Goal: Information Seeking & Learning: Learn about a topic

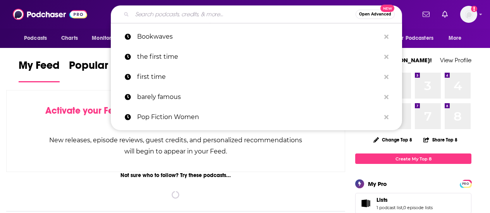
click at [270, 15] on input "Search podcasts, credits, & more..." at bounding box center [243, 14] width 223 height 12
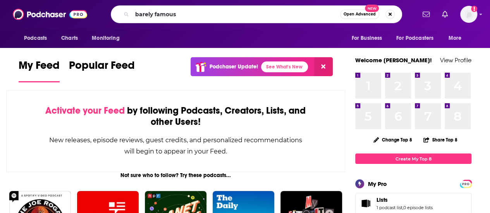
type input "barely famous"
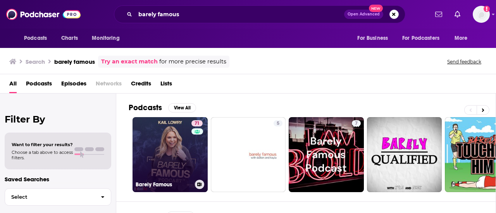
click at [170, 144] on link "71 Barely Famous" at bounding box center [169, 154] width 75 height 75
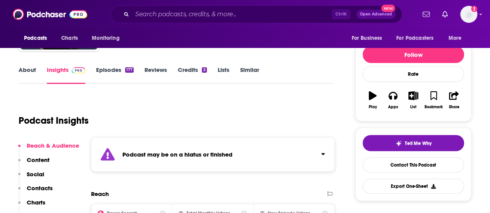
scroll to position [81, 0]
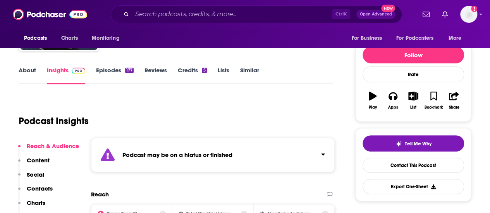
click at [116, 75] on link "Episodes 177" at bounding box center [115, 76] width 38 height 18
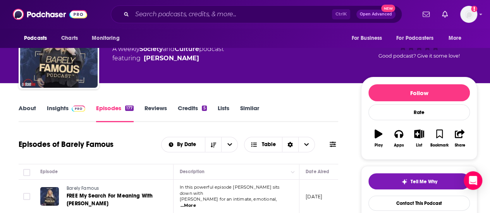
scroll to position [43, 0]
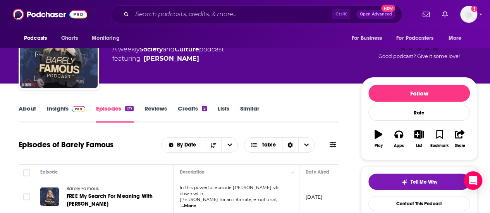
click at [30, 113] on link "About" at bounding box center [27, 114] width 17 height 18
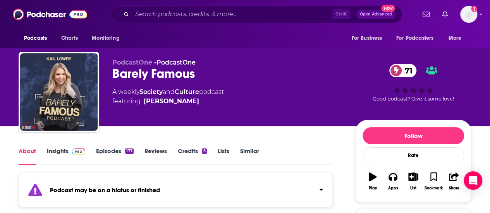
click at [69, 153] on span at bounding box center [77, 151] width 17 height 7
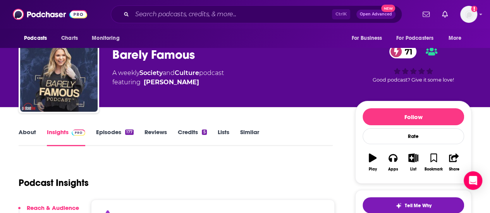
scroll to position [19, 0]
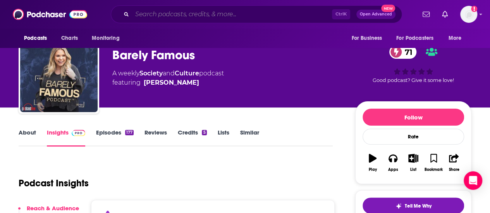
click at [244, 15] on input "Search podcasts, credits, & more..." at bounding box center [232, 14] width 200 height 12
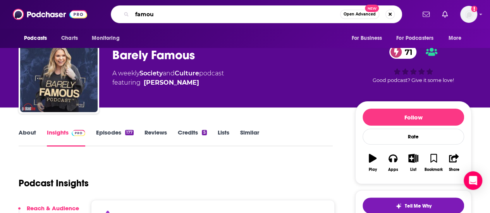
type input "famous"
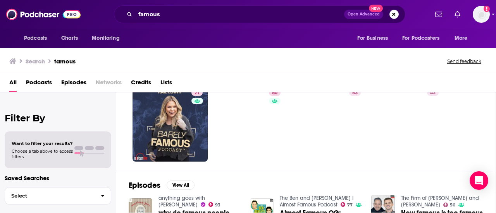
scroll to position [29, 0]
click at [317, 73] on div "Search famous Send feedback" at bounding box center [248, 59] width 496 height 27
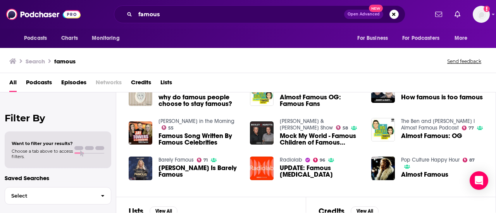
scroll to position [145, 0]
click at [380, 130] on img "Almost Famous: OG" at bounding box center [383, 130] width 24 height 24
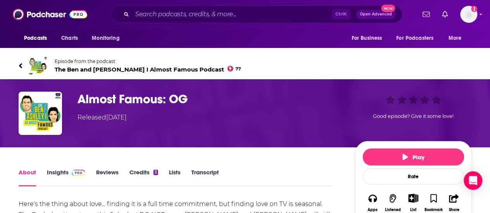
click at [17, 62] on div "Episode from the podcast The Ben and Ashley I Almost Famous Podcast 77 Next Epi…" at bounding box center [245, 65] width 464 height 31
click at [21, 65] on icon at bounding box center [20, 65] width 3 height 5
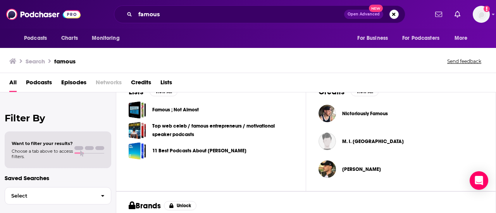
scroll to position [265, 0]
click at [215, 61] on div "Search famous Send feedback" at bounding box center [246, 61] width 474 height 11
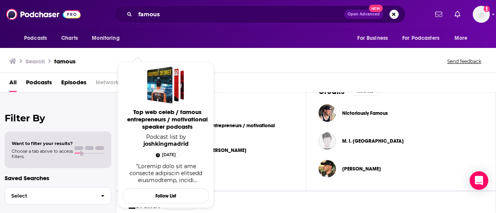
click at [172, 57] on span "Top web celeb / famous entrepreneurs / motivational speaker podcasts Podcast li…" at bounding box center [166, 135] width 96 height 156
click at [234, 69] on div "Search famous Send feedback" at bounding box center [248, 59] width 496 height 27
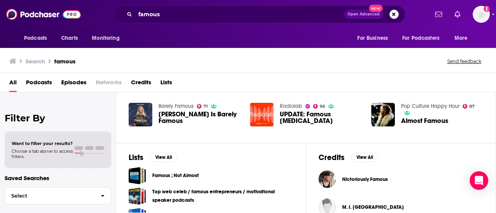
scroll to position [199, 0]
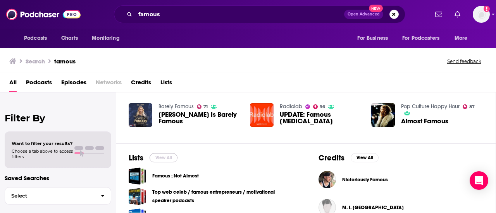
click at [169, 158] on button "View All" at bounding box center [163, 157] width 28 height 9
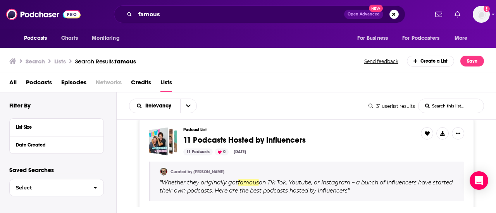
scroll to position [729, 0]
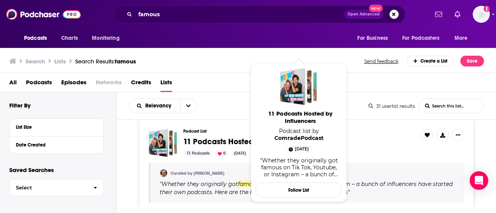
drag, startPoint x: 296, startPoint y: 140, endPoint x: 234, endPoint y: 77, distance: 88.4
click at [234, 77] on div "All Podcasts Episodes Networks Credits Lists" at bounding box center [249, 84] width 481 height 16
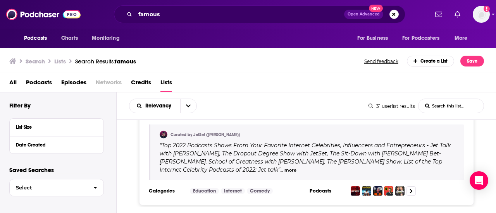
scroll to position [2350, 0]
click at [226, 19] on input "famous" at bounding box center [239, 14] width 209 height 12
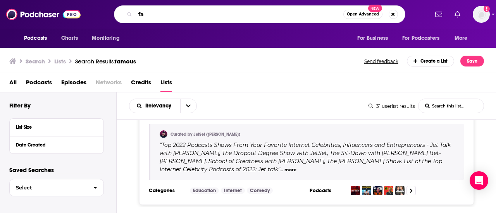
type input "f"
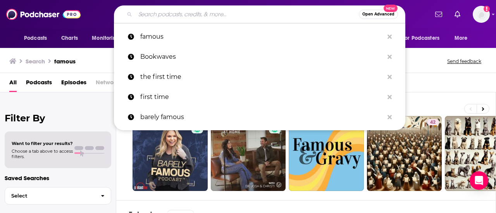
click at [129, 147] on div "71 60 53 42 45 41 44 42 + 11k" at bounding box center [312, 153] width 367 height 75
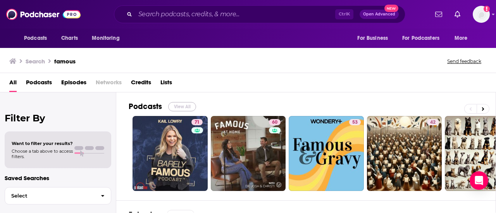
click at [182, 108] on button "View All" at bounding box center [182, 106] width 28 height 9
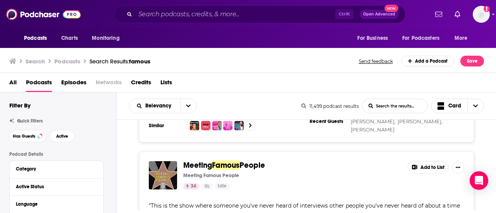
scroll to position [1825, 0]
click at [130, 152] on div "Meeting Famous People Meeting Famous People 34 Idle Add to List " This is the s…" at bounding box center [306, 208] width 379 height 112
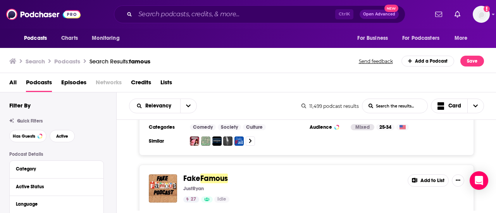
scroll to position [2847, 0]
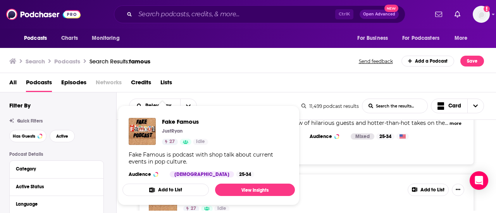
drag, startPoint x: 166, startPoint y: 143, endPoint x: 110, endPoint y: 139, distance: 56.3
click at [110, 139] on div "Has Guests Active" at bounding box center [62, 136] width 107 height 12
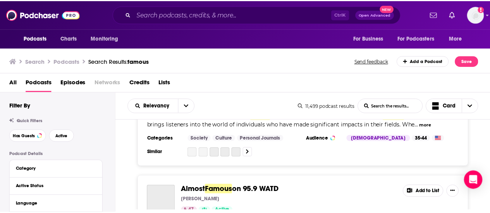
scroll to position [3712, 0]
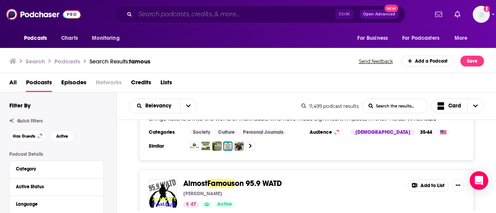
click at [276, 14] on input "Search podcasts, credits, & more..." at bounding box center [235, 14] width 200 height 12
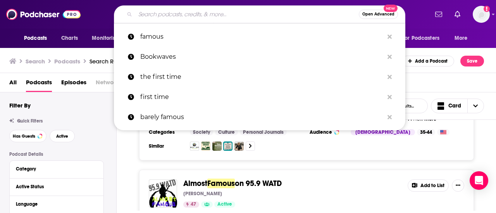
paste input "Confessions by Anastazia"
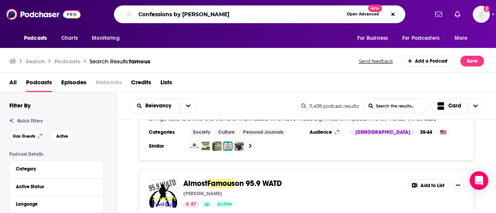
type input "Confessions by Anastazia"
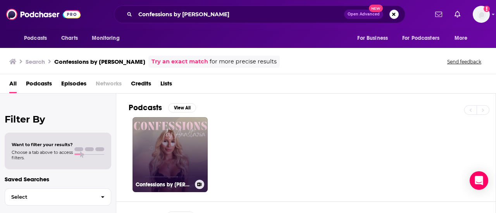
click at [191, 150] on link "Confessions by Anastazia" at bounding box center [169, 154] width 75 height 75
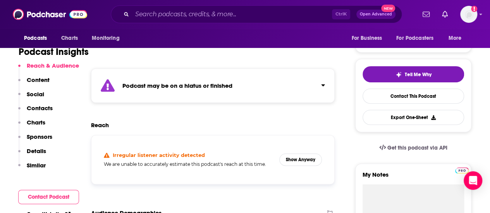
scroll to position [151, 0]
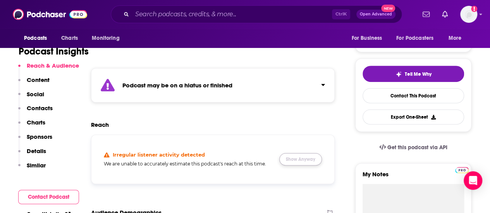
click at [309, 162] on button "Show Anyway" at bounding box center [300, 159] width 43 height 12
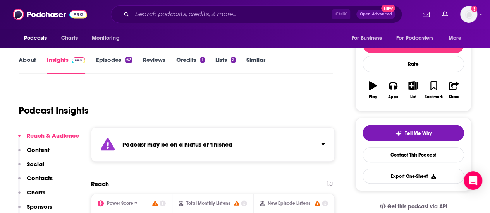
scroll to position [93, 0]
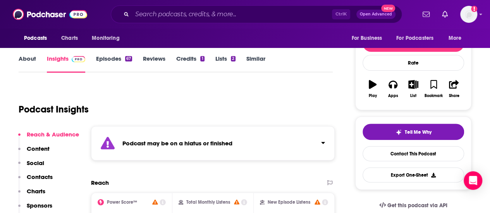
click at [122, 58] on link "Episodes 67" at bounding box center [114, 64] width 36 height 18
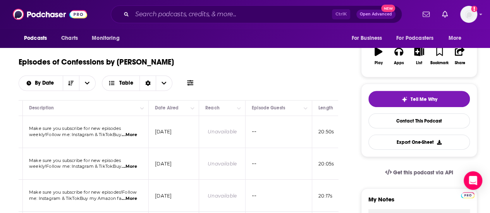
scroll to position [0, 129]
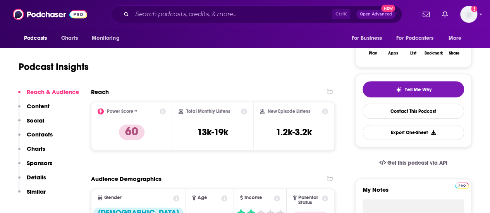
scroll to position [44, 0]
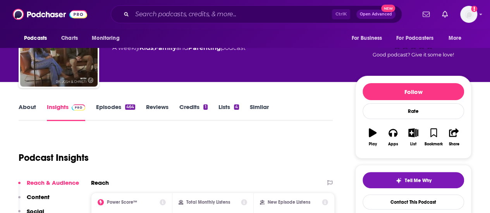
click at [26, 108] on link "About" at bounding box center [27, 112] width 17 height 18
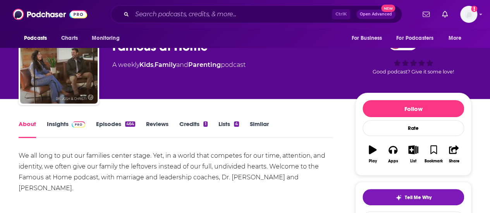
scroll to position [27, 0]
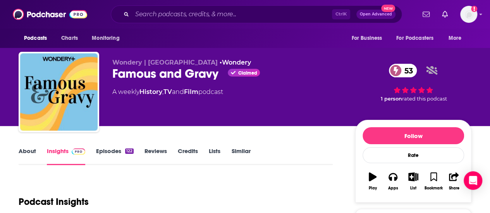
click at [28, 148] on link "About" at bounding box center [27, 157] width 17 height 18
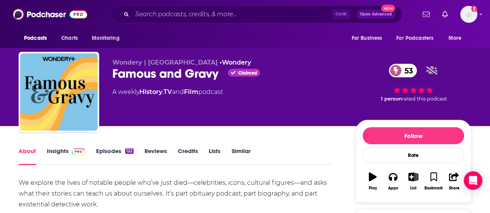
click at [69, 151] on span at bounding box center [77, 151] width 17 height 7
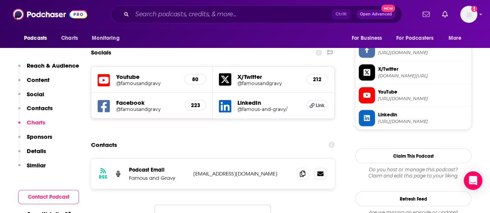
scroll to position [665, 0]
click at [301, 170] on icon at bounding box center [302, 173] width 5 height 6
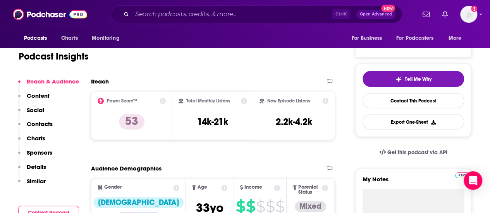
scroll to position [0, 0]
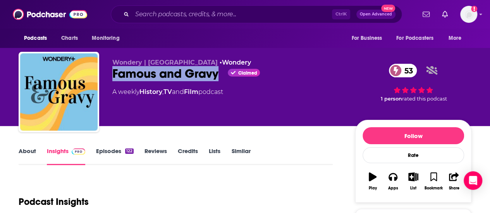
drag, startPoint x: 110, startPoint y: 75, endPoint x: 218, endPoint y: 76, distance: 108.4
click at [218, 76] on div "Wondery | 14th Street Studios • Wondery Famous and Gravy Claimed 53 A weekly Hi…" at bounding box center [245, 94] width 453 height 84
copy h2 "Famous and Gravy"
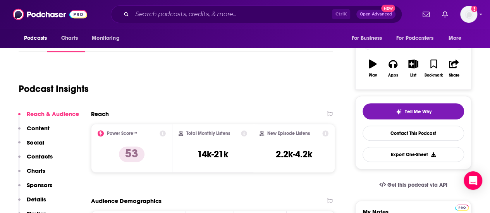
scroll to position [113, 0]
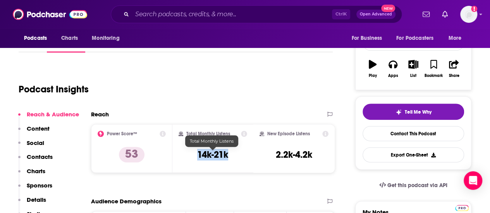
drag, startPoint x: 196, startPoint y: 155, endPoint x: 232, endPoint y: 162, distance: 36.8
click at [232, 162] on div "Total Monthly Listens 14k-21k" at bounding box center [213, 149] width 69 height 36
copy h3 "14k-21k"
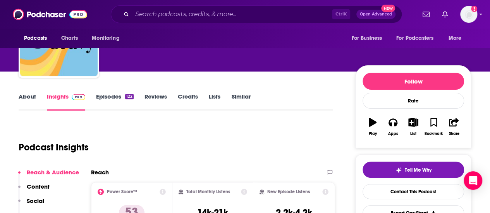
click at [198, 131] on div "Podcast Insights" at bounding box center [173, 142] width 308 height 39
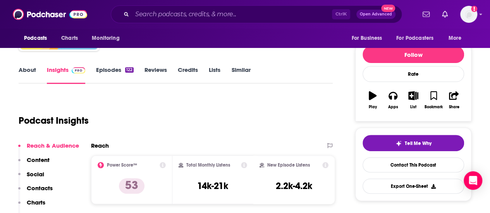
scroll to position [82, 0]
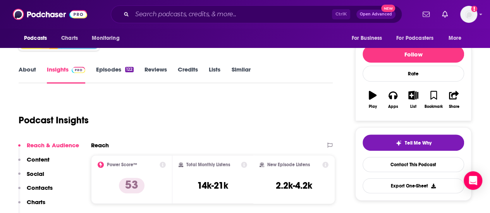
click at [19, 67] on link "About" at bounding box center [27, 75] width 17 height 18
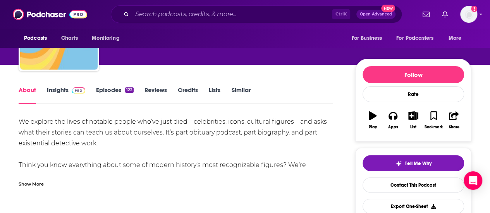
scroll to position [66, 0]
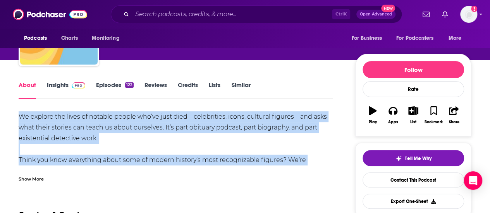
drag, startPoint x: 18, startPoint y: 115, endPoint x: 326, endPoint y: 163, distance: 312.3
copy div "We explore the lives of notable people who’ve just died—celebrities, icons, cul…"
click at [213, 113] on div "We explore the lives of notable people who’ve just died—celebrities, icons, cul…" at bounding box center [176, 193] width 314 height 163
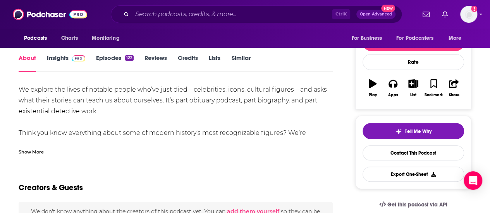
scroll to position [93, 0]
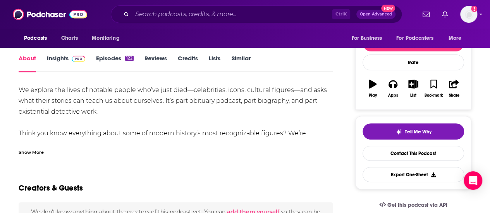
click at [188, 139] on div "We explore the lives of notable people who’ve just died—celebrities, icons, cul…" at bounding box center [176, 166] width 314 height 163
click at [180, 134] on div "We explore the lives of notable people who’ve just died—celebrities, icons, cul…" at bounding box center [176, 166] width 314 height 163
click at [35, 153] on div "Show More" at bounding box center [31, 151] width 25 height 7
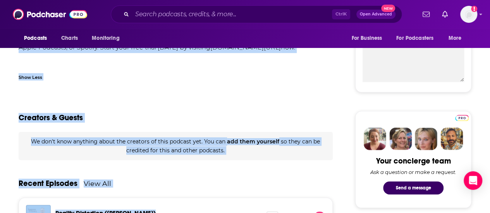
scroll to position [300, 0]
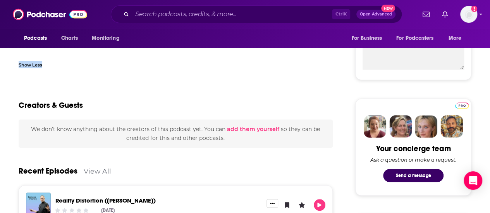
drag, startPoint x: 290, startPoint y: 84, endPoint x: 306, endPoint y: 52, distance: 36.2
click at [296, 95] on div "Creators & Guests" at bounding box center [176, 101] width 314 height 38
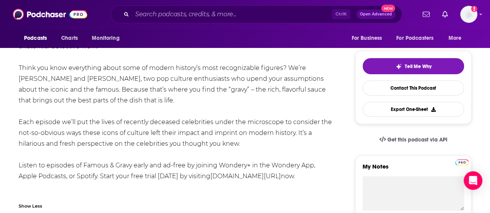
scroll to position [157, 0]
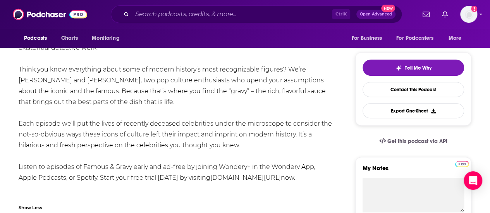
drag, startPoint x: 289, startPoint y: 68, endPoint x: 333, endPoint y: 146, distance: 89.8
copy div "We’re Amit and Michael, two pop culture enthusiasts who upend your assumptions …"
click at [272, 181] on link "wondery.com/links/famous-and-gravy/" at bounding box center [245, 177] width 70 height 7
click at [237, 93] on div "We explore the lives of notable people who’ve just died—celebrities, icons, cul…" at bounding box center [176, 102] width 314 height 163
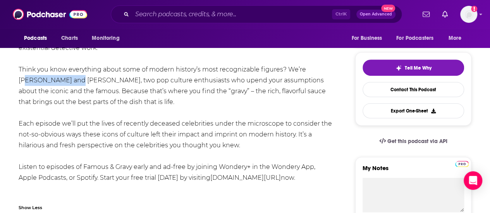
drag, startPoint x: 309, startPoint y: 69, endPoint x: 57, endPoint y: 83, distance: 252.5
click at [57, 83] on div "We explore the lives of notable people who’ve just died—celebrities, icons, cul…" at bounding box center [176, 102] width 314 height 163
copy div "mit and Michael"
click at [98, 111] on div "We explore the lives of notable people who’ve just died—celebrities, icons, cul…" at bounding box center [176, 102] width 314 height 163
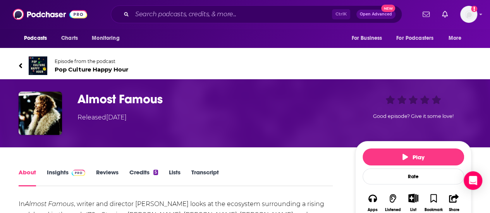
click at [104, 74] on link "Episode from the podcast Pop Culture Happy Hour" at bounding box center [245, 66] width 453 height 19
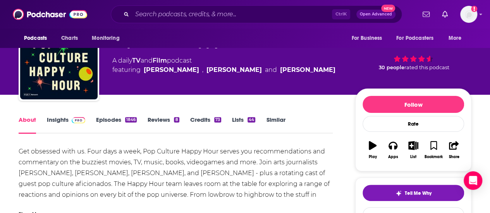
scroll to position [32, 0]
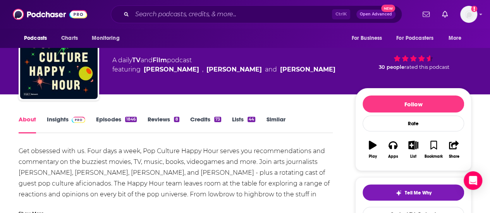
click at [67, 122] on link "Insights" at bounding box center [66, 125] width 38 height 18
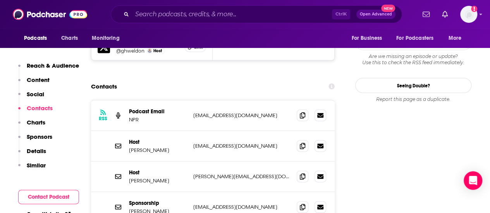
scroll to position [774, 0]
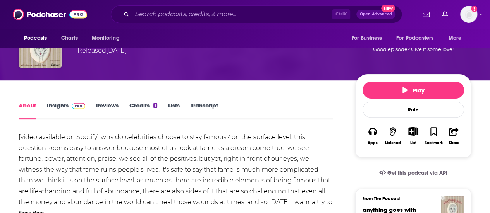
scroll to position [67, 0]
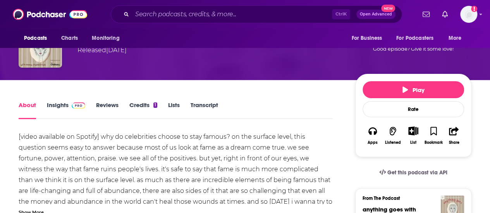
click at [106, 109] on link "Reviews" at bounding box center [107, 110] width 22 height 18
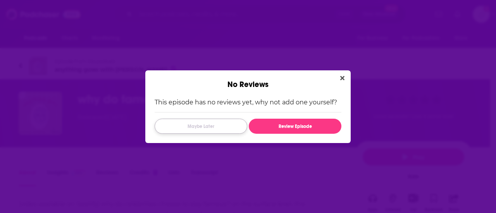
click at [206, 123] on button "Maybe Later" at bounding box center [201, 126] width 93 height 15
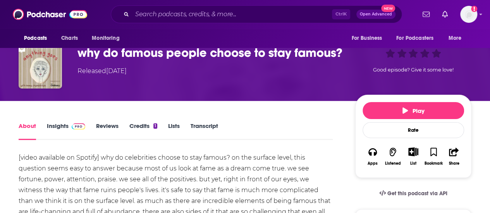
scroll to position [27, 0]
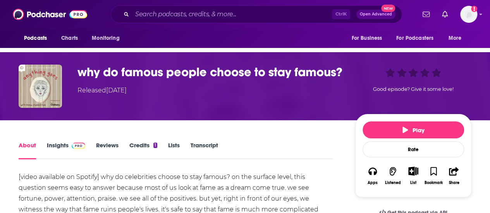
click at [106, 80] on h1 "why do famous people choose to stay famous?" at bounding box center [209, 72] width 265 height 15
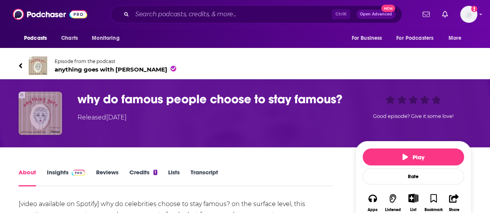
click at [53, 112] on img "why do famous people choose to stay famous?" at bounding box center [40, 113] width 43 height 43
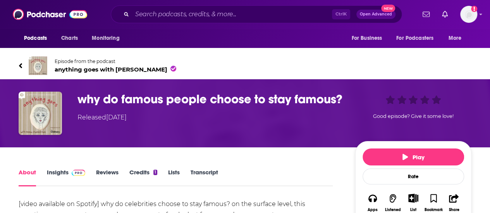
click at [84, 67] on span "anything goes with emma chamberlain" at bounding box center [116, 69] width 122 height 7
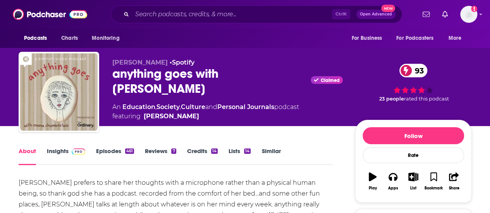
click at [122, 153] on link "Episodes 461" at bounding box center [115, 157] width 38 height 18
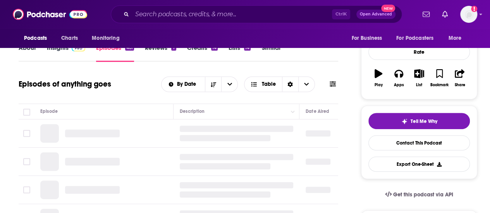
scroll to position [104, 0]
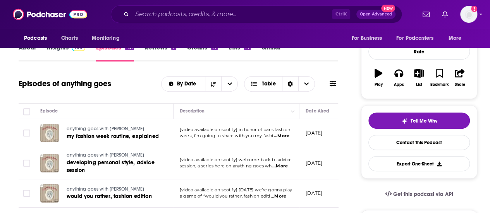
click at [70, 50] on span at bounding box center [77, 47] width 17 height 7
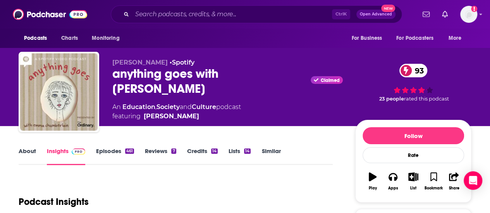
click at [26, 152] on link "About" at bounding box center [27, 157] width 17 height 18
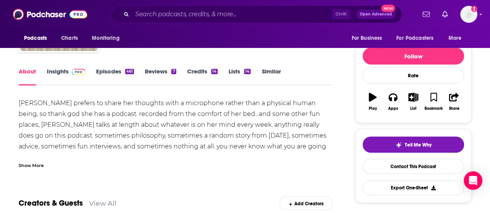
scroll to position [80, 0]
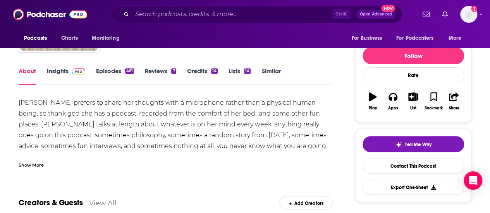
click at [288, 146] on div "emma prefers to share her thoughts with a microphone rather than a physical hum…" at bounding box center [176, 136] width 314 height 76
click at [109, 74] on link "Episodes 461" at bounding box center [115, 76] width 38 height 18
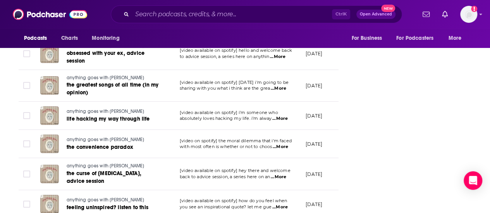
scroll to position [1673, 0]
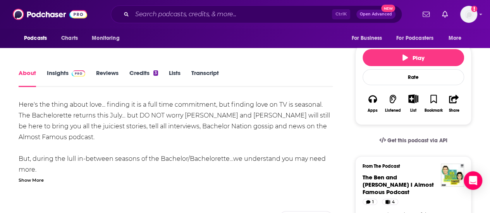
scroll to position [105, 0]
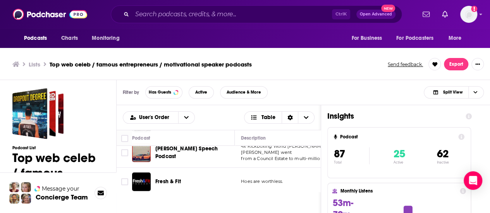
scroll to position [2, 0]
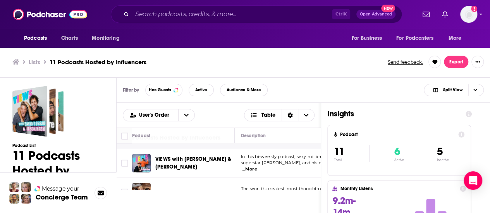
scroll to position [18, 0]
click at [474, 91] on icon "Choose View" at bounding box center [475, 90] width 4 height 4
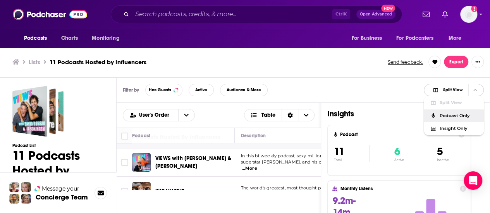
click at [451, 114] on span "Podcast Only" at bounding box center [458, 116] width 38 height 4
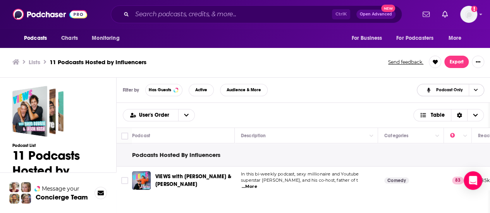
scroll to position [15, 0]
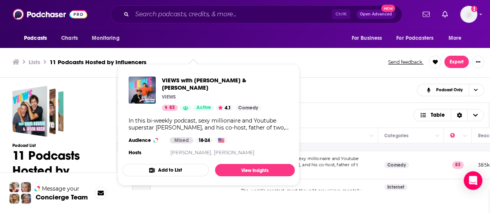
click at [371, 53] on div "Lists 11 Podcasts Hosted by Influencers Send feedback. Export" at bounding box center [245, 61] width 490 height 31
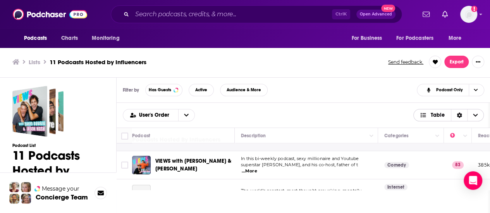
click at [432, 111] on span "Table" at bounding box center [433, 115] width 38 height 13
click at [437, 126] on span "Card" at bounding box center [453, 128] width 48 height 4
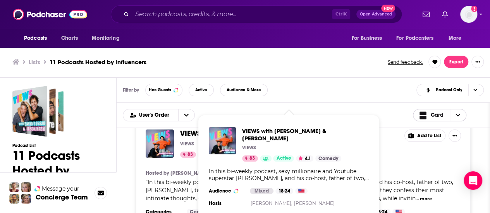
scroll to position [33, 0]
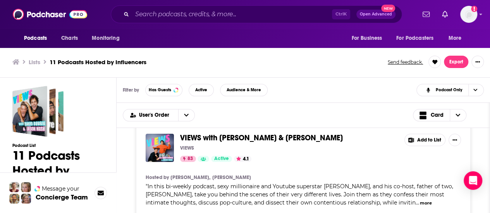
click at [376, 83] on div "Filter by Has Guests Active Audience & More Podcast Only" at bounding box center [303, 90] width 373 height 25
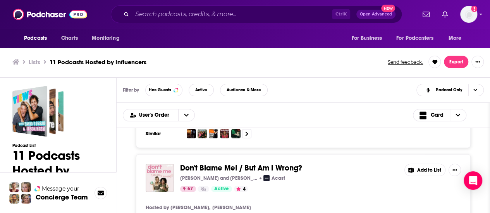
scroll to position [1126, 0]
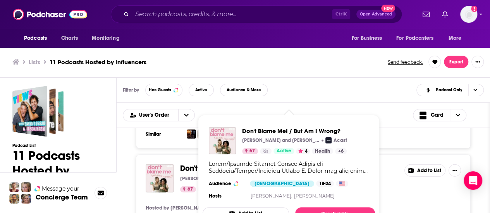
drag, startPoint x: 292, startPoint y: 137, endPoint x: 266, endPoint y: 50, distance: 90.3
click at [266, 50] on div "Lists 11 Podcasts Hosted by Influencers Send feedback. Export" at bounding box center [245, 61] width 490 height 31
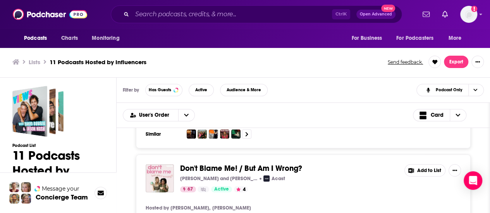
scroll to position [2, 0]
click at [474, 120] on h2 "Card" at bounding box center [448, 115] width 70 height 12
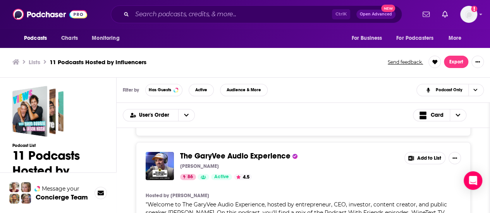
click at [261, 2] on div "Podcasts Charts Monitoring Ctrl K Open Advanced New For Business For Podcasters…" at bounding box center [245, 14] width 490 height 29
click at [264, 5] on div "Podcasts Charts Monitoring Ctrl K Open Advanced New For Business For Podcasters…" at bounding box center [245, 14] width 490 height 29
click at [270, 12] on input "Search podcasts, credits, & more..." at bounding box center [232, 14] width 200 height 12
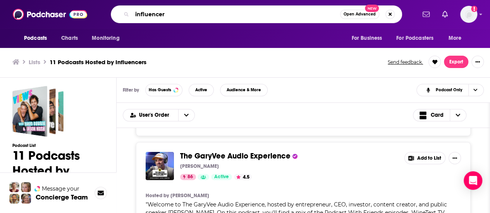
type input "influencer"
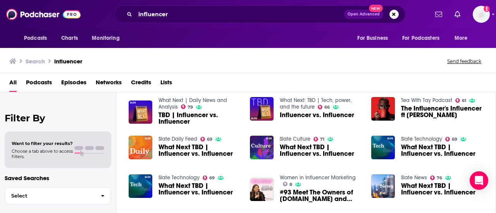
scroll to position [128, 0]
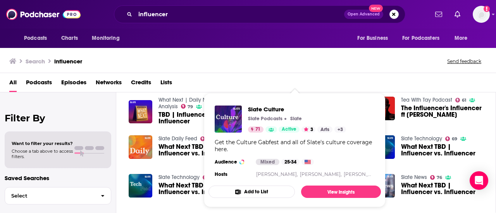
click at [266, 65] on div "Search influencer Send feedback" at bounding box center [246, 61] width 474 height 11
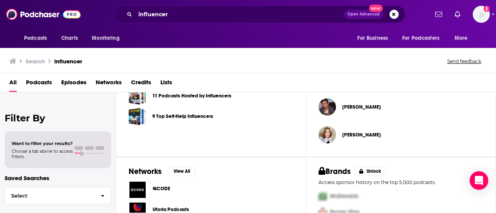
scroll to position [299, 0]
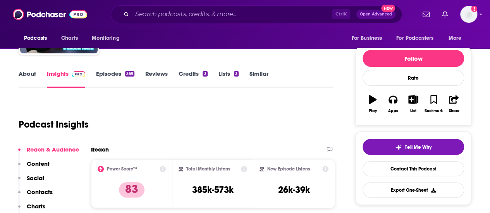
scroll to position [78, 0]
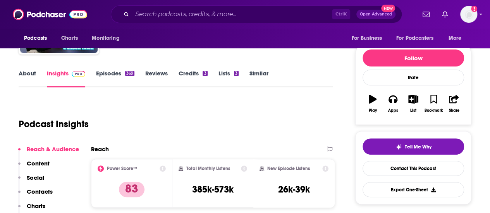
click at [26, 74] on link "About" at bounding box center [27, 79] width 17 height 18
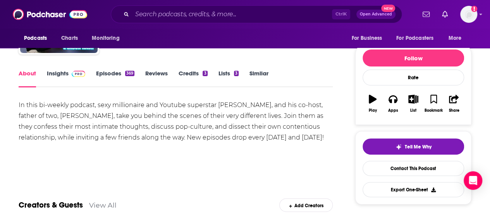
scroll to position [78, 0]
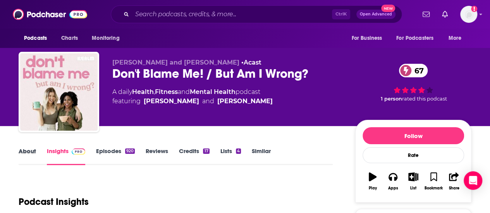
click at [41, 152] on div "About" at bounding box center [33, 157] width 28 height 18
click at [35, 151] on link "About" at bounding box center [27, 157] width 17 height 18
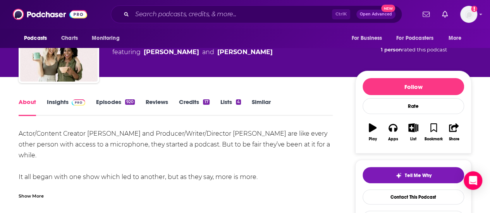
scroll to position [50, 0]
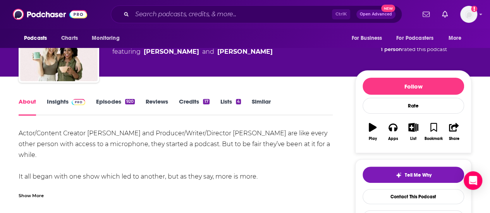
click at [105, 104] on link "Episodes 920" at bounding box center [115, 107] width 39 height 18
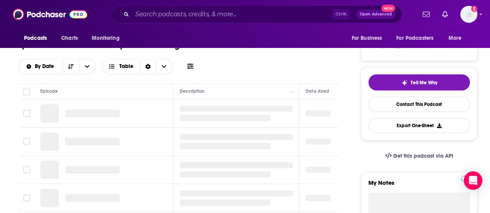
scroll to position [144, 0]
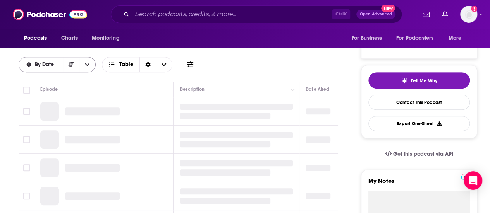
click at [83, 68] on button "open menu" at bounding box center [87, 64] width 16 height 15
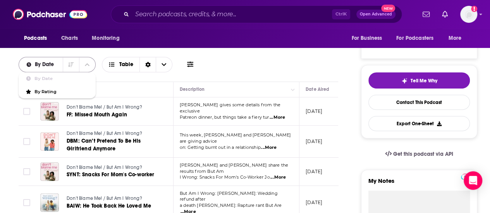
click at [83, 68] on button "close menu" at bounding box center [87, 64] width 16 height 15
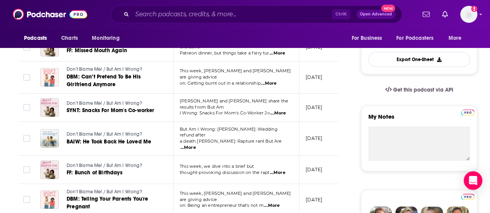
scroll to position [210, 0]
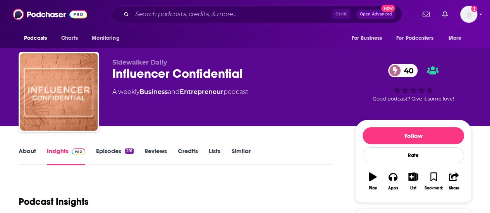
click at [31, 156] on link "About" at bounding box center [27, 157] width 17 height 18
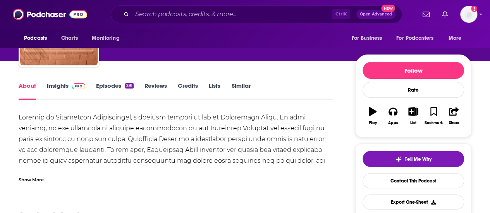
scroll to position [66, 0]
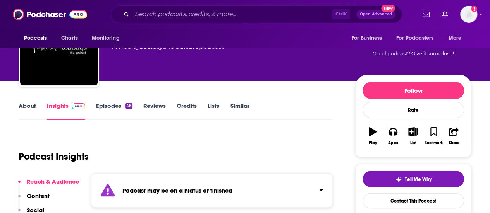
scroll to position [46, 0]
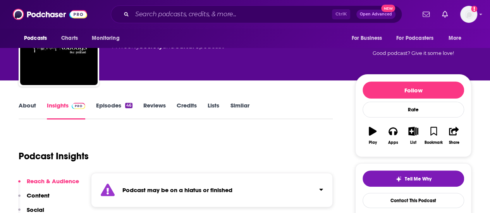
click at [27, 109] on link "About" at bounding box center [27, 111] width 17 height 18
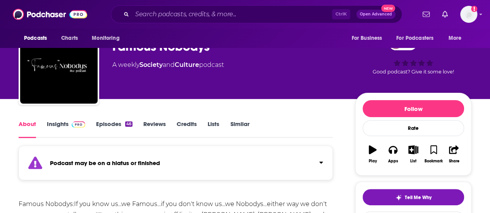
scroll to position [26, 0]
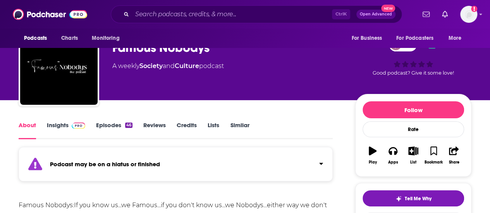
click at [108, 126] on link "Episodes 46" at bounding box center [114, 131] width 36 height 18
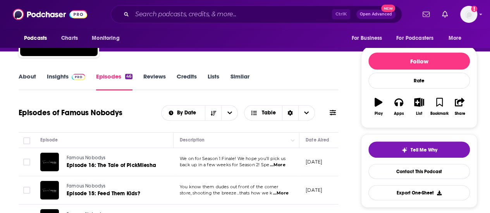
scroll to position [71, 0]
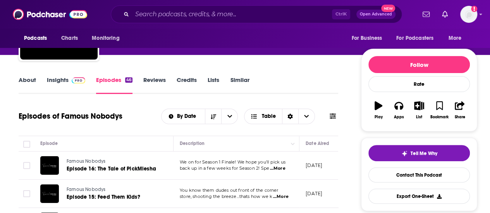
click at [65, 81] on link "Insights" at bounding box center [66, 85] width 38 height 18
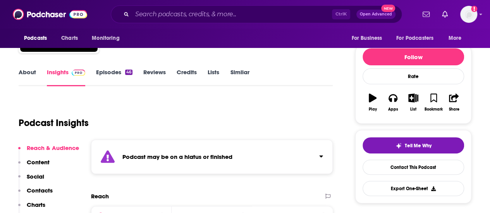
scroll to position [46, 0]
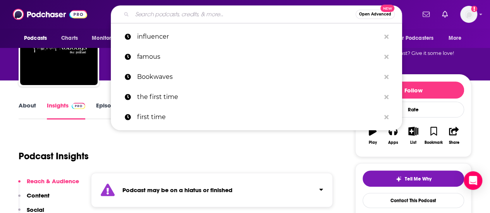
click at [179, 17] on input "Search podcasts, credits, & more..." at bounding box center [243, 14] width 223 height 12
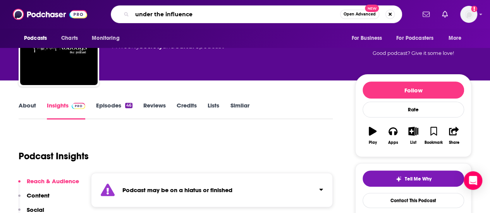
type input "under the influencer"
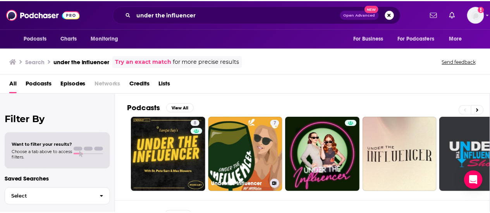
scroll to position [30, 0]
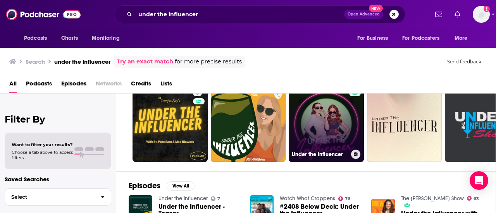
click at [305, 120] on link "Under the Influencer" at bounding box center [325, 124] width 75 height 75
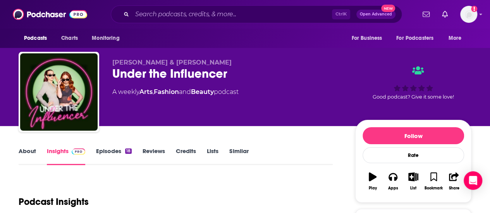
click at [106, 155] on link "Episodes 18" at bounding box center [114, 157] width 36 height 18
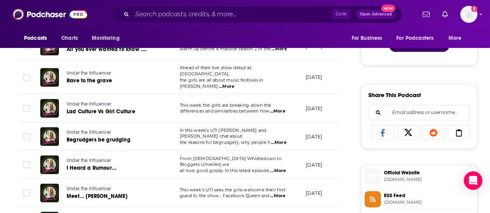
scroll to position [387, 0]
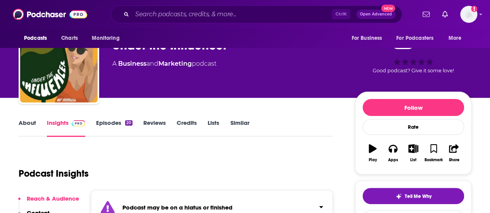
scroll to position [20, 0]
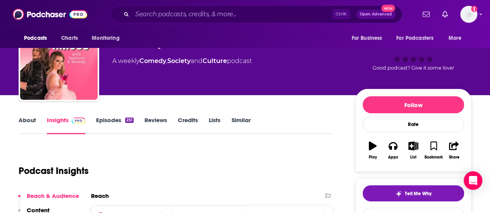
scroll to position [30, 0]
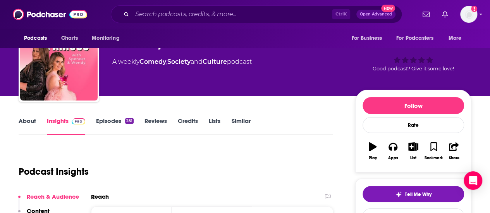
click at [33, 120] on link "About" at bounding box center [27, 126] width 17 height 18
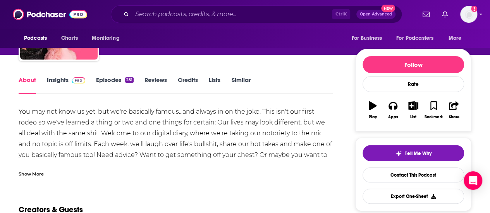
scroll to position [73, 0]
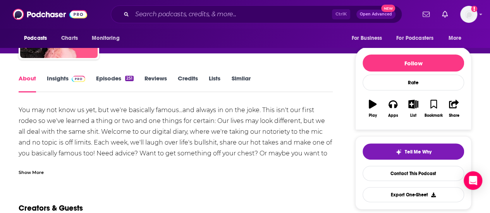
click at [116, 81] on link "Episodes 251" at bounding box center [115, 84] width 38 height 18
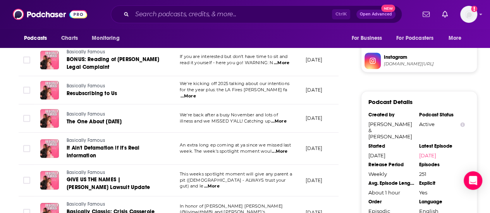
scroll to position [401, 0]
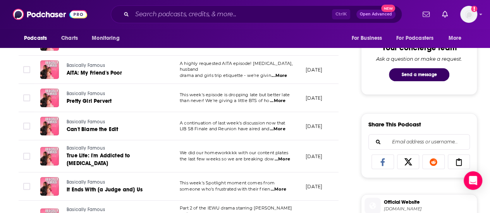
click at [275, 101] on span "...More" at bounding box center [277, 101] width 15 height 6
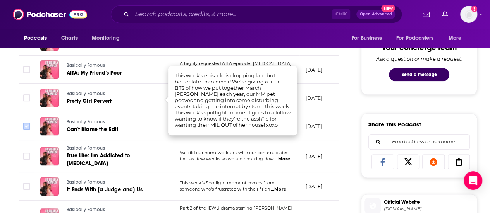
click at [30, 126] on icon "Toggle select row" at bounding box center [26, 126] width 9 height 9
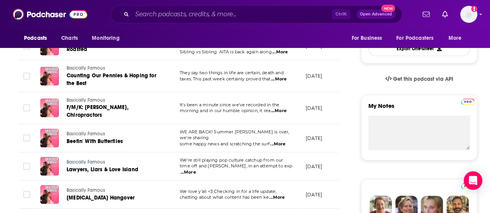
scroll to position [135, 0]
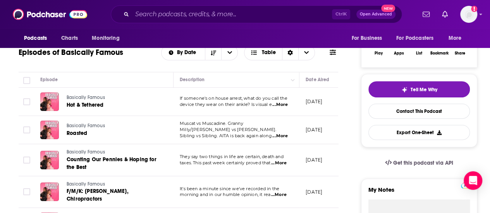
click at [283, 104] on span "...More" at bounding box center [279, 105] width 15 height 6
click at [307, 104] on p "[DATE]" at bounding box center [314, 101] width 17 height 7
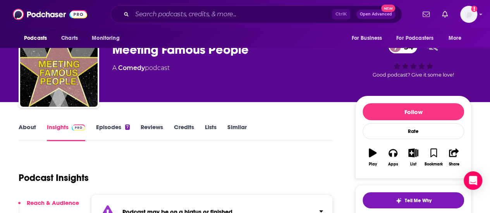
scroll to position [13, 0]
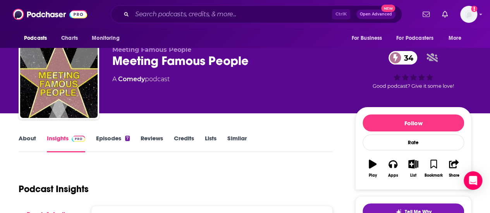
click at [118, 135] on link "Episodes 7" at bounding box center [113, 144] width 34 height 18
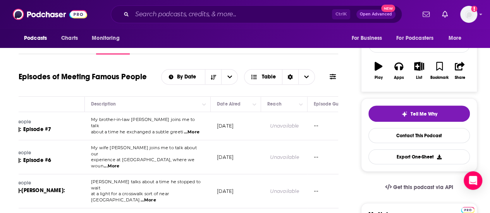
scroll to position [0, 90]
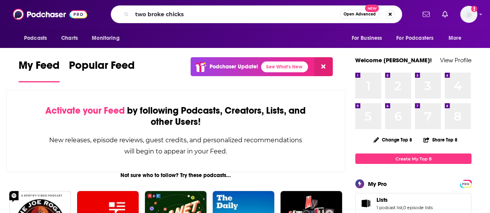
type input "two broke chicks"
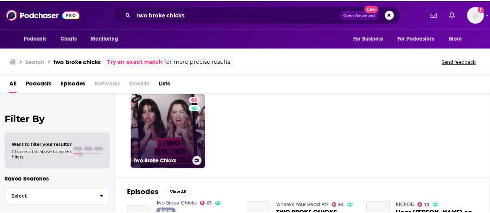
scroll to position [26, 0]
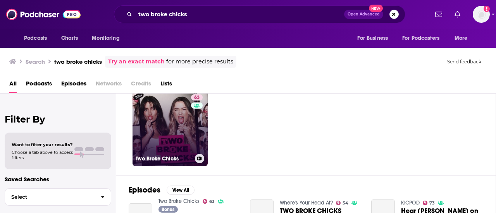
click at [171, 139] on link "63 Two Broke Chicks" at bounding box center [169, 128] width 75 height 75
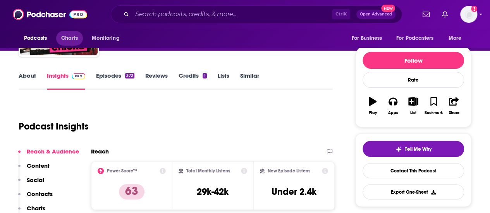
scroll to position [71, 0]
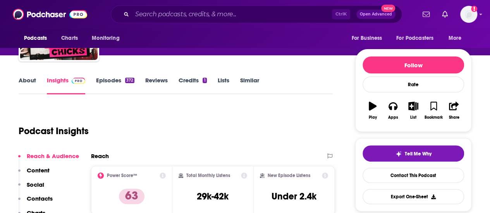
click at [21, 85] on link "About" at bounding box center [27, 86] width 17 height 18
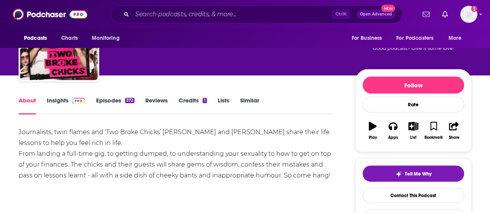
scroll to position [65, 0]
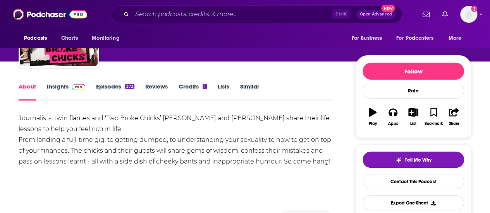
click at [118, 91] on link "Episodes 372" at bounding box center [115, 92] width 38 height 18
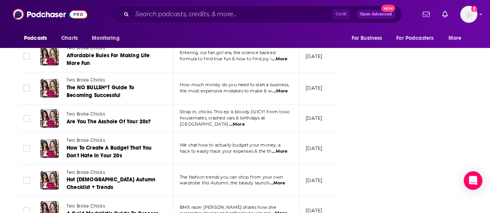
scroll to position [2064, 0]
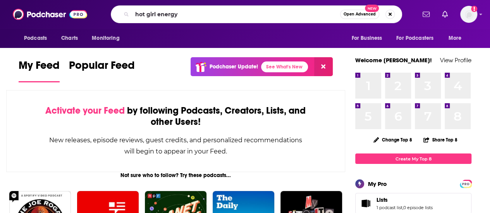
type input "hot girl energy"
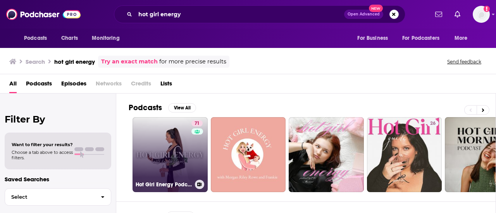
click at [177, 142] on link "71 Hot Girl Energy Podcast" at bounding box center [169, 154] width 75 height 75
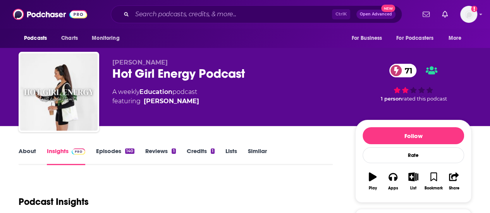
scroll to position [29, 0]
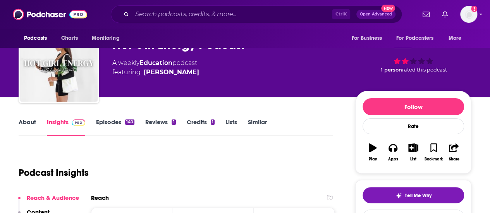
click at [28, 129] on link "About" at bounding box center [27, 127] width 17 height 18
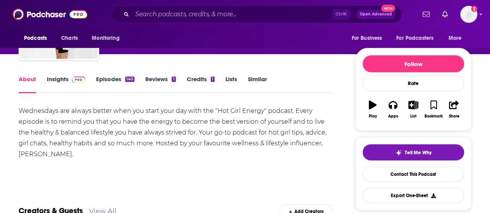
scroll to position [83, 0]
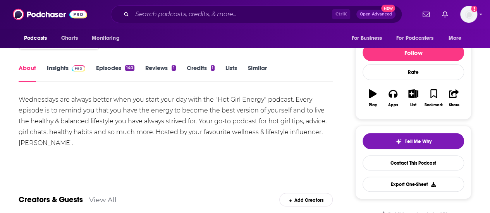
click at [157, 71] on link "Reviews 1" at bounding box center [160, 73] width 30 height 18
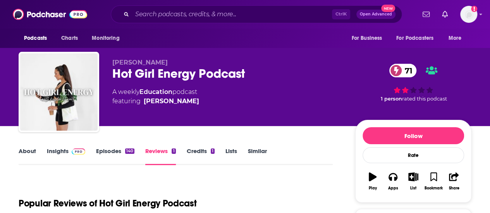
click at [106, 157] on link "Episodes 140" at bounding box center [115, 157] width 38 height 18
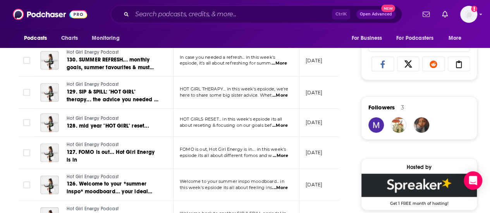
scroll to position [500, 0]
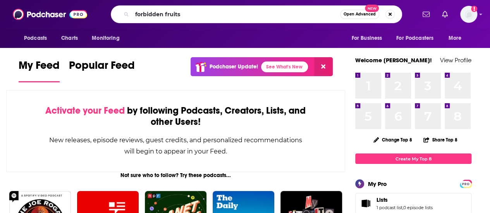
type input "forbidden fruits"
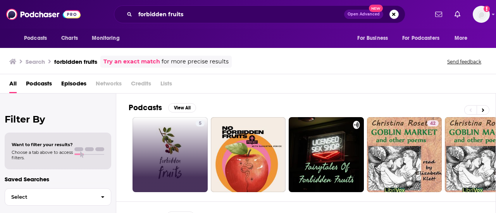
click at [172, 151] on link "5" at bounding box center [169, 154] width 75 height 75
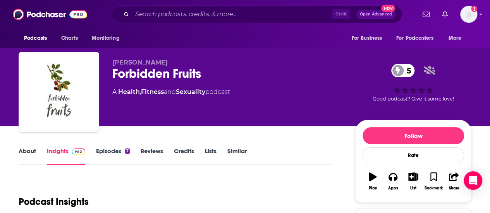
click at [183, 5] on div "Podcasts Charts Monitoring Ctrl K Open Advanced New For Business For Podcasters…" at bounding box center [245, 14] width 490 height 29
click at [193, 10] on input "Search podcasts, credits, & more..." at bounding box center [232, 14] width 200 height 12
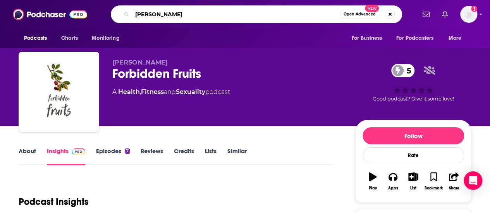
type input "[PERSON_NAME]"
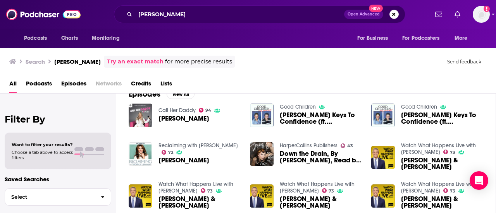
scroll to position [122, 0]
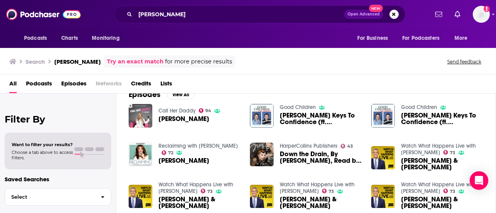
click at [195, 21] on div "julia fox Open Advanced New" at bounding box center [259, 14] width 291 height 18
click at [193, 18] on input "[PERSON_NAME]" at bounding box center [239, 14] width 209 height 12
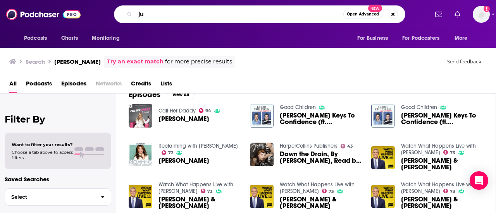
type input "j"
type input "f"
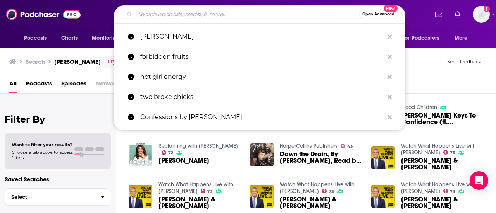
paste input "Forbidden Fruits"
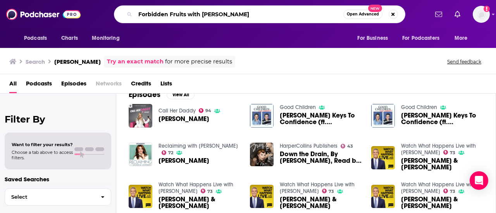
type input "Forbidden Fruits with [PERSON_NAME]"
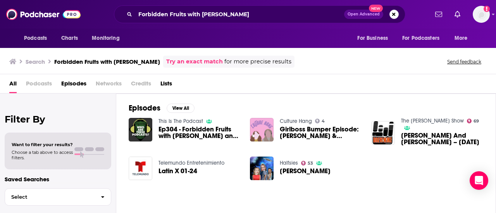
click at [265, 125] on img "Girlboss Bumper Episode: Caroline Calloway & Anna Delvey on ‘Forbidden Fruits’ …" at bounding box center [262, 130] width 24 height 24
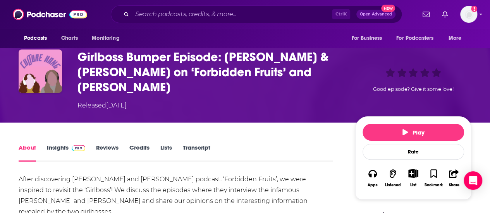
scroll to position [29, 0]
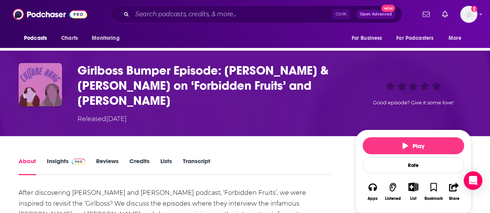
click at [45, 96] on img "Girlboss Bumper Episode: Caroline Calloway & Anna Delvey on ‘Forbidden Fruits’ …" at bounding box center [40, 84] width 43 height 43
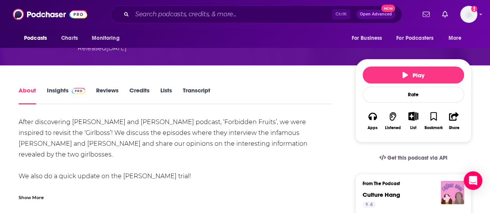
scroll to position [0, 0]
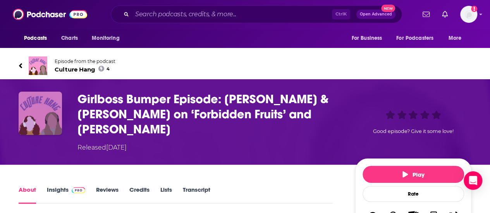
click at [47, 110] on img "Girlboss Bumper Episode: Caroline Calloway & Anna Delvey on ‘Forbidden Fruits’ …" at bounding box center [40, 113] width 43 height 43
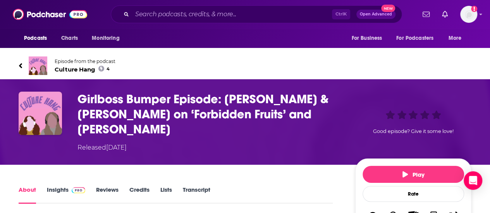
click at [34, 65] on img at bounding box center [38, 66] width 19 height 19
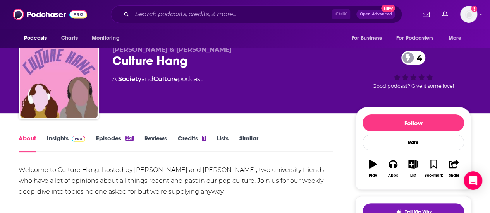
scroll to position [3, 0]
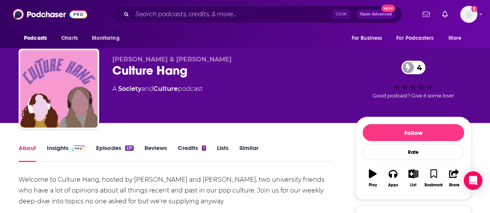
click at [60, 151] on link "Insights" at bounding box center [66, 153] width 38 height 18
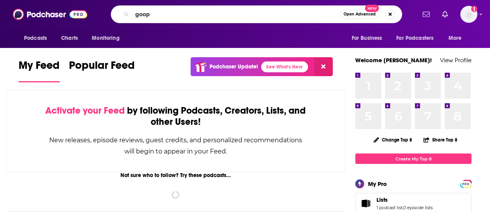
type input "goop"
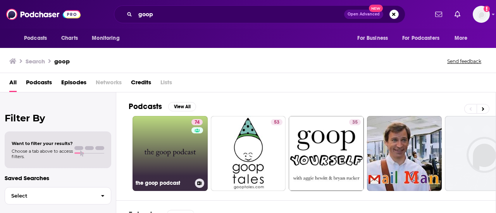
click at [172, 146] on link "74 the goop podcast" at bounding box center [169, 153] width 75 height 75
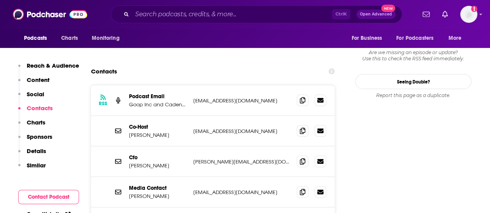
scroll to position [746, 0]
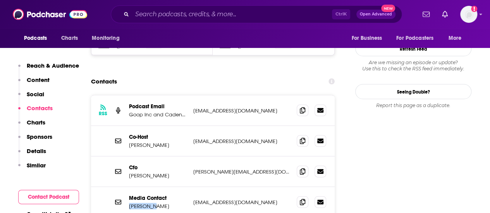
drag, startPoint x: 127, startPoint y: 169, endPoint x: 156, endPoint y: 165, distance: 30.0
click at [156, 187] on div "Media Contact Noora Raj [EMAIL_ADDRESS][DOMAIN_NAME] [EMAIL_ADDRESS][DOMAIN_NAM…" at bounding box center [213, 202] width 244 height 31
copy p "[PERSON_NAME]"
drag, startPoint x: 129, startPoint y: 137, endPoint x: 155, endPoint y: 132, distance: 27.2
click at [155, 157] on div "Cfo [PERSON_NAME] [PERSON_NAME][EMAIL_ADDRESS][DOMAIN_NAME] [PERSON_NAME][EMAIL…" at bounding box center [213, 172] width 244 height 31
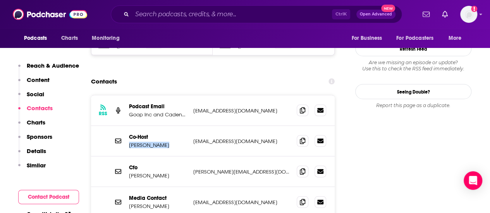
drag, startPoint x: 129, startPoint y: 107, endPoint x: 168, endPoint y: 105, distance: 39.5
click at [168, 126] on div "Co-Host [PERSON_NAME] [PERSON_NAME][EMAIL_ADDRESS][DOMAIN_NAME] [DOMAIN_NAME][E…" at bounding box center [213, 141] width 244 height 31
copy p "[PERSON_NAME]"
drag, startPoint x: 129, startPoint y: 137, endPoint x: 164, endPoint y: 137, distance: 35.6
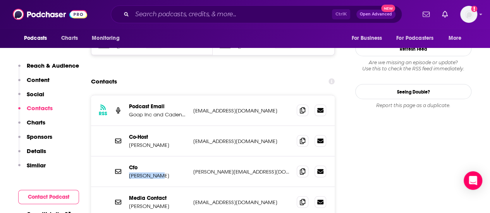
click at [164, 173] on p "Erica Moore" at bounding box center [158, 176] width 58 height 7
copy p "Erica Moore"
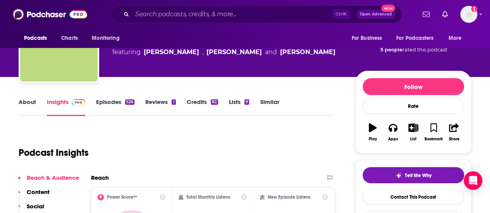
scroll to position [50, 0]
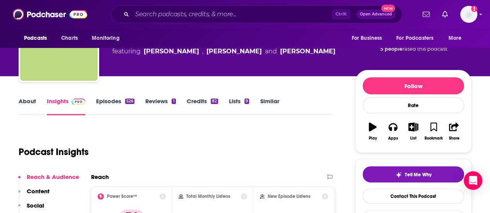
click at [111, 101] on link "Episodes 526" at bounding box center [115, 107] width 38 height 18
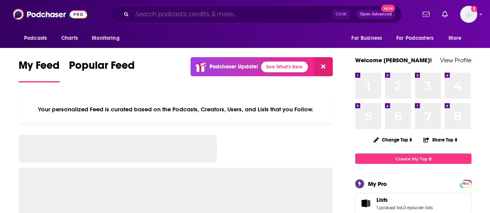
drag, startPoint x: 0, startPoint y: 0, endPoint x: 218, endPoint y: 18, distance: 218.4
click at [218, 18] on input "Search podcasts, credits, & more..." at bounding box center [232, 14] width 200 height 12
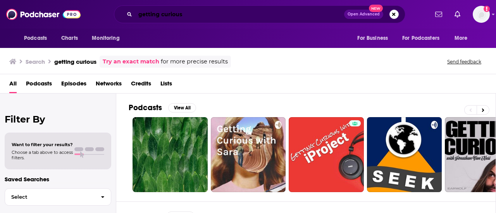
click at [247, 11] on input "getting curious" at bounding box center [239, 14] width 209 height 12
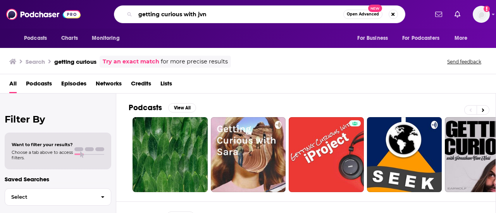
type input "getting curious with jvn"
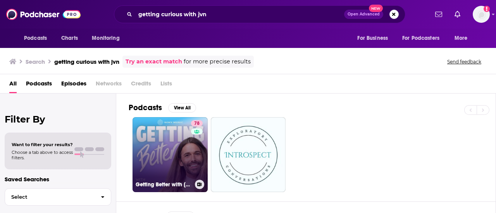
click at [166, 154] on link "78 Getting Better with Jonathan Van Ness" at bounding box center [169, 154] width 75 height 75
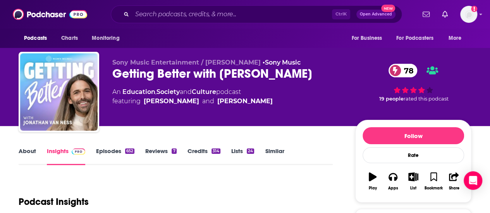
click at [120, 151] on link "Episodes 652" at bounding box center [115, 157] width 38 height 18
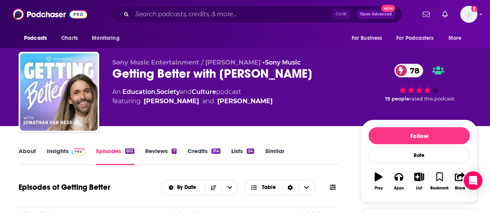
click at [205, 92] on link "Culture" at bounding box center [204, 91] width 24 height 7
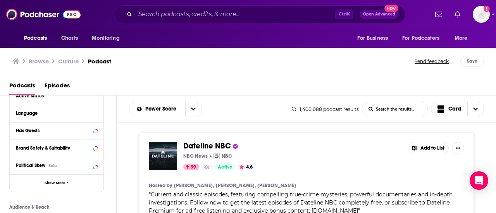
scroll to position [95, 0]
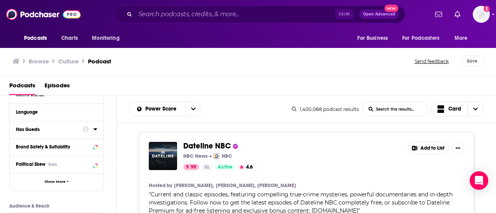
click at [97, 132] on div "Has Guests" at bounding box center [57, 129] width 94 height 17
click at [94, 130] on icon at bounding box center [95, 129] width 4 height 6
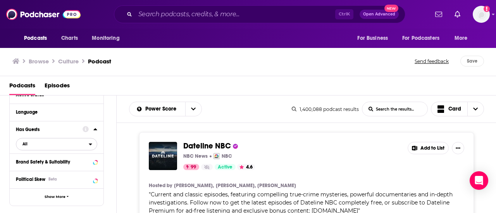
click at [58, 147] on span "All" at bounding box center [52, 144] width 72 height 10
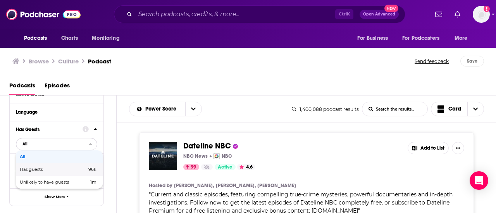
click at [74, 169] on span "96k" at bounding box center [81, 170] width 32 height 4
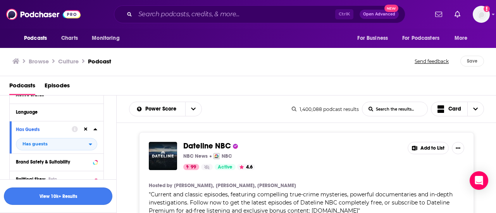
click at [75, 198] on button "View 10k+ Results" at bounding box center [58, 196] width 108 height 17
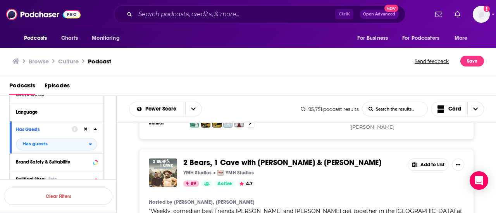
scroll to position [3244, 0]
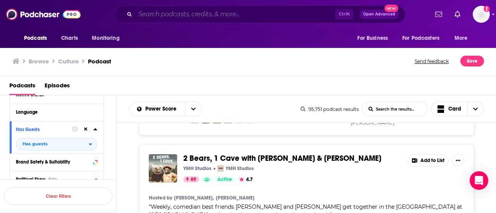
click at [321, 15] on input "Search podcasts, credits, & more..." at bounding box center [235, 14] width 200 height 12
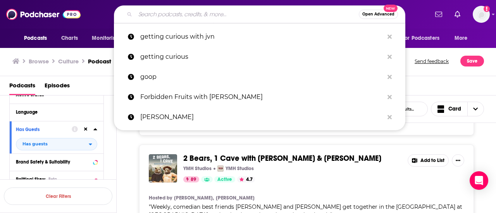
paste input "Las Culturistas"
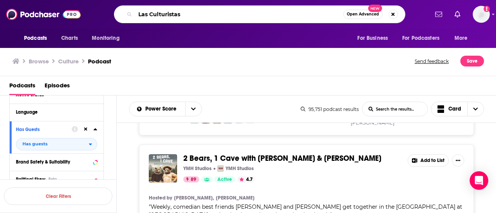
type input "Las Culturistas"
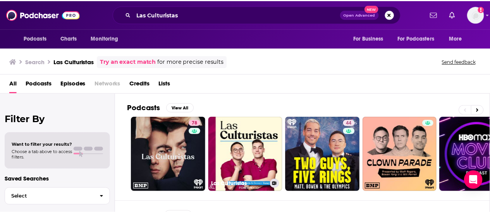
scroll to position [20, 0]
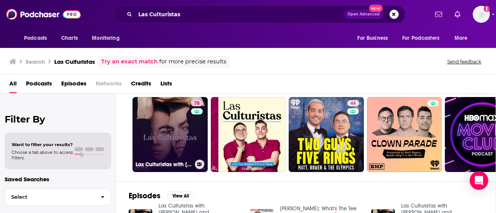
click at [175, 136] on link "78 Las Culturistas with Matt Rogers and Bowen Yang" at bounding box center [169, 134] width 75 height 75
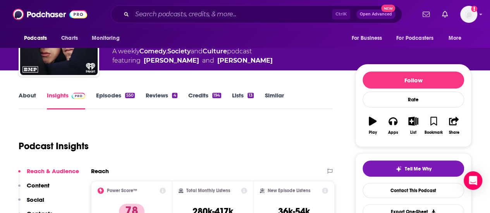
scroll to position [57, 0]
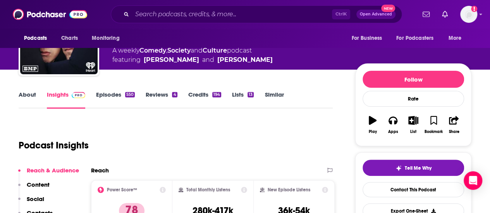
click at [109, 100] on link "Episodes 550" at bounding box center [115, 100] width 39 height 18
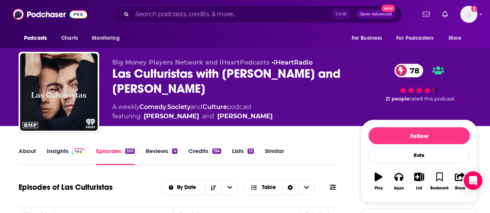
click at [64, 151] on link "Insights" at bounding box center [66, 157] width 38 height 18
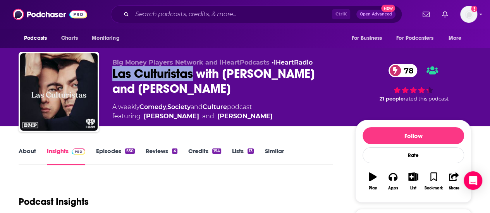
drag, startPoint x: 109, startPoint y: 75, endPoint x: 195, endPoint y: 73, distance: 86.4
click at [195, 73] on div "Big Money Players Network and iHeartPodcasts • iHeartRadio Las Culturistas with…" at bounding box center [245, 94] width 453 height 84
copy h2 "Las Culturistas"
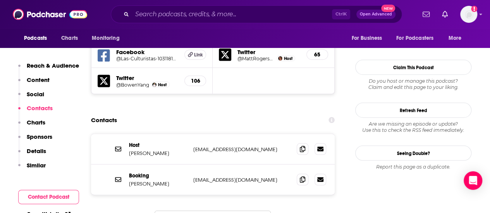
scroll to position [733, 0]
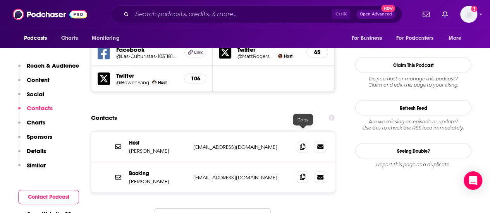
click at [303, 174] on icon at bounding box center [302, 177] width 5 height 6
drag, startPoint x: 125, startPoint y: 136, endPoint x: 167, endPoint y: 137, distance: 41.0
click at [167, 162] on div "Booking Anna Hossnieh annahossnieh@iheartmedia.com annahossnieh@iheartmedia.com" at bounding box center [213, 177] width 244 height 30
click at [167, 178] on p "Anna Hossnieh" at bounding box center [158, 181] width 58 height 7
drag, startPoint x: 128, startPoint y: 138, endPoint x: 165, endPoint y: 136, distance: 36.9
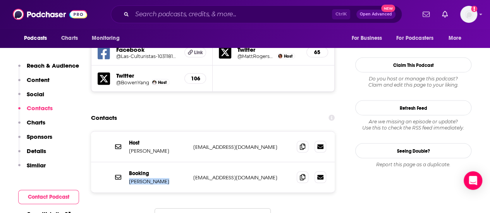
click at [165, 162] on div "Booking Anna Hossnieh annahossnieh@iheartmedia.com annahossnieh@iheartmedia.com" at bounding box center [213, 177] width 244 height 30
copy p "Anna Hossnieh"
click at [173, 18] on input "Search podcasts, credits, & more..." at bounding box center [232, 14] width 200 height 12
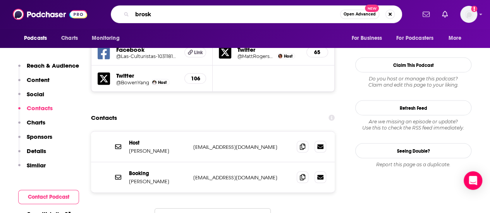
type input "[PERSON_NAME]"
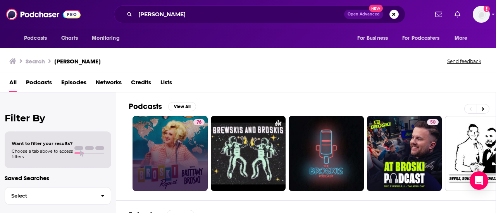
click at [170, 146] on link "76" at bounding box center [169, 153] width 75 height 75
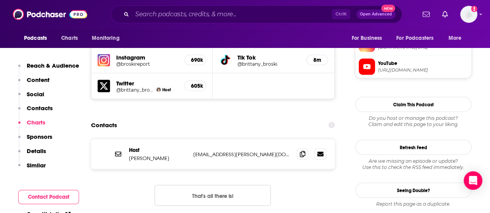
scroll to position [716, 0]
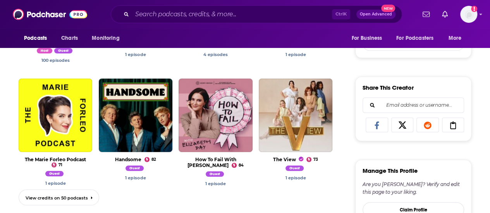
scroll to position [345, 0]
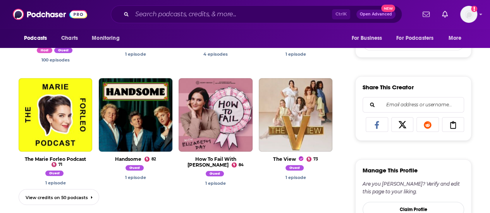
click at [197, 193] on div "View Podcast View Credits Getting Better with [PERSON_NAME] 78 Host Guest 100 e…" at bounding box center [176, 82] width 314 height 257
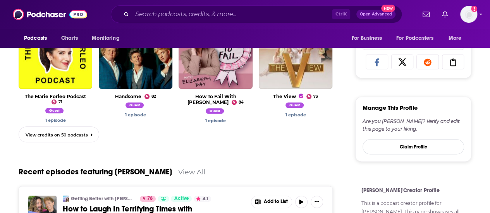
scroll to position [410, 0]
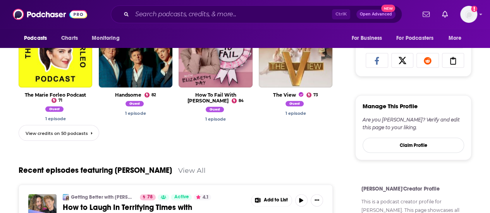
click at [77, 132] on span "View credits on 50 podcasts" at bounding box center [57, 133] width 62 height 5
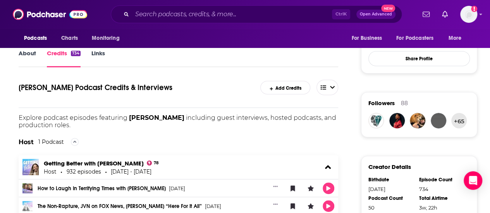
scroll to position [141, 0]
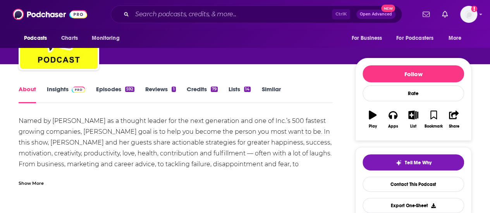
scroll to position [65, 0]
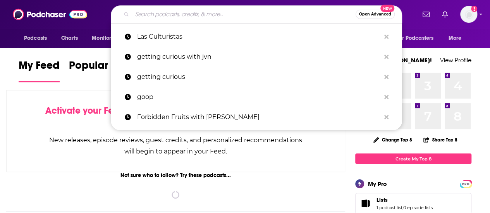
click at [284, 19] on input "Search podcasts, credits, & more..." at bounding box center [243, 14] width 223 height 12
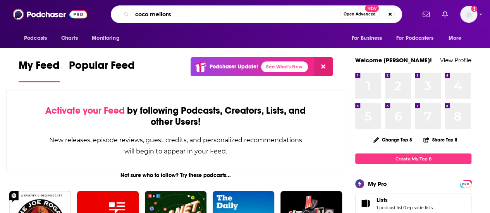
type input "coco mellors"
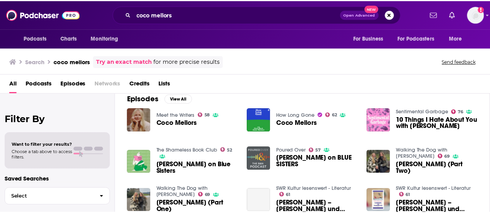
scroll to position [117, 0]
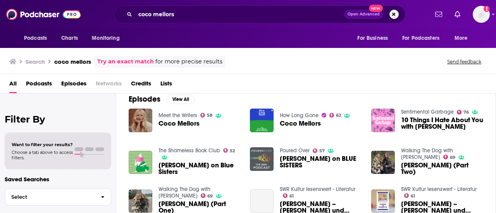
click at [180, 122] on span "Coco Mellors" at bounding box center [178, 123] width 41 height 7
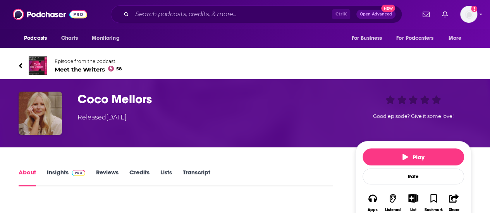
click at [97, 99] on h1 "Coco Mellors" at bounding box center [209, 99] width 265 height 15
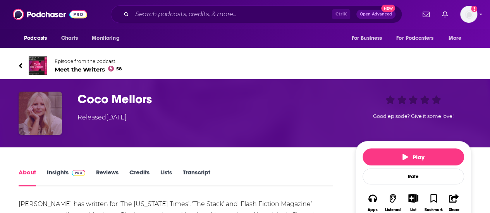
click at [36, 111] on img "Coco Mellors" at bounding box center [40, 113] width 43 height 43
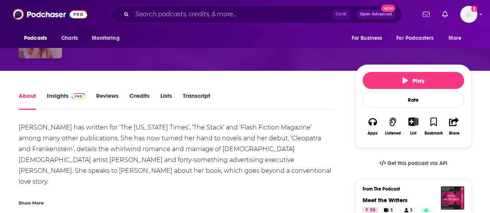
scroll to position [77, 0]
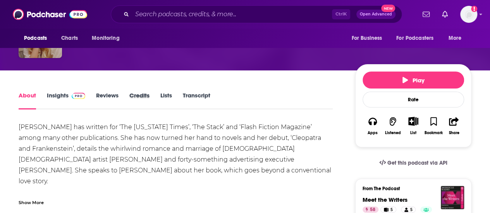
click at [152, 93] on div "Credits" at bounding box center [144, 101] width 31 height 18
click at [146, 94] on link "Credits" at bounding box center [139, 101] width 20 height 18
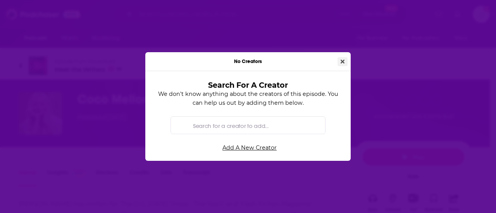
click at [341, 64] on icon "Close" at bounding box center [342, 62] width 4 height 4
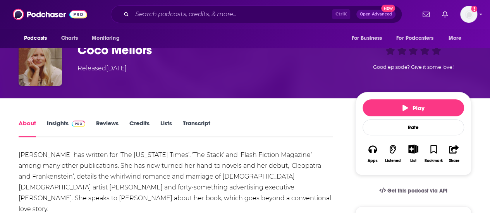
scroll to position [52, 0]
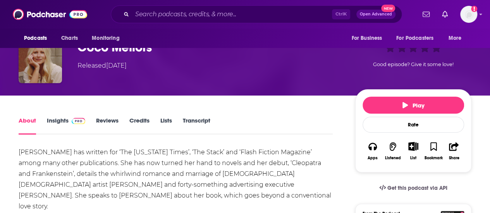
click at [134, 119] on link "Credits" at bounding box center [139, 126] width 20 height 18
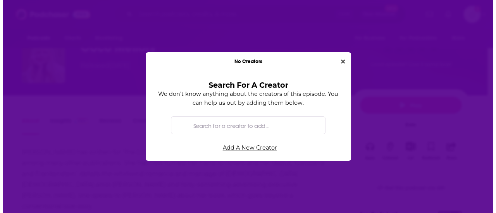
scroll to position [0, 0]
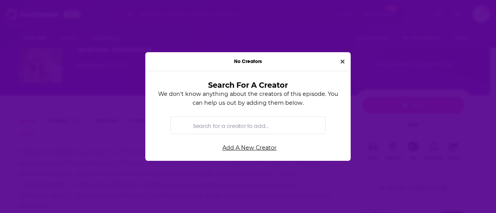
click at [343, 68] on div "No Creators" at bounding box center [247, 61] width 205 height 19
click at [342, 60] on icon "Close" at bounding box center [342, 61] width 4 height 5
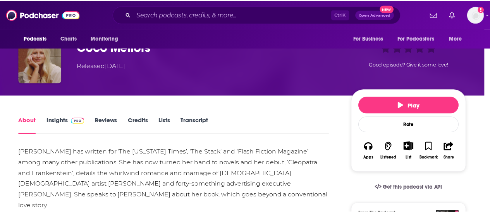
scroll to position [52, 0]
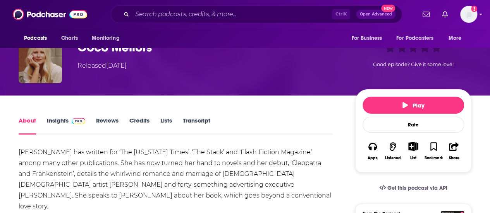
click at [98, 50] on h1 "Coco Mellors" at bounding box center [209, 47] width 265 height 15
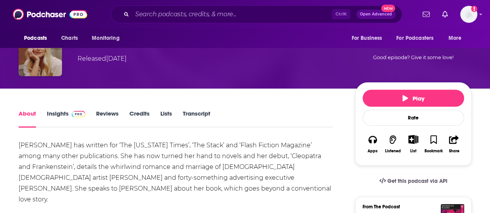
scroll to position [0, 0]
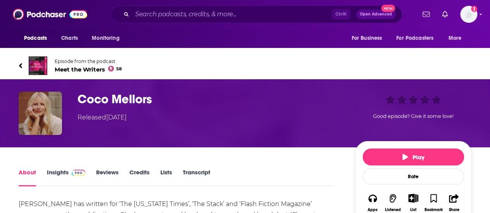
click at [21, 63] on icon at bounding box center [21, 66] width 4 height 8
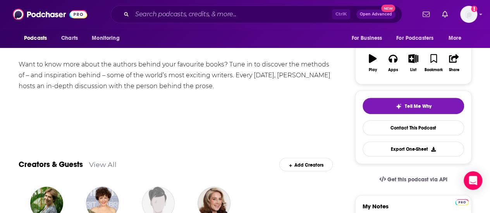
scroll to position [53, 0]
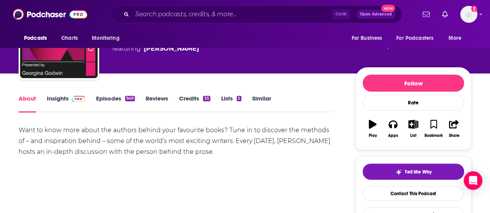
click at [65, 97] on link "Insights" at bounding box center [66, 104] width 38 height 18
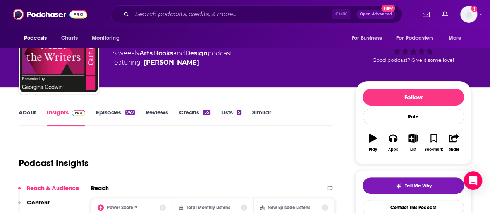
scroll to position [34, 0]
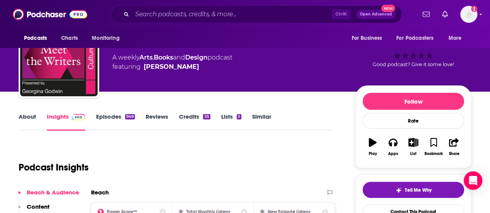
click at [118, 117] on link "Episodes 949" at bounding box center [115, 122] width 39 height 18
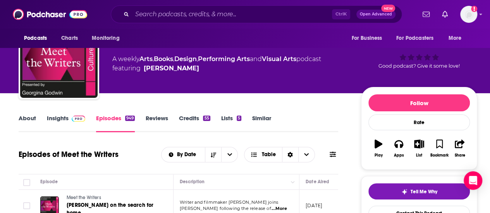
scroll to position [27, 0]
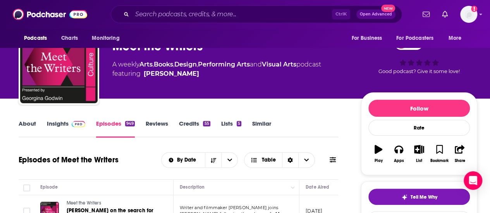
click at [56, 121] on link "Insights" at bounding box center [66, 129] width 38 height 18
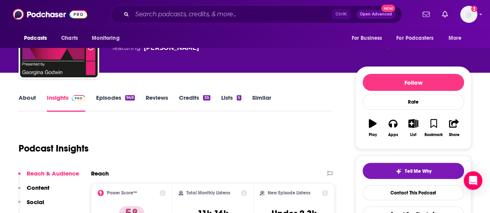
scroll to position [53, 0]
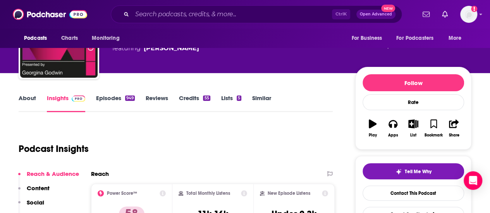
click at [22, 100] on link "About" at bounding box center [27, 103] width 17 height 18
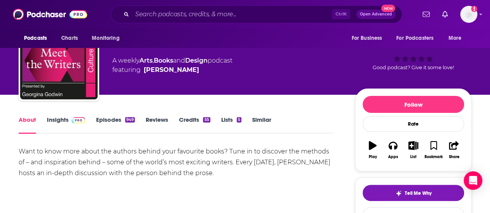
scroll to position [29, 0]
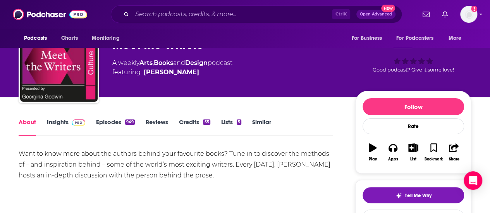
drag, startPoint x: 31, startPoint y: 1, endPoint x: 278, endPoint y: 98, distance: 264.5
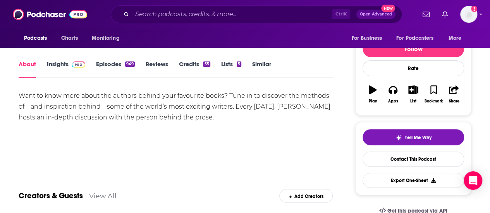
scroll to position [0, 0]
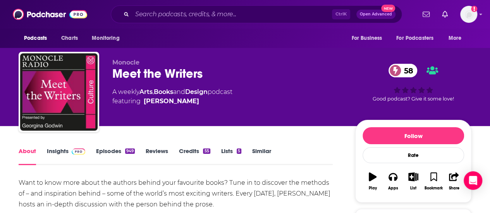
click at [77, 156] on link "Insights" at bounding box center [66, 157] width 38 height 18
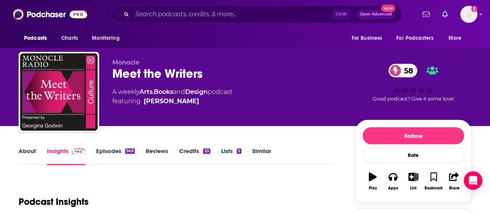
drag, startPoint x: 150, startPoint y: 91, endPoint x: 271, endPoint y: 28, distance: 136.5
click at [271, 28] on div "Podcasts Charts Monitoring Ctrl K Open Advanced New For Business For Podcasters…" at bounding box center [245, 14] width 490 height 29
click at [201, 14] on input "Search podcasts, credits, & more..." at bounding box center [232, 14] width 200 height 12
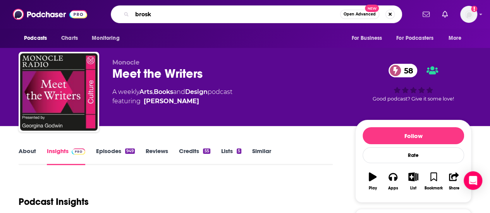
type input "[PERSON_NAME]"
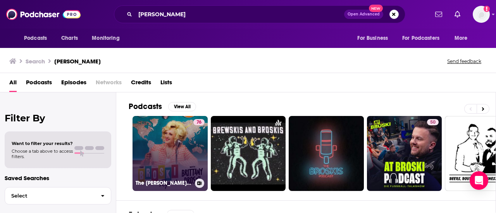
click at [164, 139] on link "76 The Broski Report with Brittany Broski" at bounding box center [169, 153] width 75 height 75
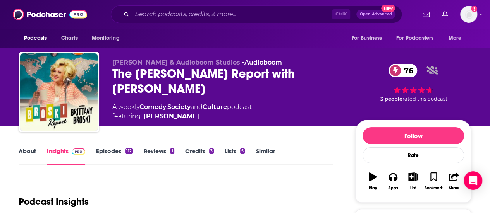
scroll to position [70, 0]
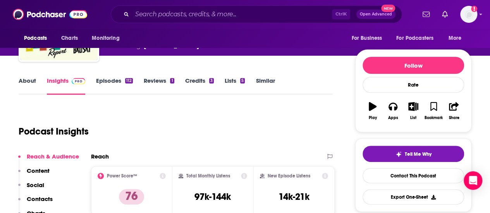
click at [108, 84] on link "Episodes 112" at bounding box center [114, 86] width 37 height 18
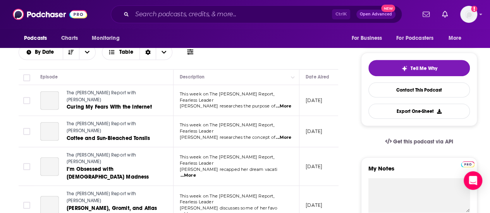
scroll to position [158, 0]
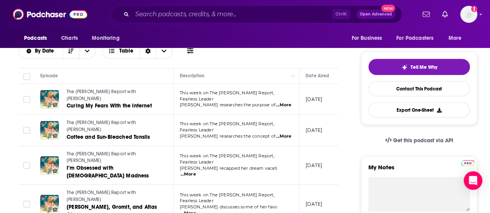
click at [196, 172] on span "...More" at bounding box center [187, 175] width 15 height 6
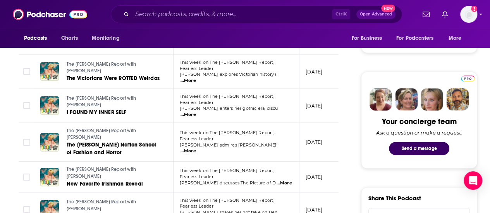
scroll to position [326, 0]
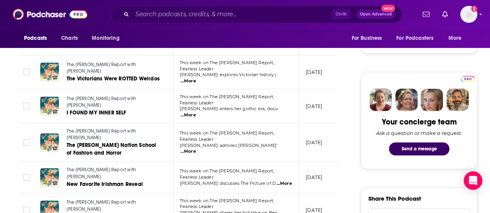
click at [274, 168] on span "This week on The Broski Report, Fearless Leader" at bounding box center [227, 174] width 94 height 12
click at [279, 181] on span "...More" at bounding box center [283, 184] width 15 height 6
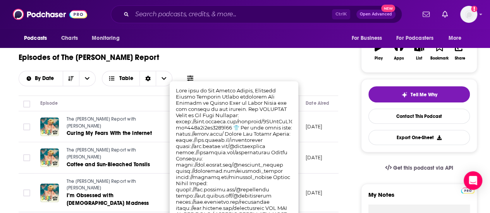
scroll to position [137, 0]
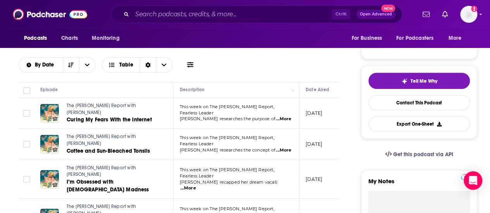
scroll to position [0, 0]
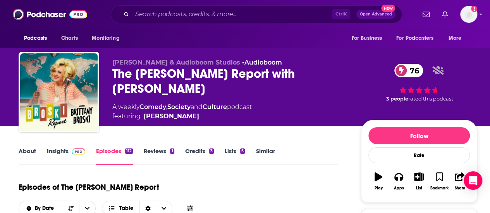
click at [26, 154] on link "About" at bounding box center [27, 157] width 17 height 18
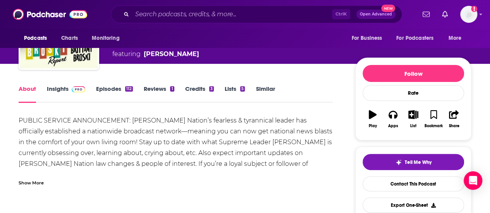
scroll to position [63, 0]
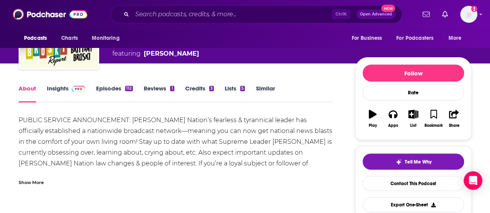
click at [55, 88] on link "Insights" at bounding box center [66, 94] width 38 height 18
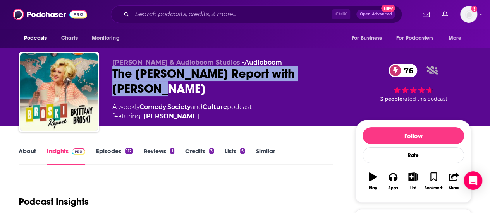
drag, startPoint x: 110, startPoint y: 72, endPoint x: 321, endPoint y: 72, distance: 210.3
click at [321, 72] on div "Brittany Broski & Audioboom Studios • Audioboom The Broski Report with Brittany…" at bounding box center [245, 94] width 453 height 84
copy h2 "The Broski Report with Brittany Broski"
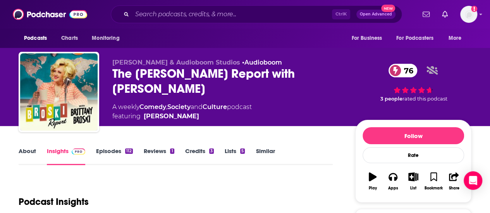
click at [146, 120] on div "Brittany Broski & Audioboom Studios • Audioboom The Broski Report with Brittany…" at bounding box center [227, 90] width 230 height 62
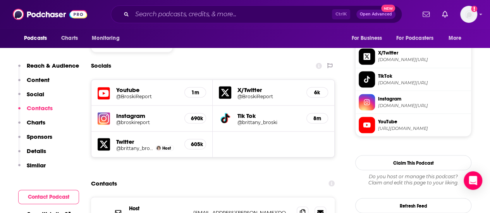
scroll to position [665, 0]
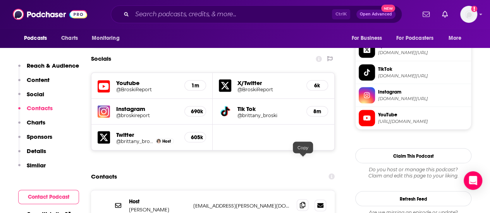
click at [301, 199] on span at bounding box center [303, 205] width 12 height 12
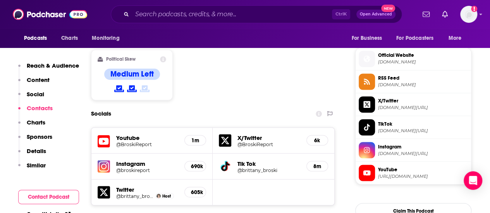
click at [125, 134] on h5 "Youtube" at bounding box center [147, 137] width 62 height 7
click at [136, 141] on h5 "@BroskiReport" at bounding box center [147, 144] width 62 height 6
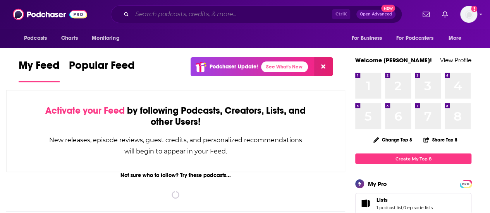
click at [154, 17] on input "Search podcasts, credits, & more..." at bounding box center [232, 14] width 200 height 12
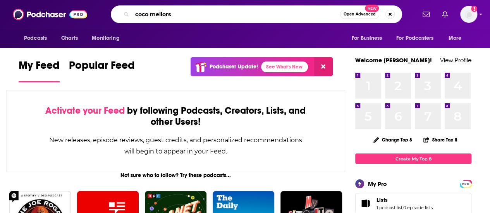
type input "coco mellors"
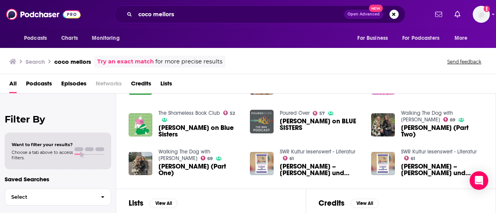
scroll to position [119, 0]
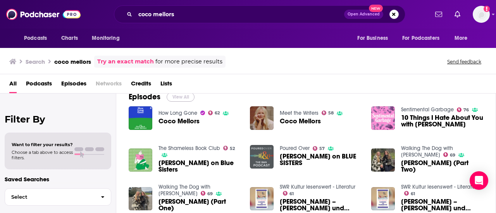
click at [184, 97] on button "View All" at bounding box center [181, 97] width 28 height 9
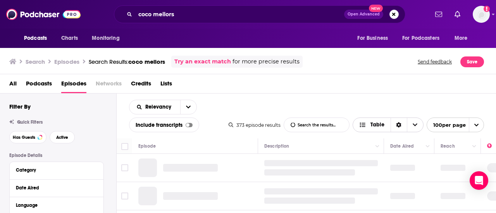
click at [384, 125] on span "Table" at bounding box center [372, 125] width 38 height 13
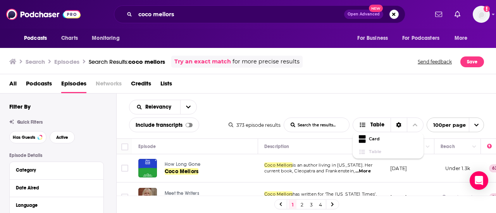
click at [378, 100] on div "Relevancy List Search Input Search the results... Include transcripts Table 373…" at bounding box center [306, 116] width 379 height 45
click at [389, 124] on span "Table" at bounding box center [372, 125] width 38 height 13
click at [377, 137] on span "Card" at bounding box center [393, 139] width 48 height 4
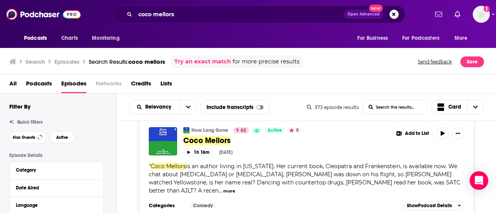
scroll to position [15, 0]
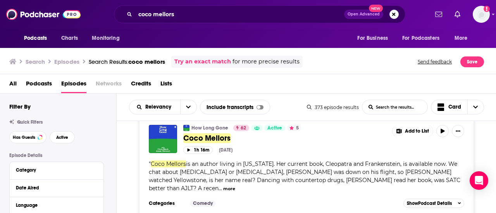
click at [322, 76] on div "All Podcasts Episodes Networks Credits Lists" at bounding box center [248, 83] width 496 height 19
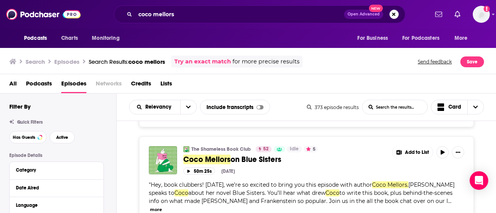
scroll to position [325, 0]
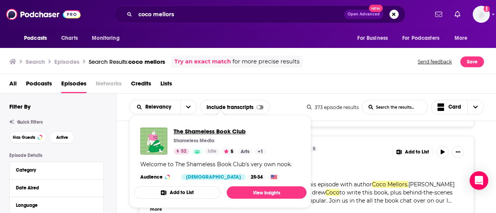
drag, startPoint x: 229, startPoint y: 127, endPoint x: 191, endPoint y: 129, distance: 37.6
click at [354, 74] on div "Search Episodes Search Results: coco mellors Try an exact match for more precis…" at bounding box center [248, 60] width 496 height 28
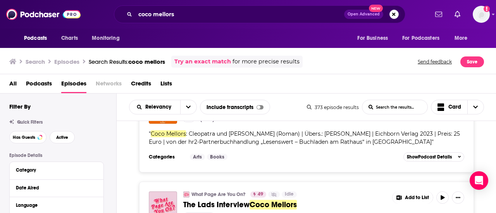
scroll to position [1056, 0]
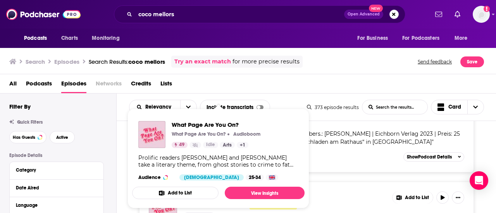
click at [296, 61] on span "for more precise results" at bounding box center [265, 61] width 67 height 9
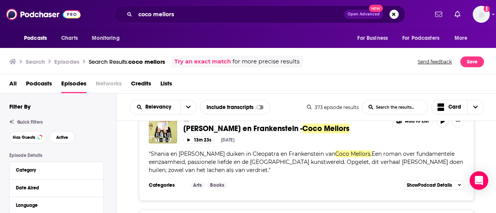
scroll to position [1462, 0]
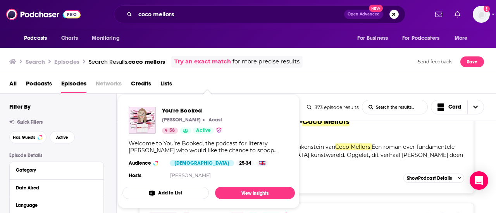
click at [318, 56] on div "Search Episodes Search Results: coco mellors Try an exact match for more precis…" at bounding box center [246, 62] width 474 height 12
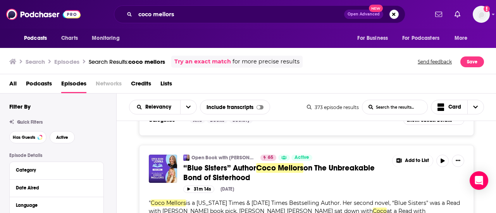
scroll to position [2558, 0]
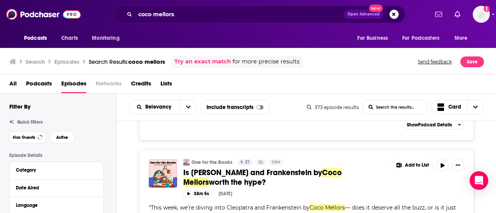
scroll to position [5232, 0]
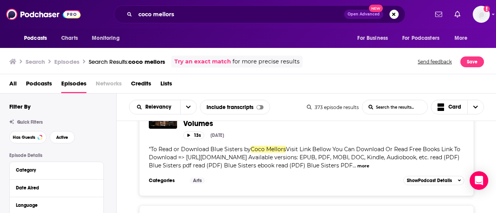
scroll to position [7943, 0]
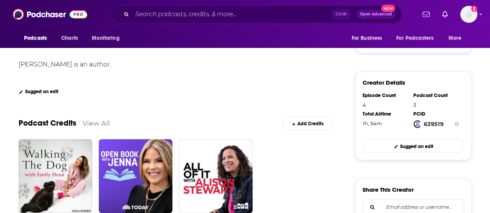
scroll to position [168, 0]
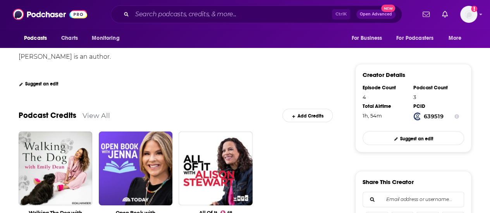
click at [100, 115] on link "View All" at bounding box center [95, 116] width 27 height 8
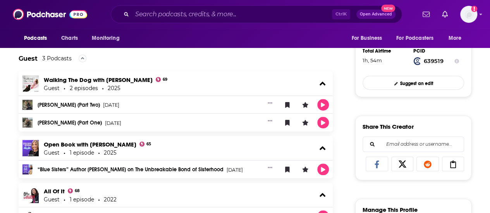
scroll to position [223, 0]
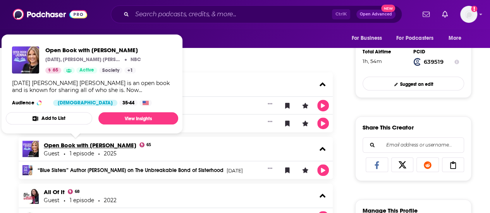
click at [65, 144] on link "Open Book with [PERSON_NAME]" at bounding box center [90, 145] width 93 height 7
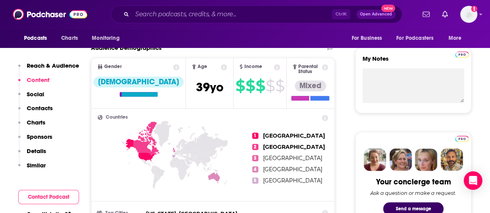
scroll to position [206, 0]
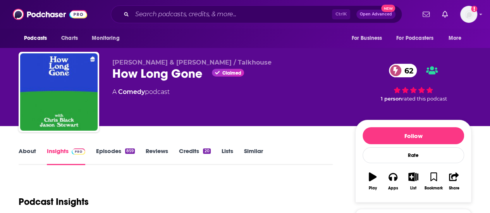
scroll to position [36, 0]
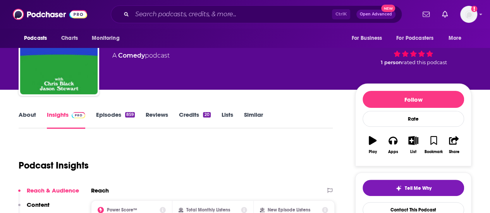
click at [33, 113] on link "About" at bounding box center [27, 120] width 17 height 18
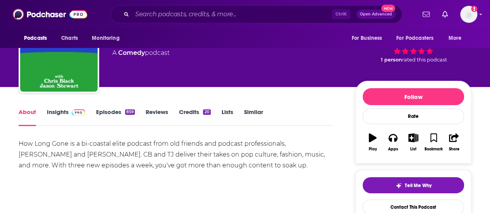
scroll to position [39, 0]
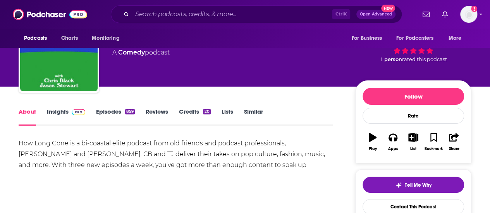
click at [77, 110] on img at bounding box center [79, 112] width 14 height 6
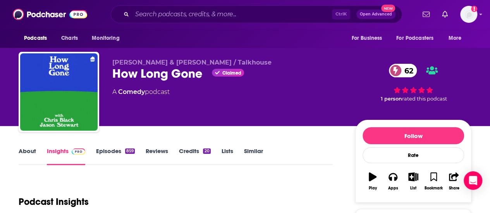
click at [107, 152] on link "Episodes 859" at bounding box center [115, 157] width 39 height 18
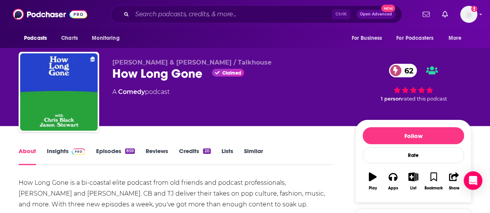
scroll to position [28, 0]
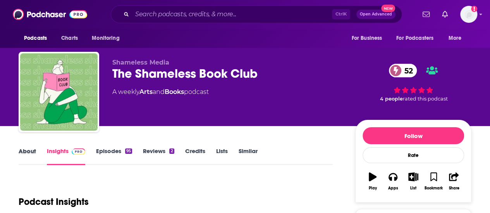
click at [36, 153] on div "About" at bounding box center [33, 157] width 28 height 18
click at [27, 152] on link "About" at bounding box center [27, 157] width 17 height 18
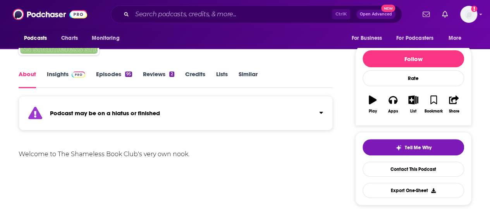
scroll to position [78, 0]
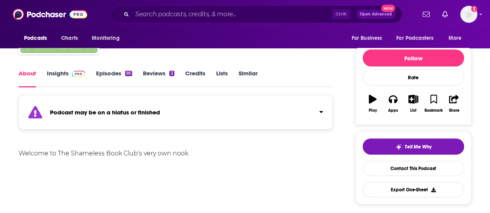
click at [60, 75] on link "Insights" at bounding box center [66, 79] width 38 height 18
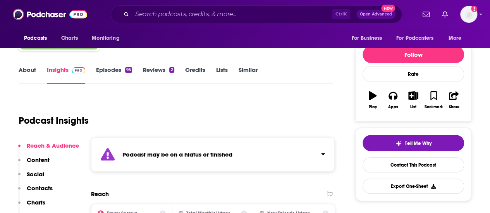
scroll to position [77, 0]
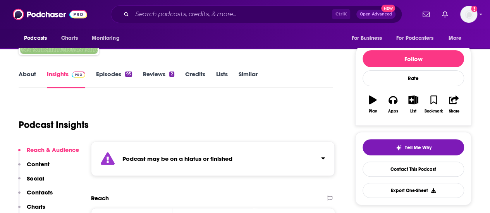
click at [113, 72] on link "Episodes 95" at bounding box center [114, 79] width 36 height 18
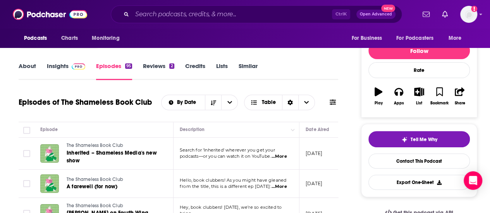
click at [280, 155] on span "...More" at bounding box center [278, 157] width 15 height 6
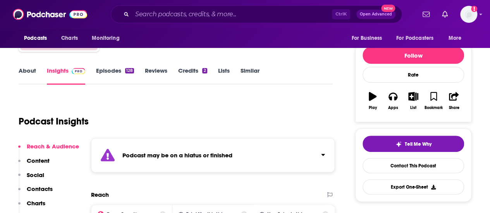
scroll to position [79, 0]
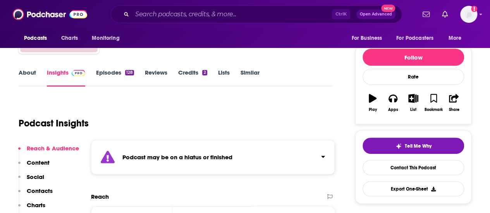
click at [116, 72] on link "Episodes 128" at bounding box center [115, 78] width 38 height 18
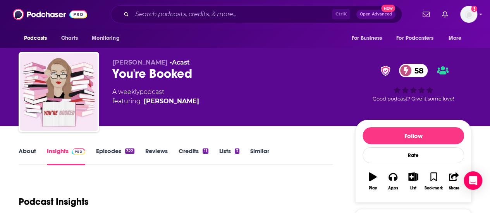
scroll to position [2, 0]
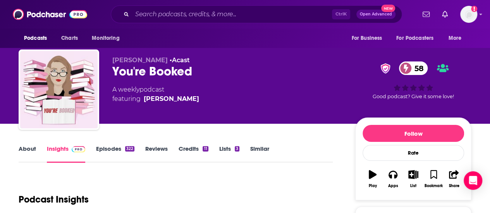
click at [31, 151] on link "About" at bounding box center [27, 154] width 17 height 18
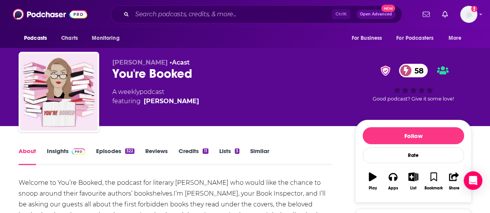
scroll to position [7, 0]
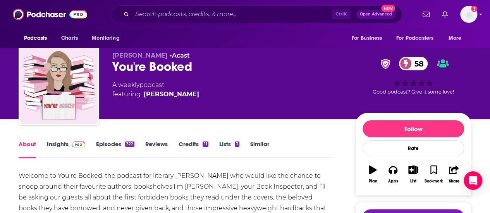
click at [74, 150] on link "Insights" at bounding box center [66, 150] width 38 height 18
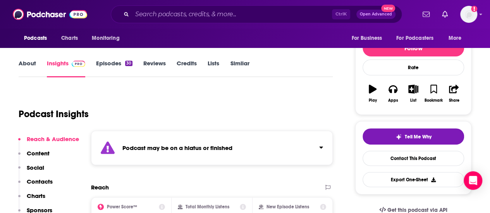
scroll to position [85, 0]
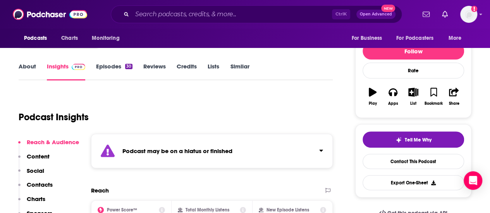
click at [123, 70] on link "Episodes 30" at bounding box center [114, 72] width 36 height 18
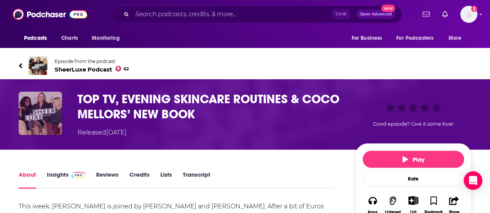
click at [38, 127] on img "TOP TV, EVENING SKINCARE ROUTINES & COCO MELLORS’ NEW BOOK" at bounding box center [40, 113] width 43 height 43
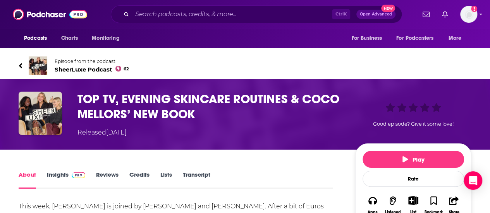
click at [100, 69] on span "SheerLuxe Podcast 62" at bounding box center [92, 69] width 74 height 7
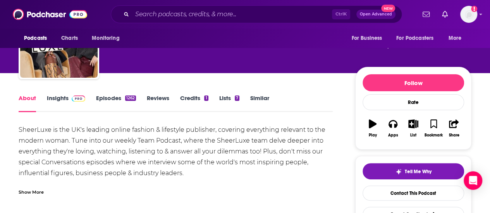
scroll to position [53, 0]
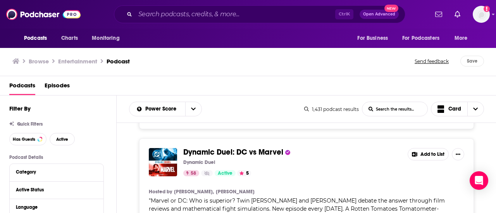
scroll to position [3082, 0]
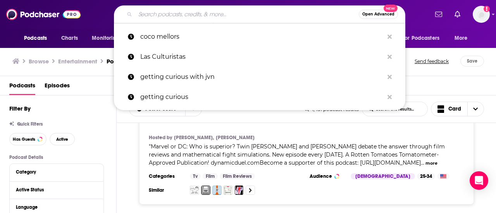
click at [269, 11] on input "Search podcasts, credits, & more..." at bounding box center [246, 14] width 223 height 12
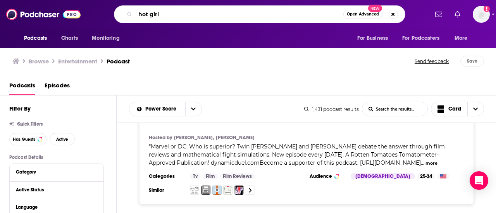
type input "hot girl"
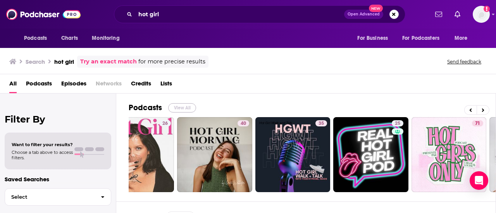
click at [187, 107] on button "View All" at bounding box center [182, 107] width 28 height 9
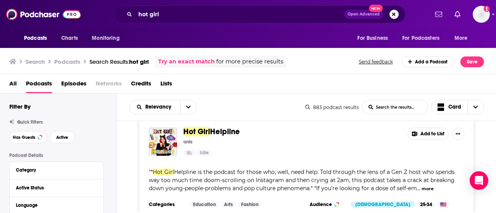
scroll to position [1782, 0]
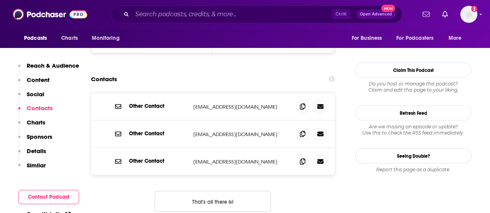
scroll to position [755, 0]
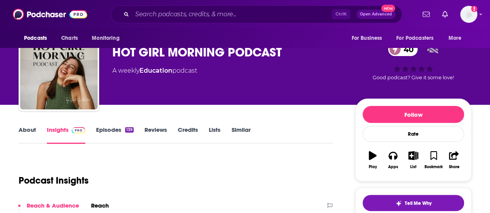
scroll to position [95, 0]
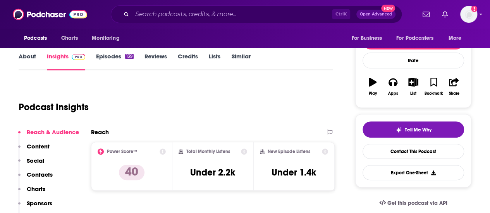
click at [97, 58] on link "Episodes 139" at bounding box center [115, 62] width 38 height 18
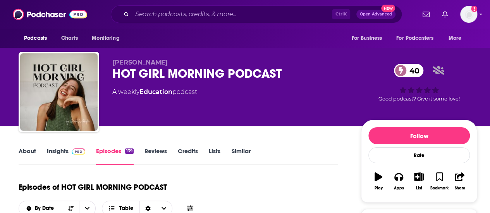
scroll to position [123, 0]
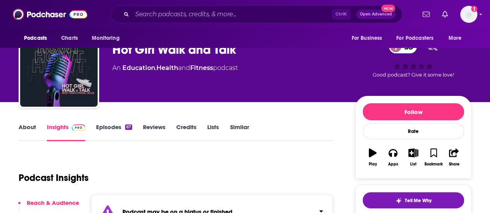
scroll to position [12, 0]
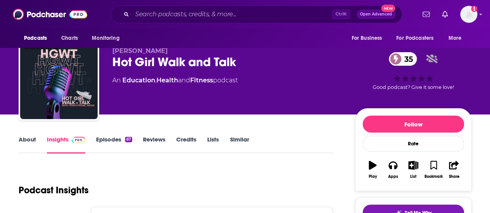
click at [117, 137] on link "Episodes 67" at bounding box center [114, 145] width 36 height 18
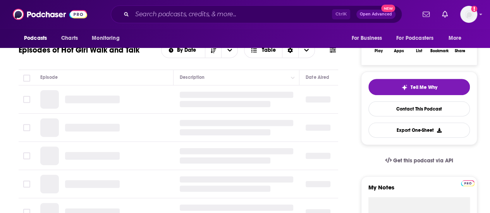
scroll to position [138, 0]
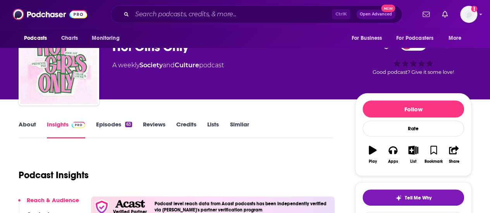
scroll to position [23, 0]
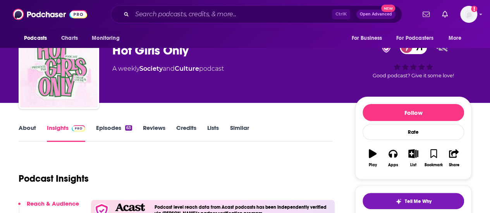
click at [24, 129] on link "About" at bounding box center [27, 133] width 17 height 18
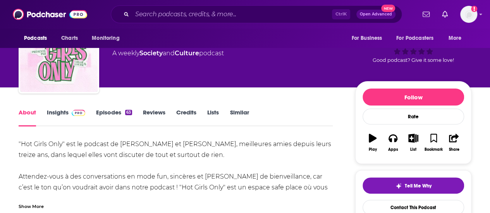
scroll to position [38, 0]
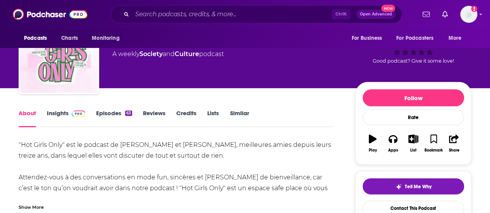
click at [76, 117] on img at bounding box center [79, 114] width 14 height 6
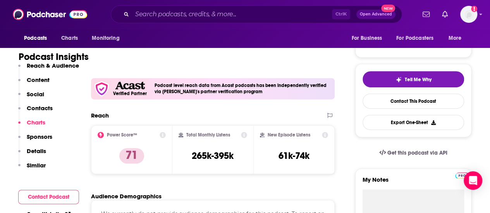
scroll to position [98, 0]
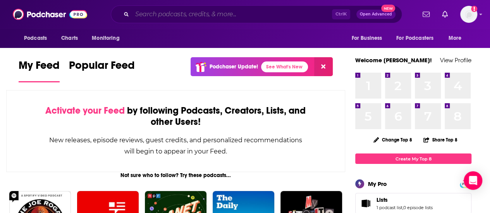
click at [211, 14] on input "Search podcasts, credits, & more..." at bounding box center [232, 14] width 200 height 12
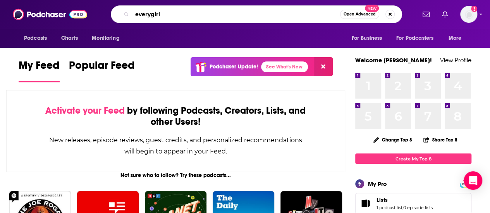
type input "everygirl"
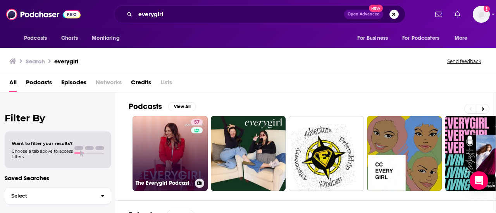
click at [173, 144] on link "57 The Everygirl Podcast" at bounding box center [169, 153] width 75 height 75
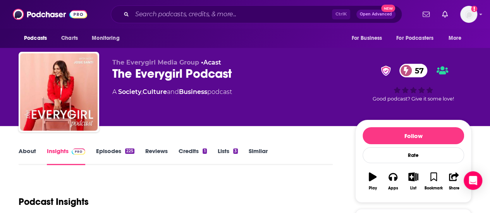
click at [33, 151] on link "About" at bounding box center [27, 157] width 17 height 18
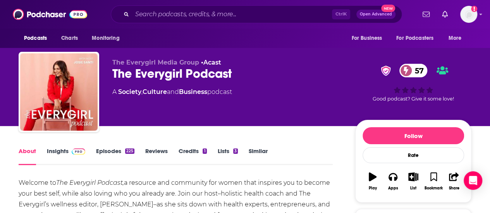
scroll to position [86, 0]
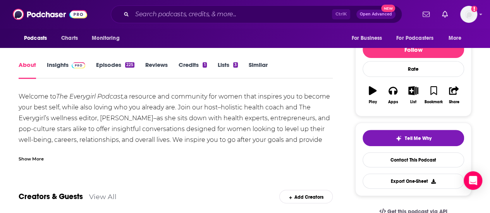
click at [75, 67] on img at bounding box center [79, 65] width 14 height 6
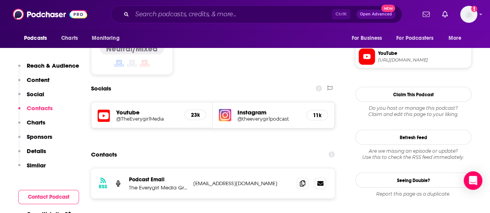
scroll to position [703, 0]
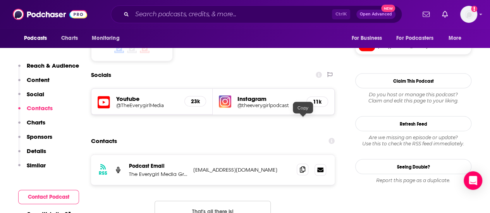
click at [300, 167] on icon at bounding box center [302, 170] width 5 height 6
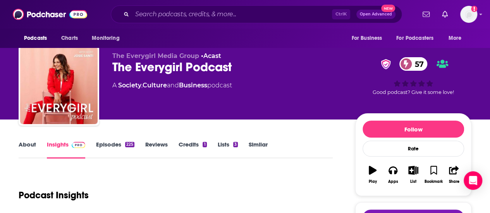
scroll to position [0, 0]
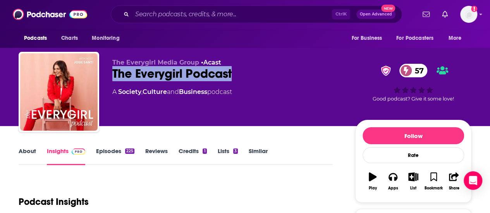
drag, startPoint x: 113, startPoint y: 75, endPoint x: 248, endPoint y: 70, distance: 135.2
click at [248, 70] on div "The Everygirl Podcast 57" at bounding box center [227, 73] width 230 height 15
copy h2 "The Everygirl Podcast"
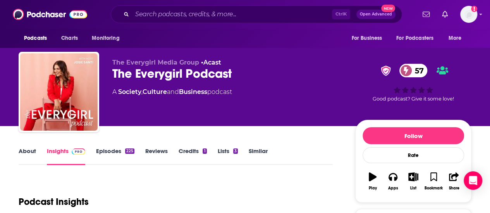
click at [160, 94] on link "Culture" at bounding box center [155, 91] width 24 height 7
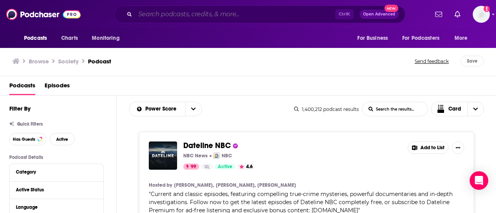
click at [209, 16] on input "Search podcasts, credits, & more..." at bounding box center [235, 14] width 200 height 12
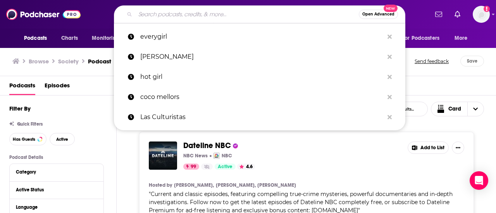
paste input "Binchtopia"
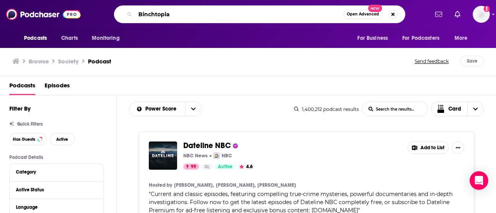
type input "Binchtopia"
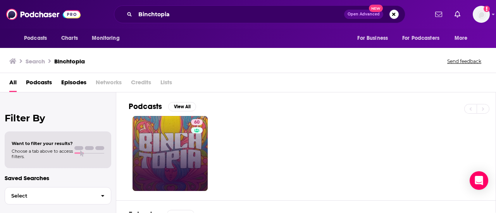
click at [177, 142] on link "60" at bounding box center [169, 153] width 75 height 75
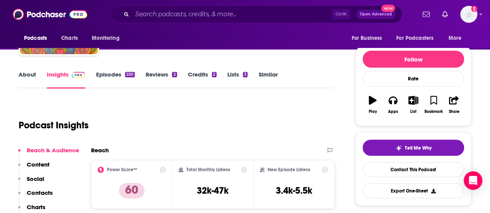
scroll to position [77, 0]
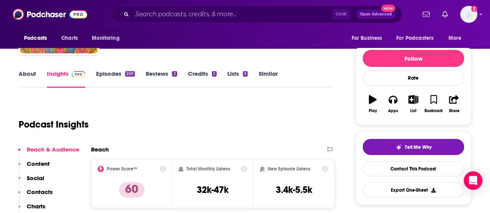
click at [22, 76] on link "About" at bounding box center [27, 79] width 17 height 18
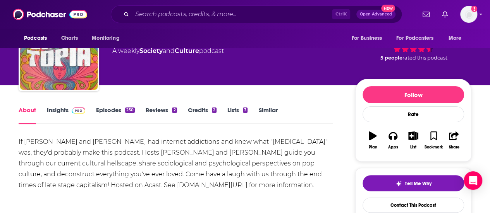
scroll to position [48, 0]
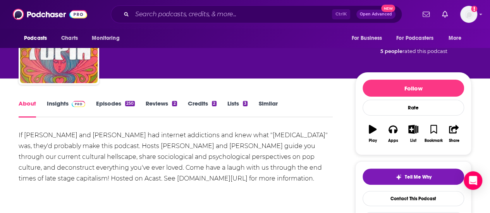
click at [117, 106] on link "Episodes 250" at bounding box center [115, 109] width 39 height 18
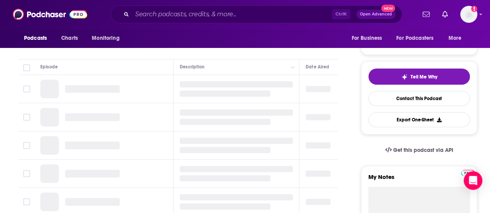
scroll to position [148, 0]
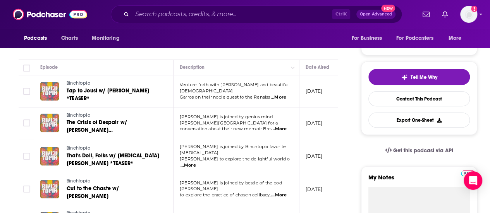
click at [278, 127] on span "...More" at bounding box center [278, 129] width 15 height 6
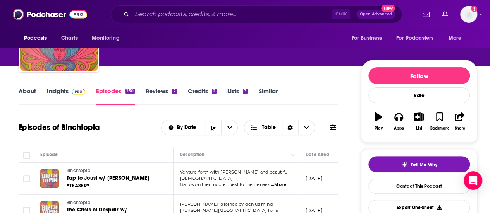
scroll to position [0, 0]
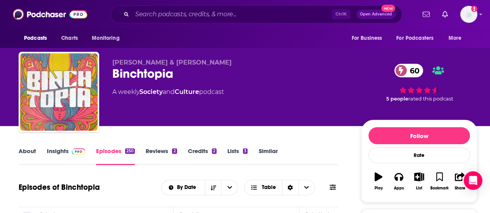
click at [122, 74] on div "Binchtopia 60" at bounding box center [230, 73] width 236 height 15
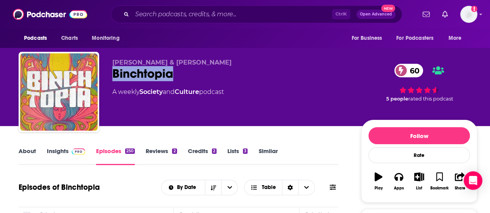
click at [122, 74] on div "Binchtopia 60" at bounding box center [230, 73] width 236 height 15
copy h2 "Binchtopia"
click at [55, 154] on link "Insights" at bounding box center [66, 157] width 38 height 18
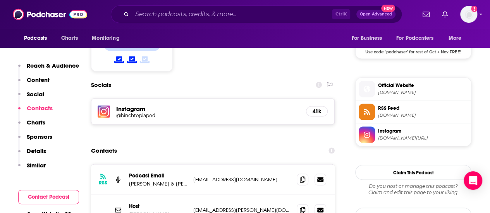
scroll to position [667, 0]
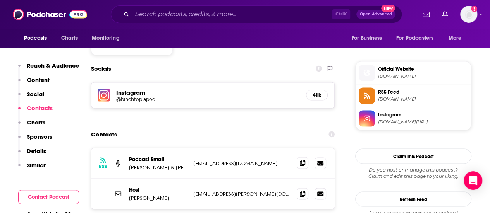
click at [300, 160] on icon at bounding box center [302, 163] width 5 height 6
click at [307, 188] on span at bounding box center [303, 194] width 12 height 12
drag, startPoint x: 129, startPoint y: 118, endPoint x: 173, endPoint y: 120, distance: 43.8
click at [173, 164] on p "Julia Hava & Eliza McLamb" at bounding box center [158, 167] width 58 height 7
copy p "Julia Hava & Eliza"
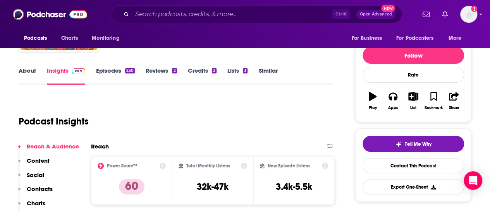
scroll to position [0, 0]
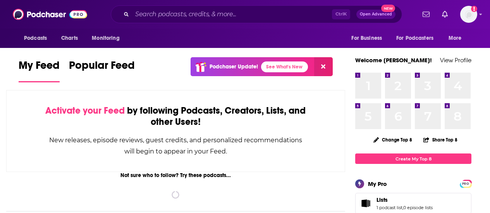
click at [263, 5] on div "Ctrl K Open Advanced New" at bounding box center [256, 14] width 291 height 18
click at [277, 13] on input "Search podcasts, credits, & more..." at bounding box center [232, 14] width 200 height 12
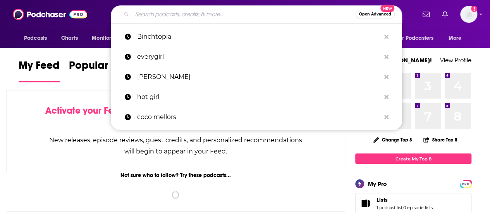
paste input "Do We Know Them?"
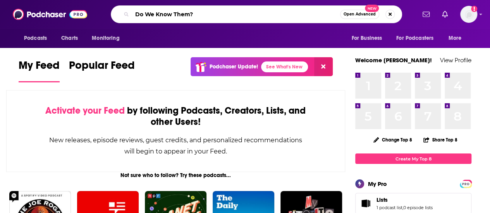
type input "Do We Know Them?"
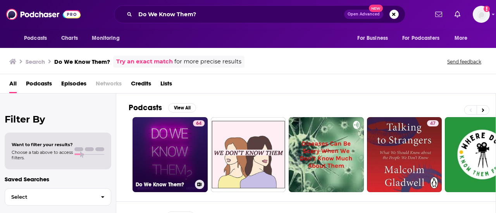
click at [163, 168] on link "64 Do We Know Them?" at bounding box center [169, 154] width 75 height 75
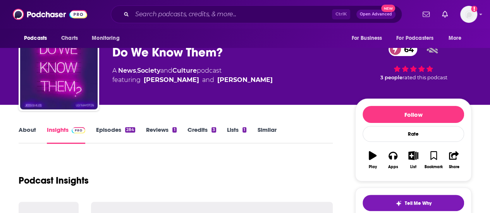
scroll to position [22, 0]
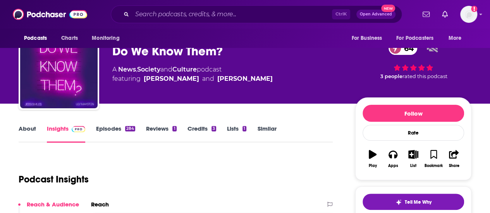
click at [25, 134] on link "About" at bounding box center [27, 134] width 17 height 18
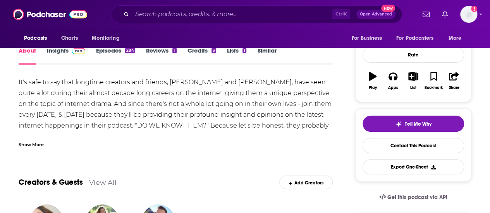
scroll to position [104, 0]
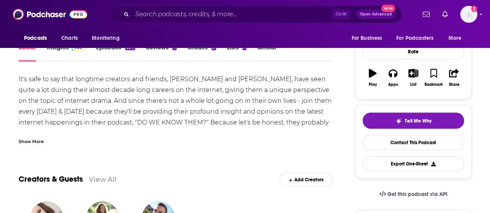
click at [35, 144] on div "Show More" at bounding box center [31, 140] width 25 height 7
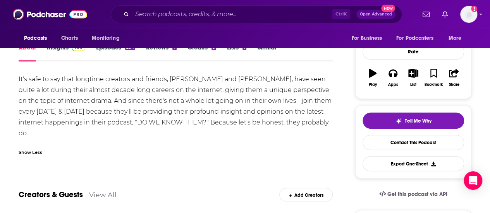
click at [75, 52] on link "Insights" at bounding box center [66, 53] width 38 height 18
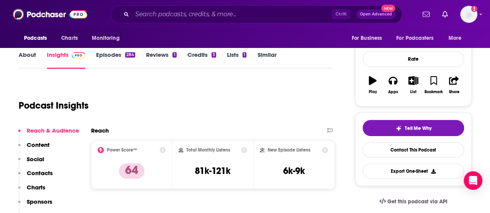
scroll to position [95, 0]
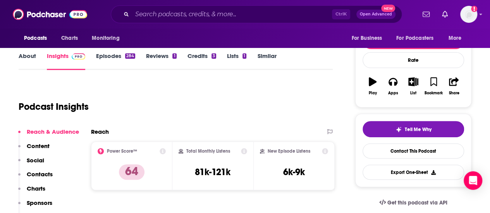
click at [125, 56] on div "284" at bounding box center [130, 55] width 10 height 5
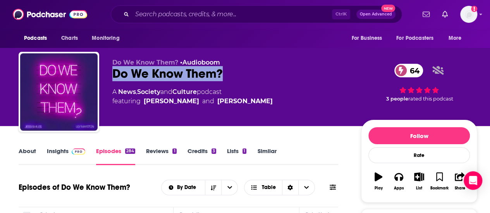
drag, startPoint x: 112, startPoint y: 71, endPoint x: 233, endPoint y: 73, distance: 121.6
click at [233, 73] on div "Do We Know Them? • Audioboom Do We Know Them? 64 A News , Society and Culture p…" at bounding box center [248, 94] width 458 height 84
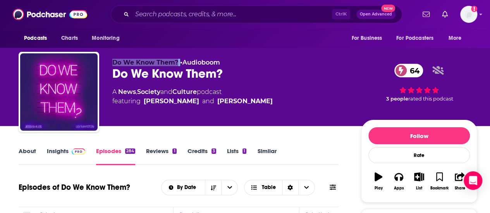
drag, startPoint x: 110, startPoint y: 61, endPoint x: 180, endPoint y: 62, distance: 69.7
click at [180, 62] on div "Do We Know Them? • Audioboom Do We Know Them? 64 A News , Society and Culture p…" at bounding box center [248, 94] width 458 height 84
copy p "Do We Know Them?"
click at [160, 118] on div "Do We Know Them? • Audioboom Do We Know Them? 64 A News , Society and Culture p…" at bounding box center [230, 90] width 236 height 62
click at [66, 153] on link "Insights" at bounding box center [66, 157] width 38 height 18
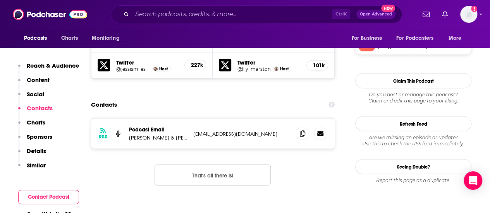
scroll to position [758, 0]
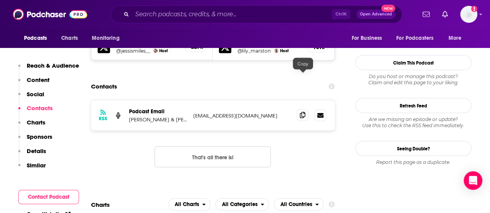
click at [302, 110] on span at bounding box center [303, 116] width 12 height 12
drag, startPoint x: 127, startPoint y: 81, endPoint x: 169, endPoint y: 85, distance: 42.4
click at [169, 101] on div "RSS Podcast Email [PERSON_NAME] & [PERSON_NAME] [EMAIL_ADDRESS][DOMAIN_NAME] [E…" at bounding box center [213, 116] width 244 height 30
copy p "[PERSON_NAME] & [PERSON_NAME]"
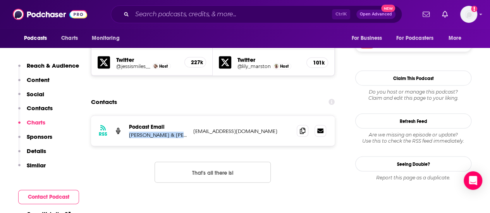
scroll to position [740, 0]
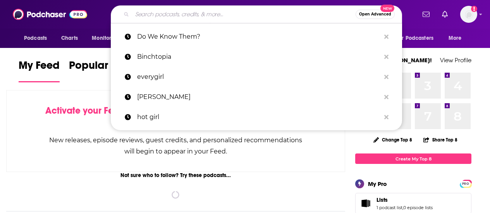
click at [250, 10] on input "Search podcasts, credits, & more..." at bounding box center [243, 14] width 223 height 12
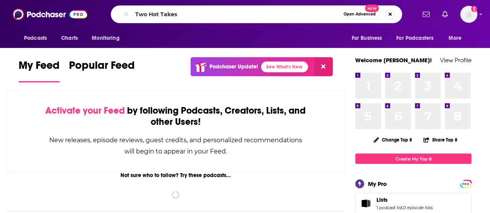
type input "Two Hot Takes"
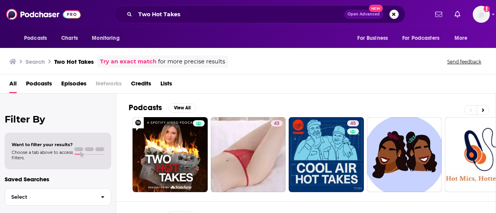
click at [301, 52] on div "Search Two Hot Takes Try an exact match for more precise results Send feedback" at bounding box center [248, 60] width 496 height 28
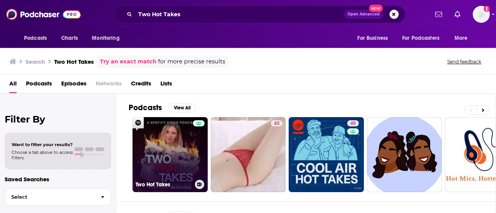
click at [173, 134] on link "Two Hot Takes" at bounding box center [169, 154] width 75 height 75
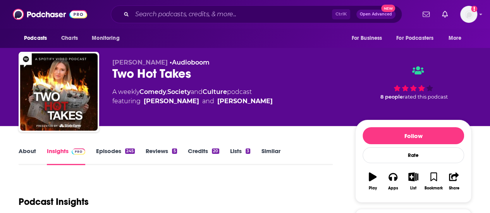
click at [30, 153] on link "About" at bounding box center [27, 157] width 17 height 18
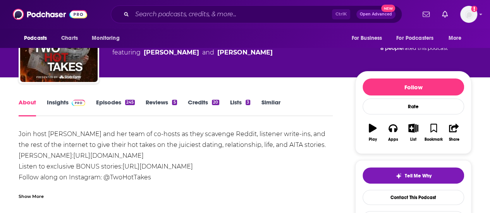
scroll to position [54, 0]
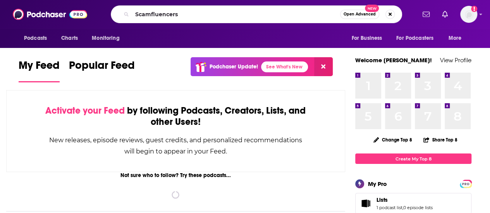
type input "Scamfluencers"
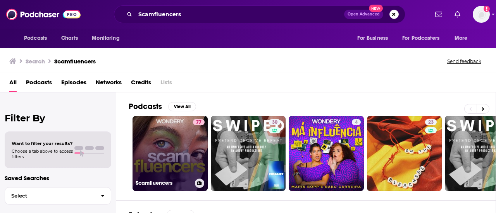
click at [167, 144] on link "77 Scamfluencers" at bounding box center [169, 153] width 75 height 75
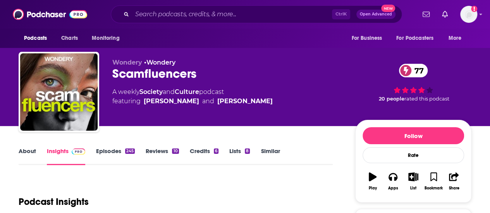
click at [31, 153] on link "About" at bounding box center [27, 157] width 17 height 18
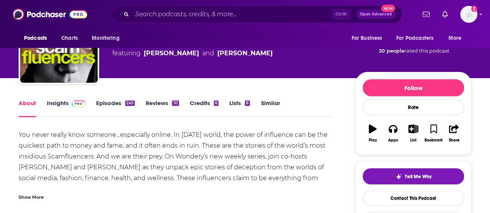
scroll to position [71, 0]
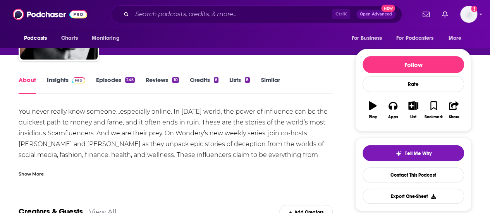
click at [41, 173] on div "Show More" at bounding box center [31, 173] width 25 height 7
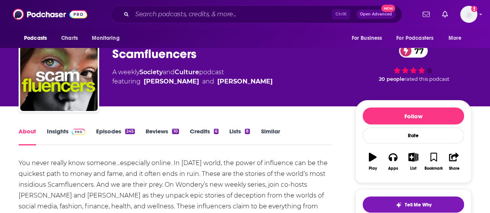
scroll to position [19, 0]
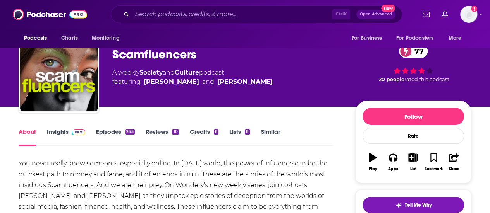
click at [73, 134] on img at bounding box center [79, 132] width 14 height 6
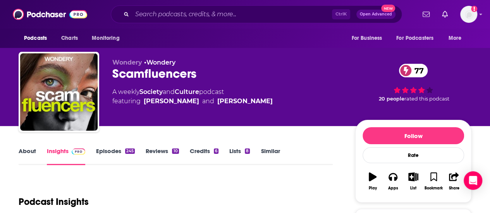
click at [24, 153] on link "About" at bounding box center [27, 157] width 17 height 18
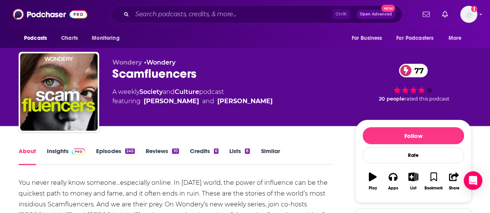
scroll to position [70, 0]
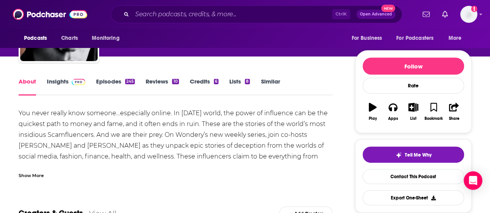
click at [34, 172] on div "Show More" at bounding box center [31, 175] width 25 height 7
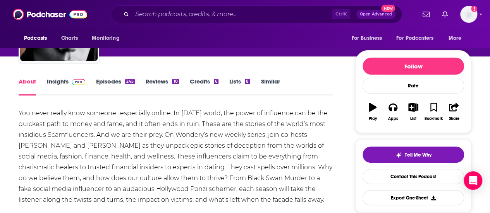
click at [115, 81] on link "Episodes 245" at bounding box center [115, 87] width 39 height 18
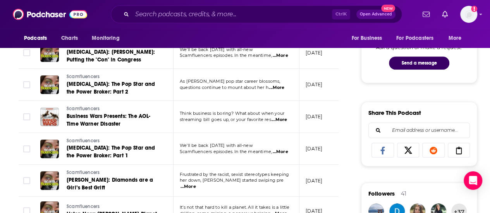
scroll to position [338, 0]
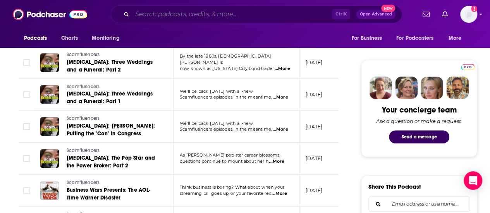
click at [192, 17] on input "Search podcasts, credits, & more..." at bounding box center [232, 14] width 200 height 12
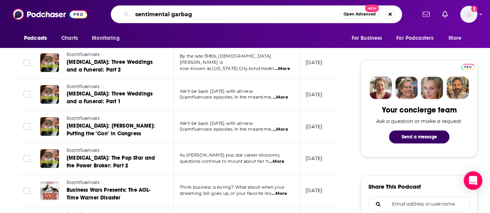
type input "sentimental garbage"
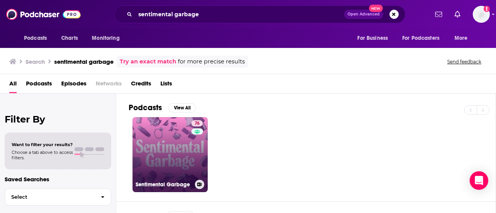
click at [160, 142] on link "76 Sentimental Garbage" at bounding box center [169, 154] width 75 height 75
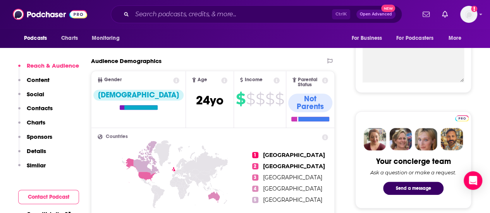
scroll to position [322, 0]
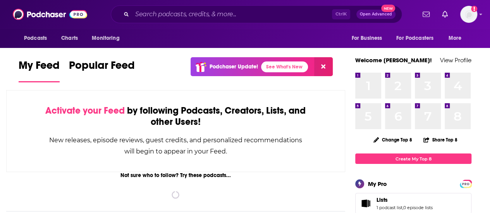
click at [308, 7] on div "Ctrl K Open Advanced New" at bounding box center [256, 14] width 291 height 18
click at [290, 14] on input "Search podcasts, credits, & more..." at bounding box center [232, 14] width 200 height 12
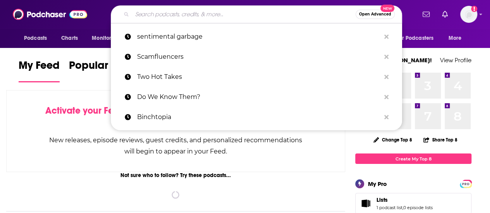
paste input "Always Open"
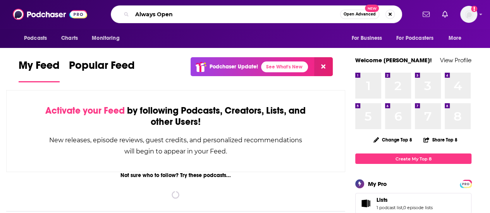
type input "Always Open"
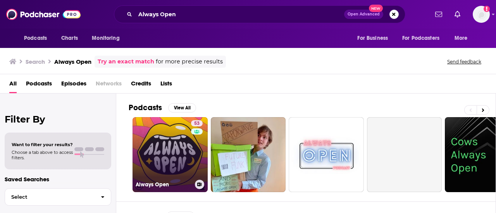
click at [180, 151] on link "53 Always Open" at bounding box center [169, 154] width 75 height 75
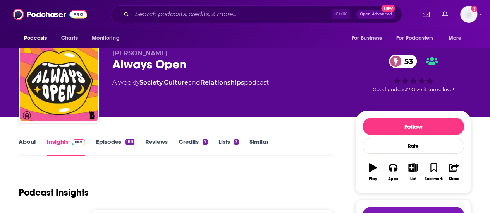
scroll to position [26, 0]
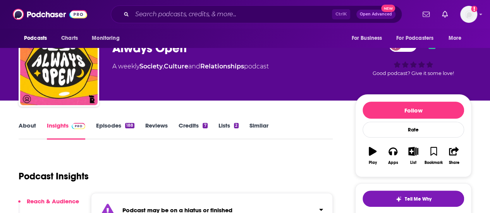
click at [34, 122] on link "About" at bounding box center [27, 131] width 17 height 18
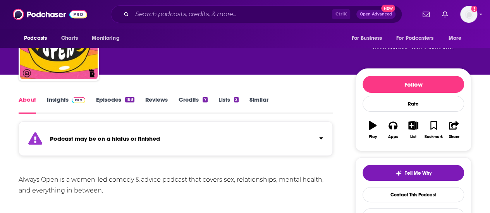
scroll to position [51, 0]
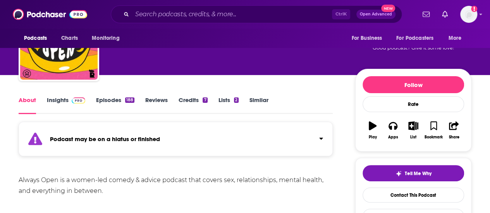
click at [118, 100] on link "Episodes 188" at bounding box center [115, 105] width 38 height 18
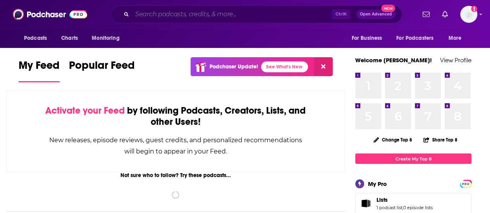
click at [282, 9] on input "Search podcasts, credits, & more..." at bounding box center [232, 14] width 200 height 12
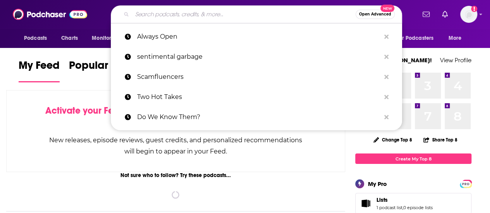
paste input "Just A Little Filtered"
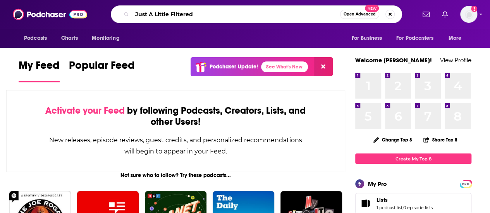
type input "Just A Little Filtered"
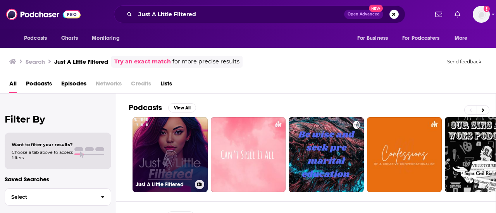
click at [181, 135] on link "Just A Little Filtered" at bounding box center [169, 154] width 75 height 75
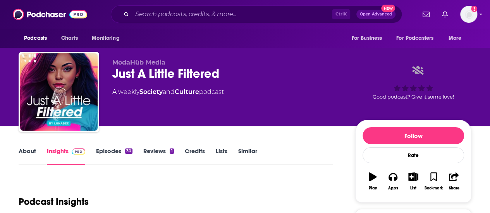
click at [21, 148] on link "About" at bounding box center [27, 157] width 17 height 18
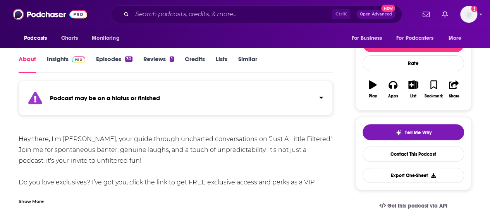
scroll to position [124, 0]
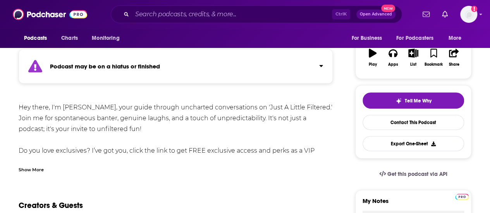
click at [31, 168] on div "Show More" at bounding box center [31, 169] width 25 height 7
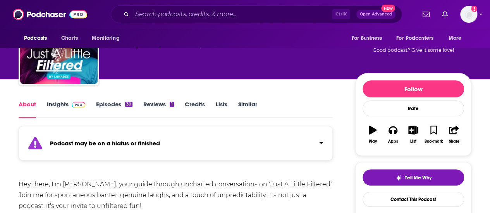
scroll to position [29, 0]
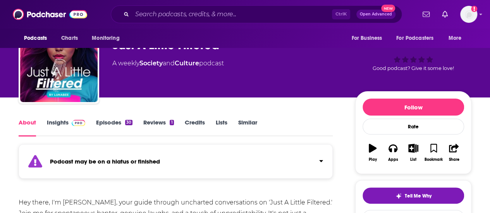
click at [69, 124] on span at bounding box center [77, 122] width 17 height 7
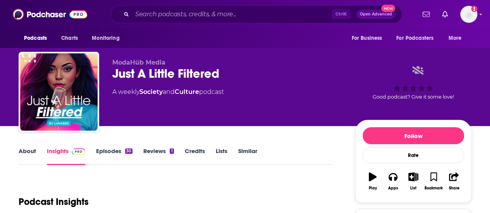
click at [115, 151] on link "Episodes 30" at bounding box center [114, 157] width 36 height 18
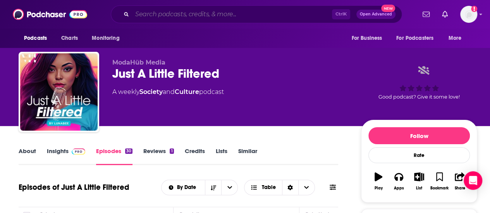
click at [210, 20] on input "Search podcasts, credits, & more..." at bounding box center [232, 14] width 200 height 12
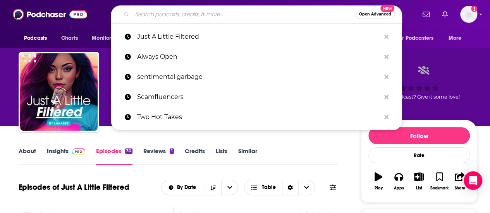
paste input "The Intellectual Airheads"
type input "The Intellectual Airheads"
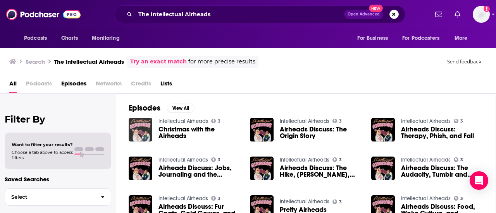
click at [142, 127] on img "Christmas with the Airheads" at bounding box center [141, 130] width 24 height 24
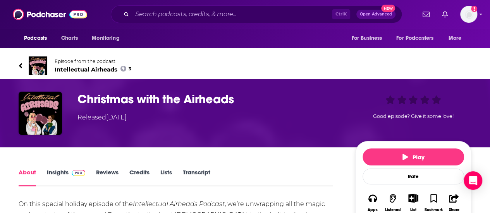
click at [81, 68] on span "Intellectual Airheads 3" at bounding box center [93, 69] width 77 height 7
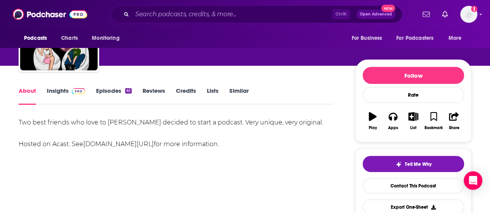
scroll to position [58, 0]
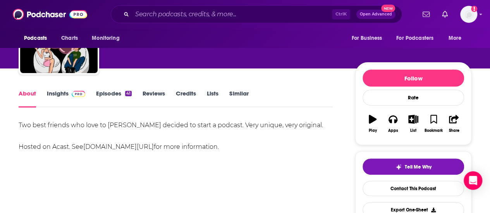
click at [69, 89] on div "About Insights Episodes 41 Reviews Credits Lists Similar" at bounding box center [176, 98] width 314 height 19
click at [71, 96] on span at bounding box center [77, 93] width 17 height 7
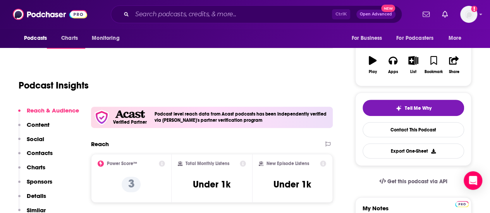
scroll to position [120, 0]
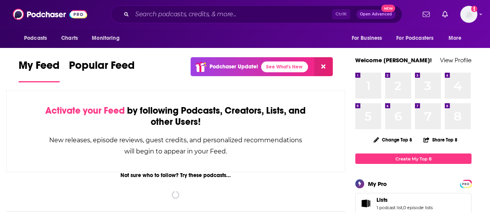
click at [173, 4] on div "Podcasts Charts Monitoring Ctrl K Open Advanced New For Business For Podcasters…" at bounding box center [245, 14] width 490 height 29
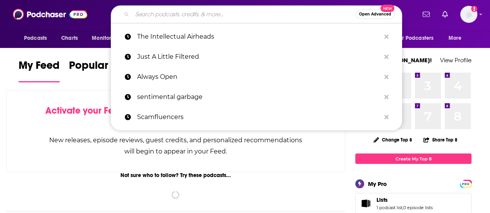
click at [185, 12] on input "Search podcasts, credits, & more..." at bounding box center [243, 14] width 223 height 12
type input "F"
paste input "Diss and Tell"
type input "Diss and Tell"
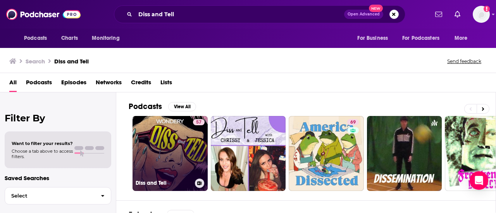
click at [204, 151] on div "57" at bounding box center [199, 149] width 12 height 60
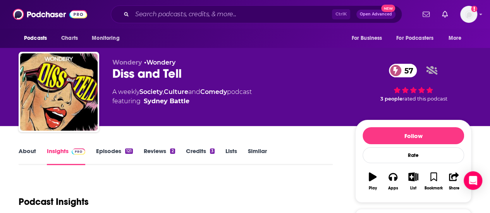
click at [27, 155] on link "About" at bounding box center [27, 157] width 17 height 18
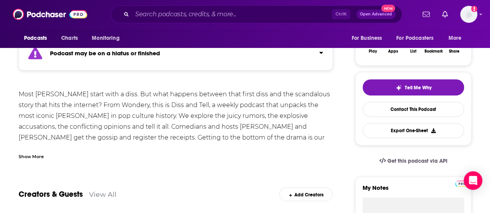
scroll to position [83, 0]
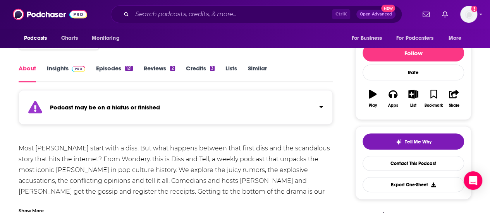
click at [72, 69] on img at bounding box center [79, 69] width 14 height 6
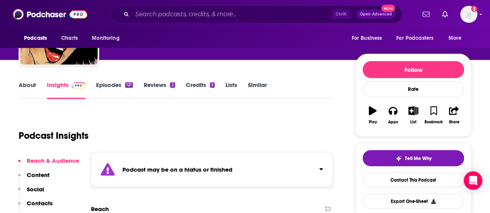
scroll to position [60, 0]
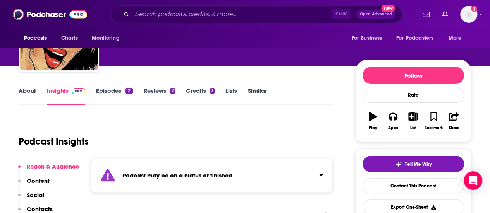
click at [117, 87] on div "About Insights Episodes 121 Reviews 2 Credits 3 Lists Similar" at bounding box center [176, 95] width 314 height 19
click at [121, 90] on link "Episodes 121" at bounding box center [114, 96] width 37 height 18
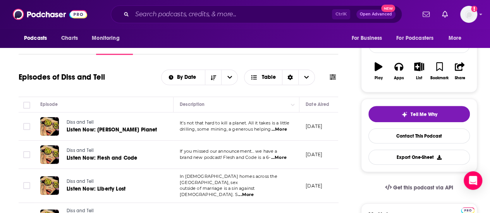
scroll to position [110, 0]
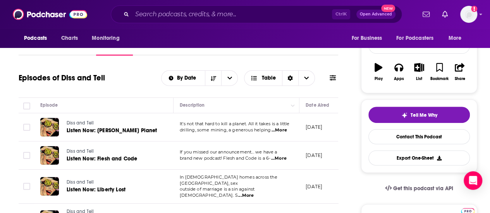
click at [280, 134] on span "...More" at bounding box center [278, 130] width 15 height 6
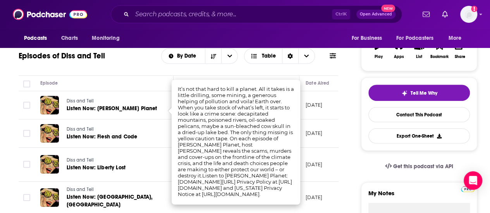
scroll to position [132, 0]
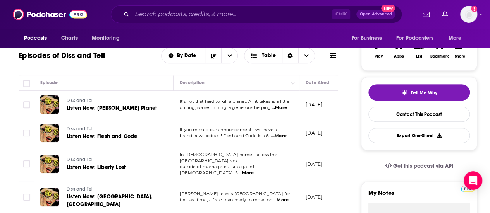
click at [275, 70] on div "Episodes of Diss and Tell By Date Table" at bounding box center [178, 61] width 319 height 30
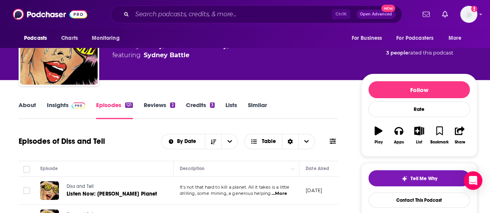
scroll to position [0, 0]
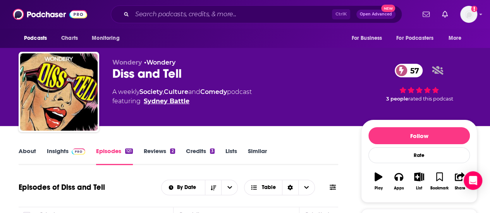
click at [175, 101] on link "Sydney Battle" at bounding box center [167, 101] width 46 height 9
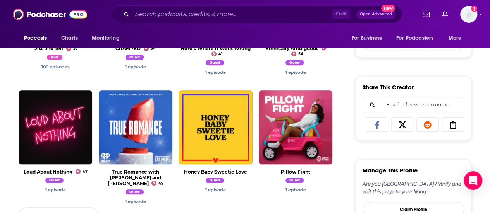
scroll to position [294, 0]
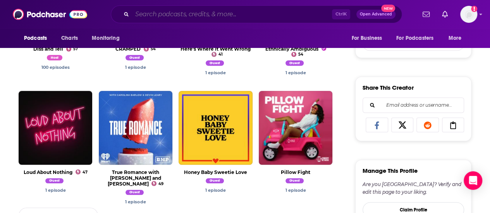
click at [212, 19] on input "Search podcasts, credits, & more..." at bounding box center [232, 14] width 200 height 12
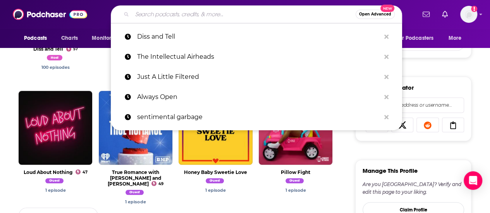
paste input "Shameless"
type input "Shameless"
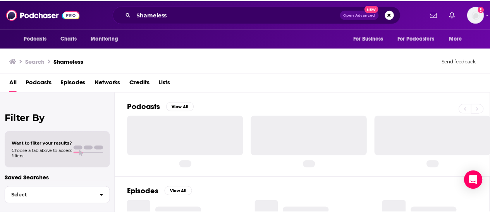
scroll to position [27, 0]
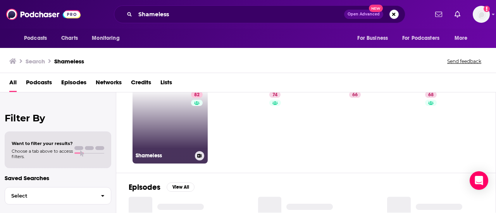
click at [188, 140] on link "82 Shameless" at bounding box center [169, 126] width 75 height 75
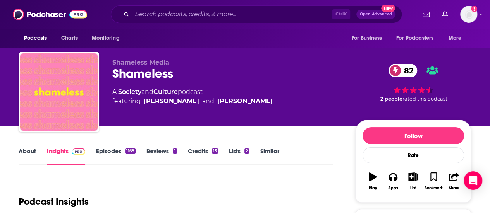
click at [26, 153] on link "About" at bounding box center [27, 157] width 17 height 18
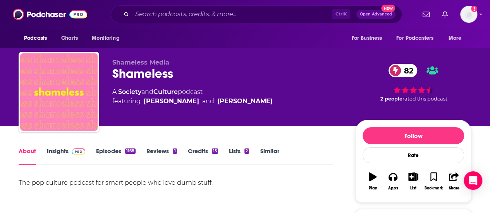
scroll to position [58, 0]
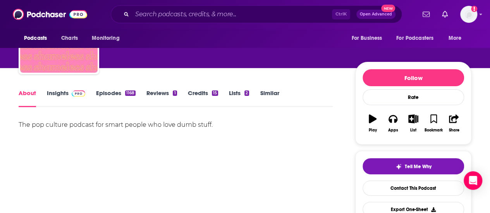
click at [70, 96] on span at bounding box center [77, 92] width 17 height 7
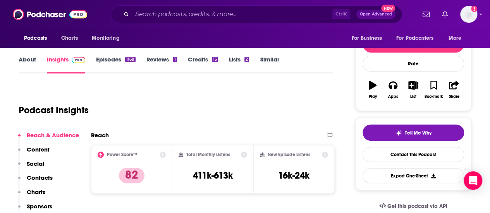
scroll to position [91, 0]
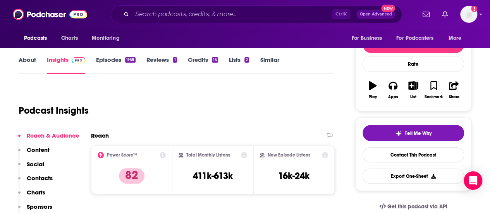
click at [117, 66] on link "Episodes 1168" at bounding box center [115, 65] width 39 height 18
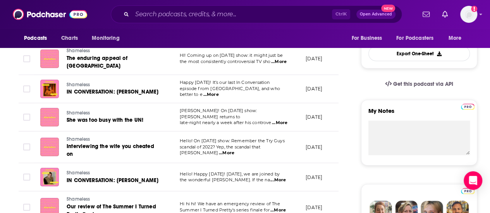
scroll to position [225, 0]
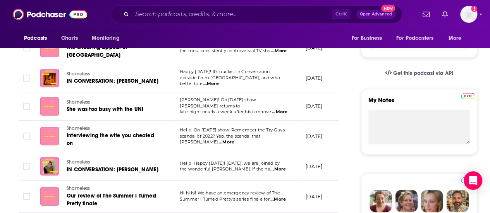
click at [218, 81] on span "...More" at bounding box center [210, 84] width 15 height 6
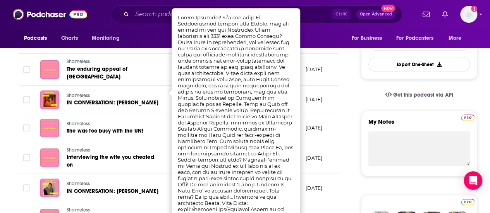
scroll to position [200, 0]
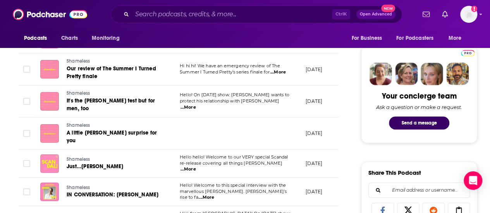
scroll to position [352, 0]
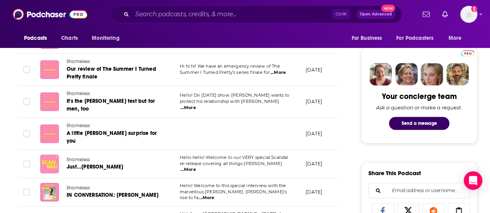
click at [214, 195] on span "...More" at bounding box center [206, 198] width 15 height 6
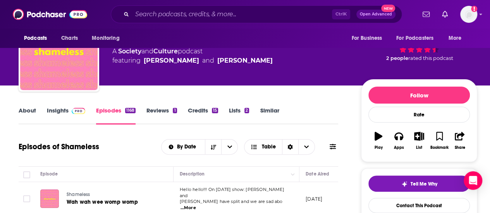
scroll to position [39, 0]
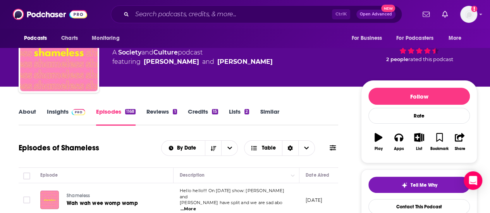
click at [60, 118] on link "Insights" at bounding box center [66, 117] width 38 height 18
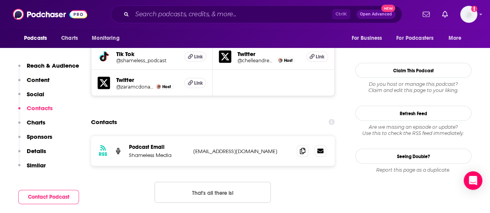
scroll to position [710, 0]
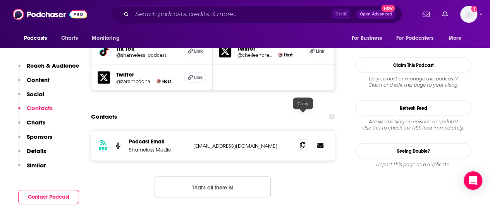
click at [305, 139] on span at bounding box center [303, 145] width 12 height 12
click at [301, 139] on span at bounding box center [303, 145] width 12 height 12
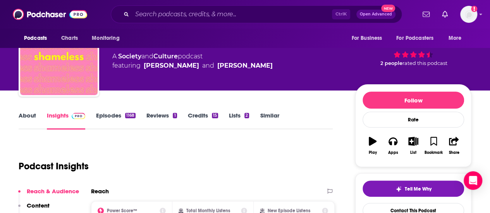
scroll to position [0, 0]
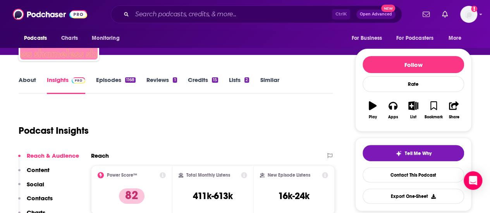
scroll to position [51, 0]
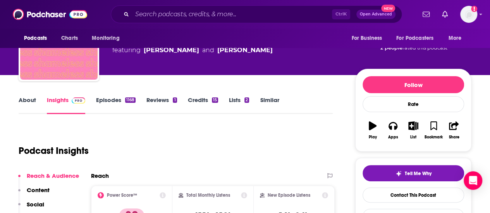
click at [20, 100] on link "About" at bounding box center [27, 105] width 17 height 18
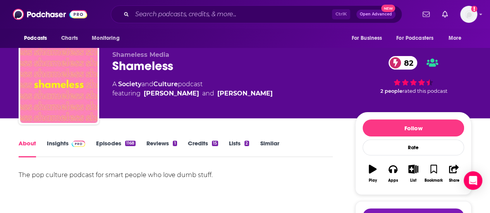
scroll to position [9, 0]
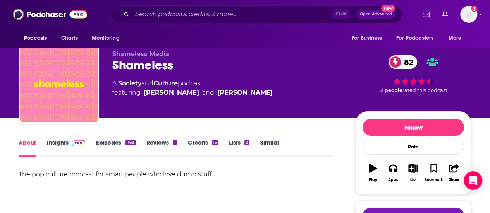
click at [79, 148] on link "Insights" at bounding box center [66, 148] width 38 height 18
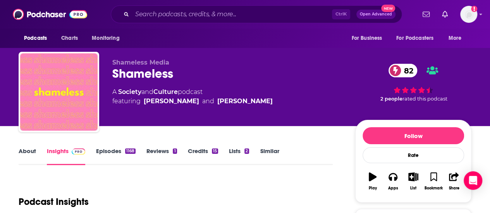
click at [123, 155] on link "Episodes 1168" at bounding box center [115, 157] width 39 height 18
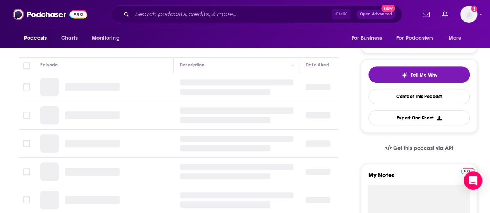
scroll to position [158, 0]
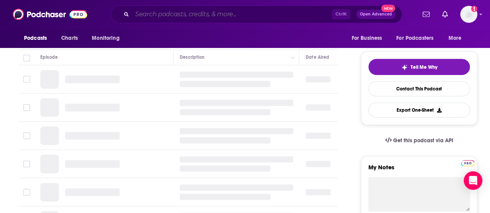
click at [196, 13] on input "Search podcasts, credits, & more..." at bounding box center [232, 14] width 200 height 12
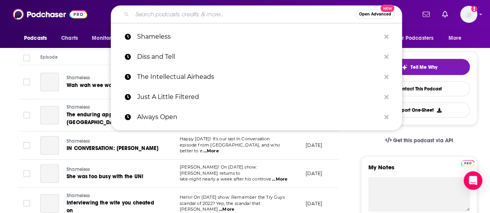
paste input "the rest is entertainment"
type input "the rest is entertainment"
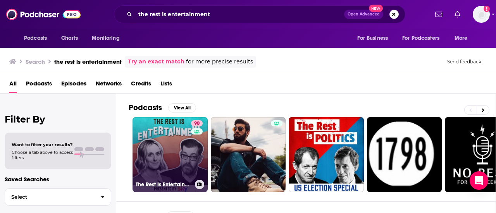
click at [187, 147] on link "90 The Rest Is Entertainment" at bounding box center [169, 154] width 75 height 75
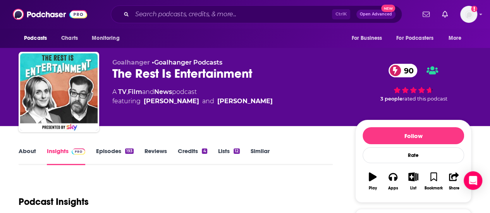
click at [31, 152] on link "About" at bounding box center [27, 157] width 17 height 18
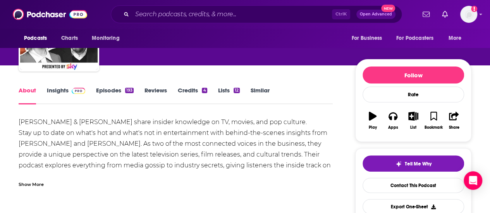
scroll to position [62, 0]
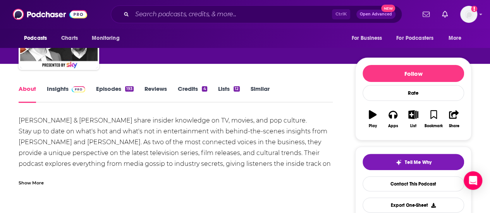
click at [113, 89] on link "Episodes 193" at bounding box center [115, 94] width 38 height 18
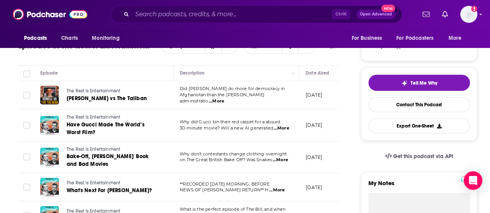
scroll to position [148, 0]
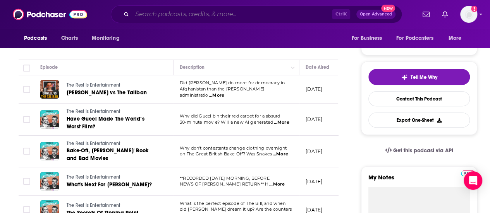
click at [160, 15] on input "Search podcasts, credits, & more..." at bounding box center [232, 14] width 200 height 12
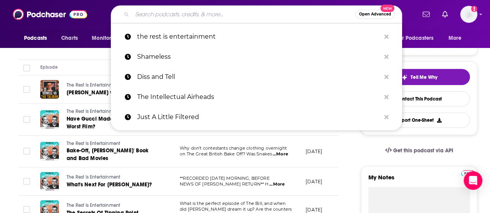
paste input "guilty pleasures"
type input "guilty pleasures"
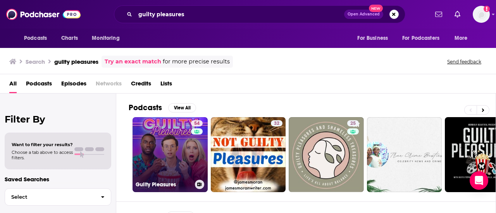
click at [185, 151] on link "54 Guilty Pleasures" at bounding box center [169, 154] width 75 height 75
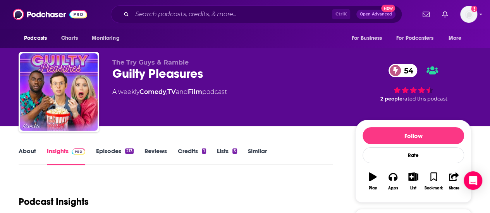
click at [30, 150] on link "About" at bounding box center [27, 157] width 17 height 18
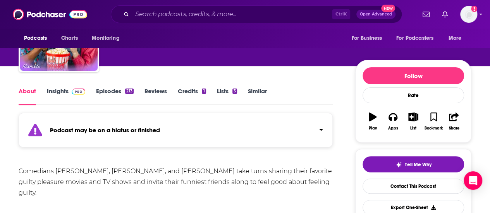
scroll to position [70, 0]
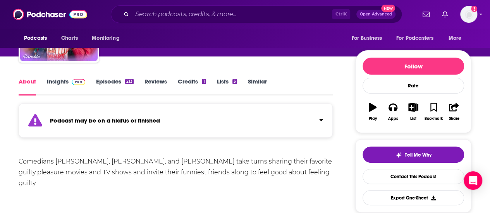
click at [106, 84] on link "Episodes 213" at bounding box center [115, 87] width 38 height 18
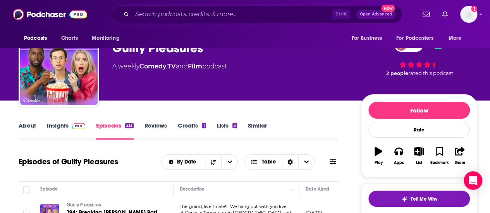
scroll to position [14, 0]
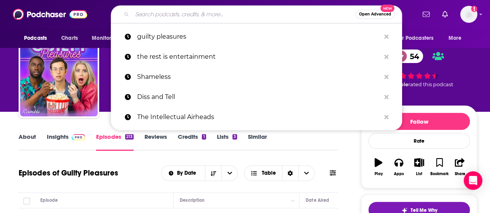
click at [237, 12] on input "Search podcasts, credits, & more..." at bounding box center [243, 14] width 223 height 12
paste input "Big small talk"
type input "Big small talk"
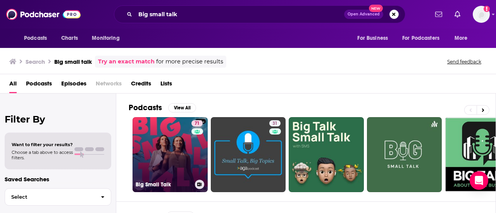
click at [170, 158] on link "71 Big Small Talk" at bounding box center [169, 154] width 75 height 75
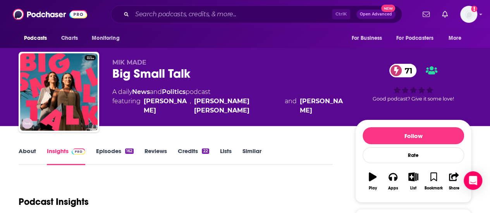
click at [25, 158] on link "About" at bounding box center [27, 157] width 17 height 18
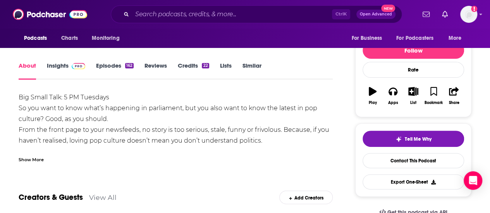
scroll to position [87, 0]
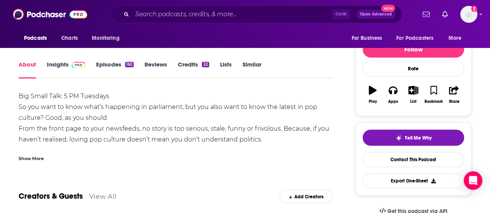
click at [93, 122] on div "Big Small Talk: 5 PM Tuesdays So you want to know what’s happening in parliamen…" at bounding box center [176, 199] width 314 height 217
click at [113, 64] on link "Episodes 162" at bounding box center [115, 70] width 38 height 18
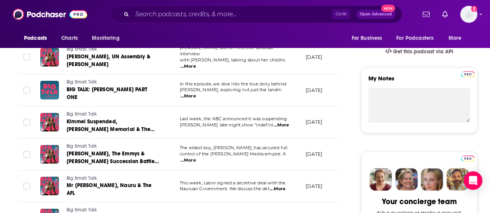
scroll to position [247, 0]
click at [174, 21] on div "Ctrl K Open Advanced New" at bounding box center [256, 14] width 291 height 18
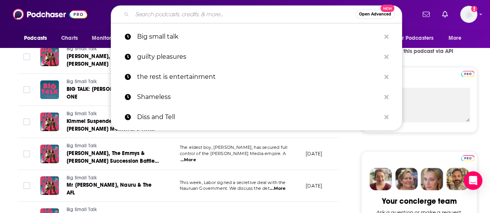
click at [170, 17] on input "Search podcasts, credits, & more..." at bounding box center [243, 14] width 223 height 12
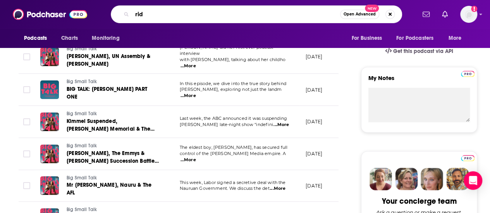
type input "ride"
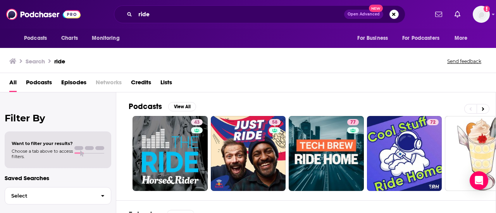
click at [204, 5] on div "Podcasts Charts Monitoring ride Open Advanced New For Business For Podcasters M…" at bounding box center [248, 14] width 496 height 29
click at [221, 10] on input "ride" at bounding box center [239, 14] width 209 height 12
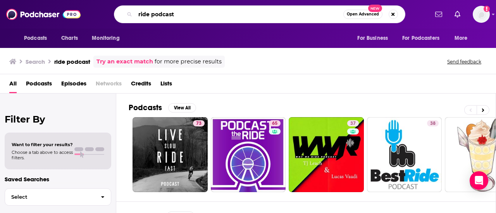
drag, startPoint x: 184, startPoint y: 12, endPoint x: 132, endPoint y: 17, distance: 52.6
click at [132, 17] on div "ride podcast Open Advanced New" at bounding box center [259, 14] width 291 height 18
paste input "Ride with [PERSON_NAME] and [PERSON_NAME]"
type input "Ride with [PERSON_NAME] and [PERSON_NAME]"
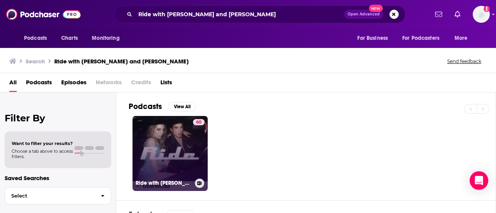
click at [182, 147] on link "60 Ride with Benito Skinner and Mary Beth Barone" at bounding box center [169, 153] width 75 height 75
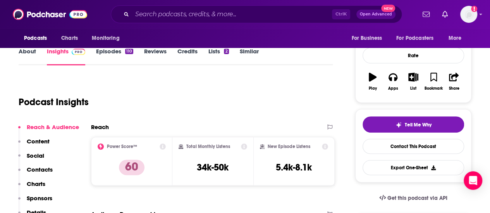
scroll to position [99, 0]
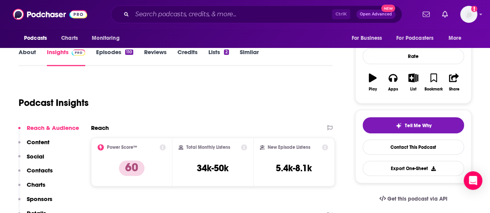
click at [30, 55] on link "About" at bounding box center [27, 57] width 17 height 18
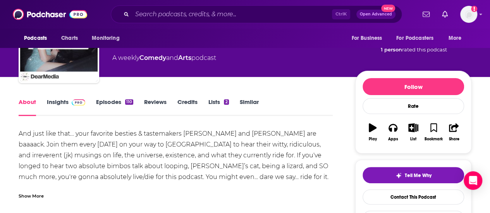
scroll to position [50, 0]
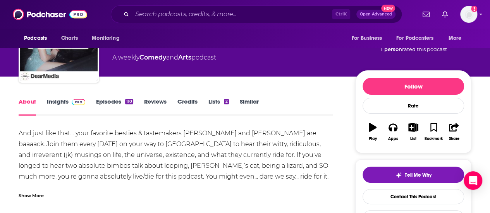
click at [116, 104] on link "Episodes 110" at bounding box center [114, 107] width 37 height 18
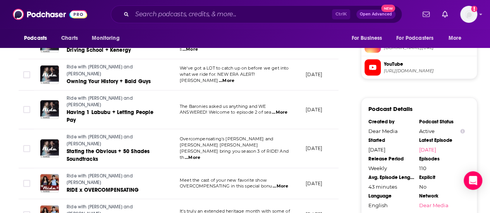
scroll to position [678, 0]
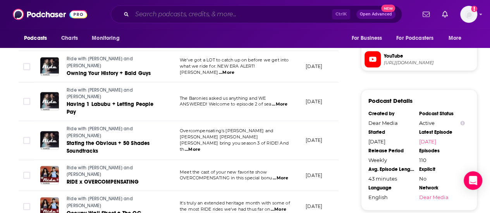
click at [227, 12] on input "Search podcasts, credits, & more..." at bounding box center [232, 14] width 200 height 12
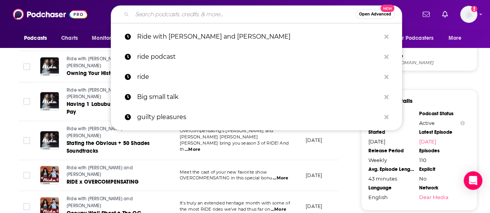
paste input "Gloss Angeles"
type input "Gloss Angeles"
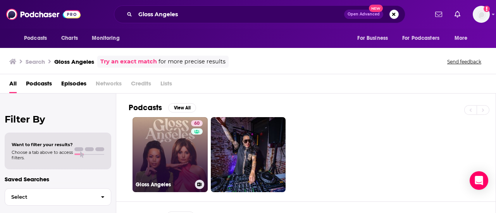
click at [178, 160] on link "60 Gloss Angeles" at bounding box center [169, 154] width 75 height 75
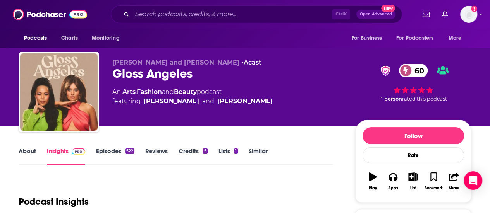
click at [28, 149] on link "About" at bounding box center [27, 157] width 17 height 18
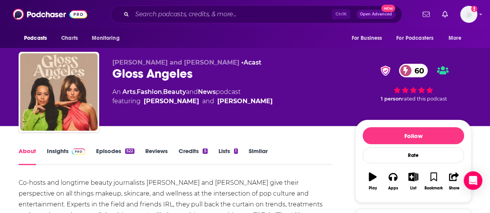
scroll to position [73, 0]
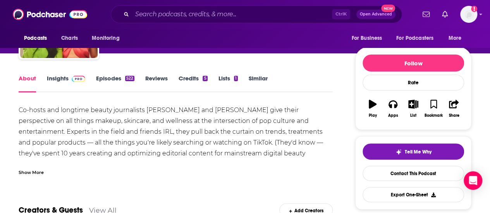
click at [41, 173] on div "Show More" at bounding box center [31, 171] width 25 height 7
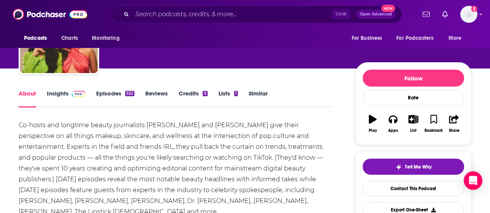
scroll to position [57, 0]
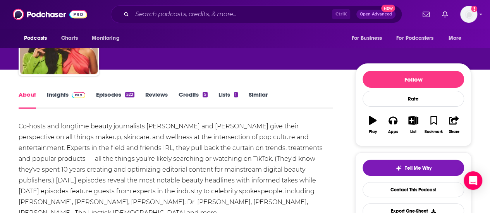
click at [121, 92] on link "Episodes 522" at bounding box center [115, 100] width 38 height 18
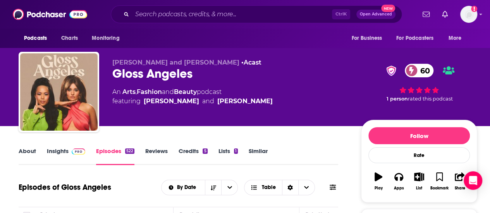
click at [62, 150] on link "Insights" at bounding box center [66, 157] width 38 height 18
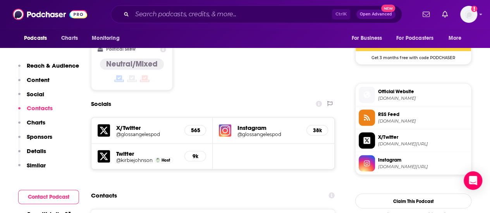
scroll to position [755, 0]
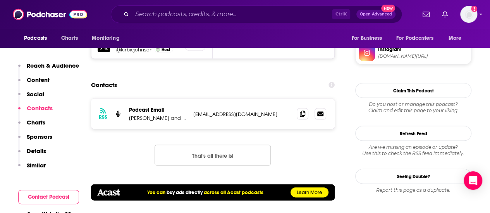
click at [203, 21] on div "Ctrl K Open Advanced New" at bounding box center [256, 14] width 291 height 18
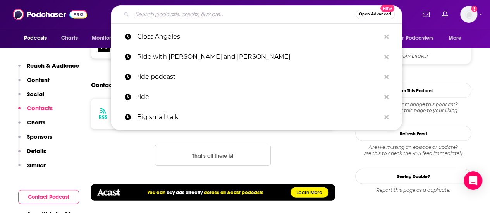
click at [200, 18] on input "Search podcasts, credits, & more..." at bounding box center [243, 14] width 223 height 12
paste input "Gloss Angeles"
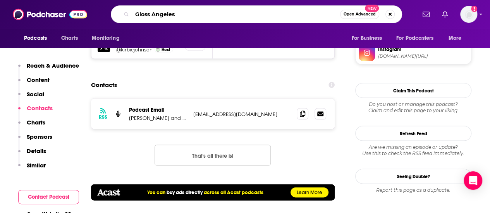
drag, startPoint x: 200, startPoint y: 18, endPoint x: 118, endPoint y: 6, distance: 83.3
click at [118, 6] on div "Gloss Angeles Open Advanced New" at bounding box center [256, 14] width 291 height 18
type input "hysteria"
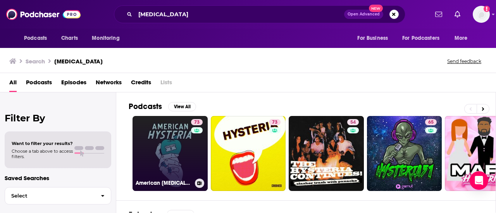
click at [191, 143] on div "73" at bounding box center [198, 149] width 14 height 60
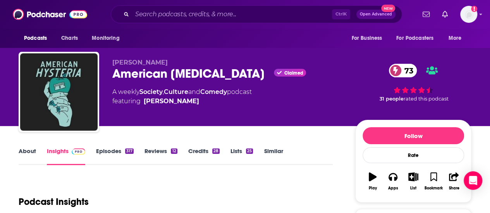
click at [32, 150] on link "About" at bounding box center [27, 157] width 17 height 18
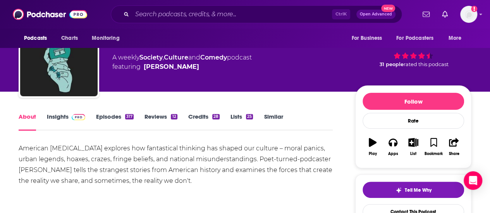
scroll to position [34, 0]
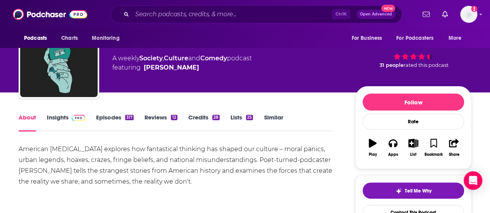
click at [118, 116] on link "Episodes 317" at bounding box center [115, 123] width 38 height 18
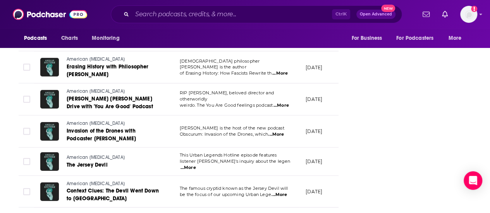
scroll to position [1209, 0]
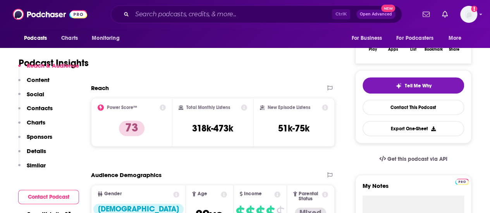
scroll to position [86, 0]
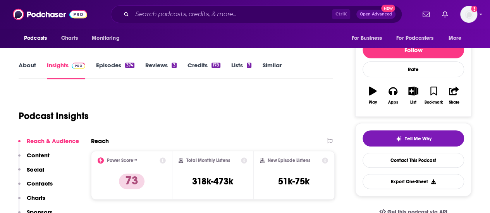
click at [31, 67] on link "About" at bounding box center [27, 71] width 17 height 18
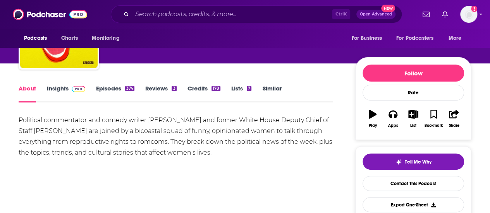
scroll to position [65, 0]
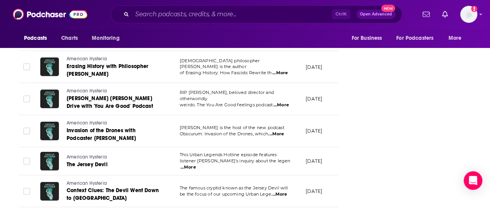
scroll to position [1209, 0]
click at [236, 12] on input "Search podcasts, credits, & more..." at bounding box center [232, 14] width 200 height 12
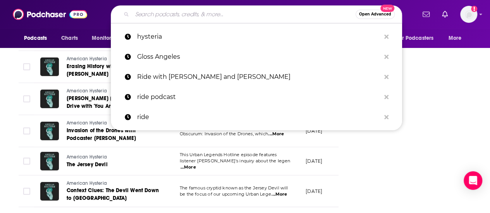
paste input "Beyond The Blinds"
type input "Beyond The Blinds"
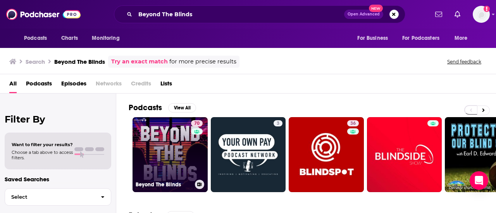
click at [161, 161] on link "70 Beyond The Blinds" at bounding box center [169, 154] width 75 height 75
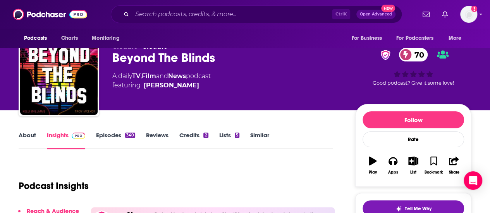
scroll to position [16, 0]
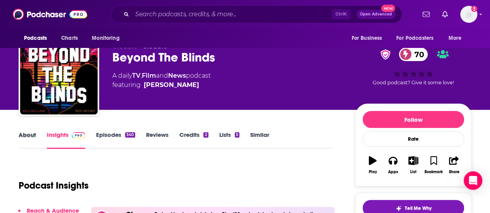
click at [36, 136] on div "About" at bounding box center [33, 140] width 28 height 18
click at [32, 136] on link "About" at bounding box center [27, 140] width 17 height 18
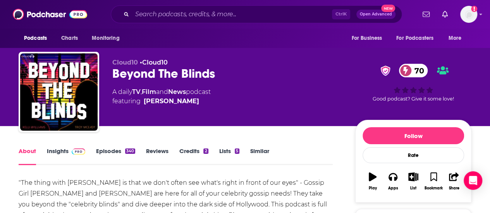
scroll to position [79, 0]
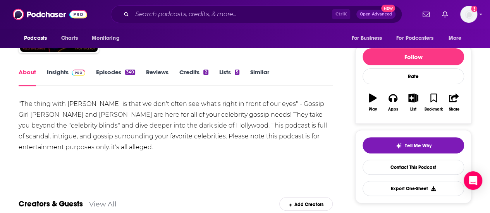
click at [121, 72] on link "Episodes 340" at bounding box center [115, 78] width 39 height 18
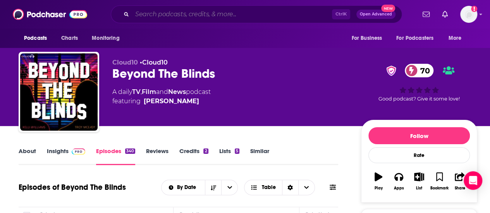
click at [184, 15] on input "Search podcasts, credits, & more..." at bounding box center [232, 14] width 200 height 12
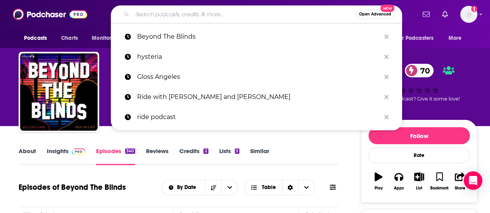
type input "v"
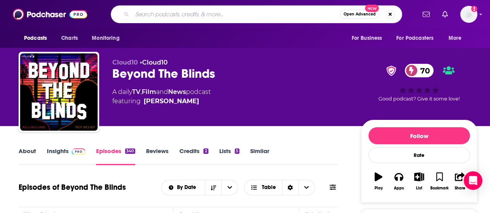
paste input "Pop Apologists"
type input "Pop Apologists"
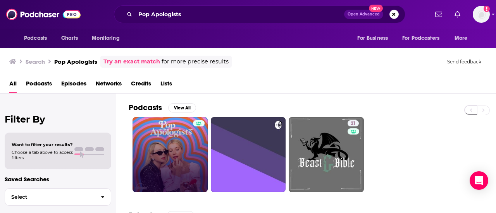
click at [196, 168] on div at bounding box center [199, 154] width 12 height 69
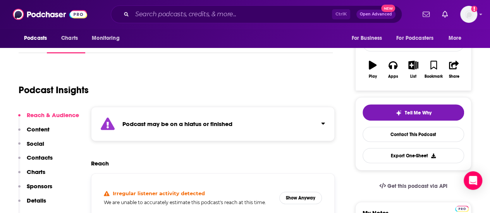
scroll to position [197, 0]
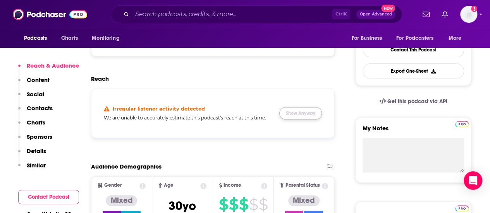
click at [290, 111] on button "Show Anyway" at bounding box center [300, 113] width 43 height 12
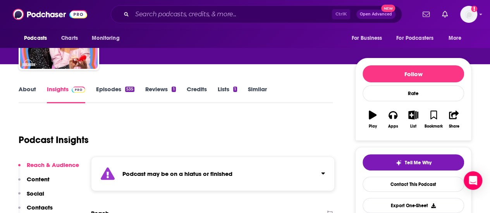
scroll to position [62, 0]
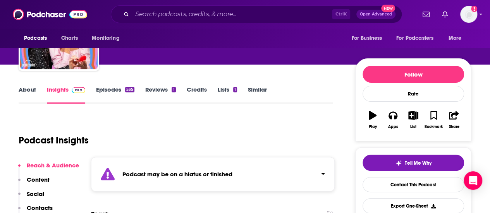
click at [125, 92] on div "535" at bounding box center [129, 89] width 9 height 5
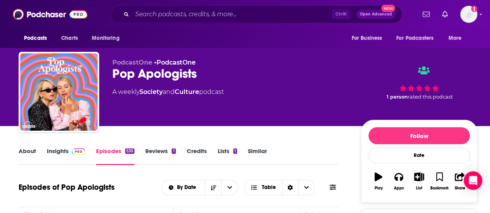
click at [31, 153] on link "About" at bounding box center [27, 157] width 17 height 18
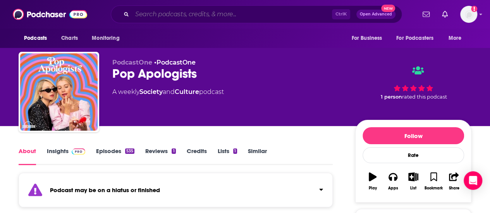
click at [243, 12] on input "Search podcasts, credits, & more..." at bounding box center [232, 14] width 200 height 12
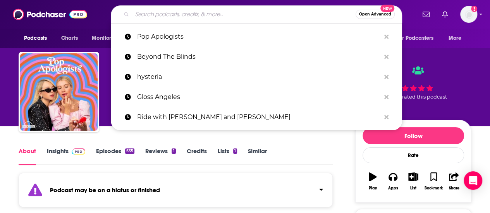
paste input "Girls Gotta Eat"
type input "Girls Gotta Eat"
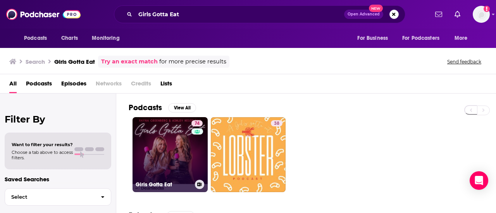
click at [172, 153] on link "74 Girls Gotta Eat" at bounding box center [169, 154] width 75 height 75
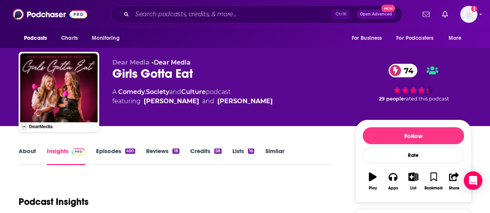
click at [26, 156] on link "About" at bounding box center [27, 157] width 17 height 18
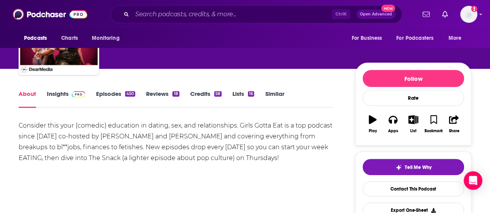
scroll to position [67, 0]
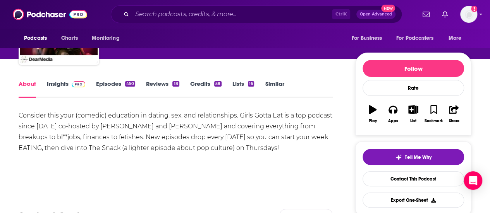
click at [75, 90] on link "Insights" at bounding box center [66, 89] width 38 height 18
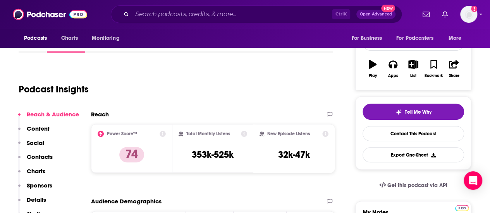
scroll to position [64, 0]
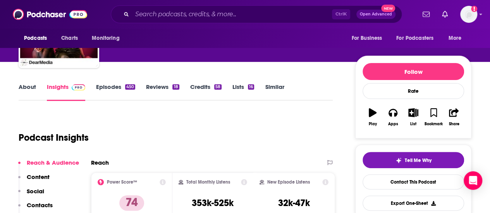
click at [118, 88] on link "Episodes 450" at bounding box center [115, 92] width 39 height 18
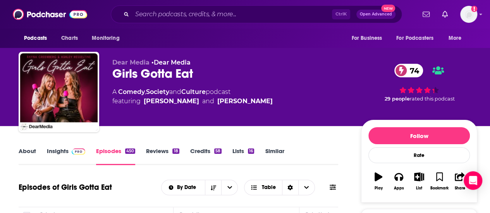
scroll to position [141, 0]
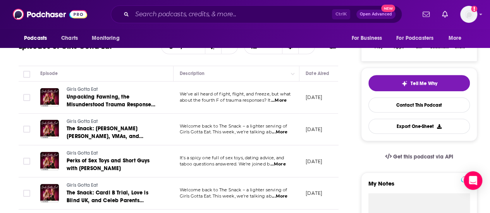
click at [282, 130] on span "...More" at bounding box center [279, 132] width 15 height 6
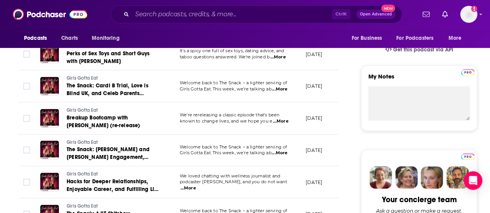
scroll to position [249, 0]
click at [280, 119] on span "...More" at bounding box center [280, 121] width 15 height 6
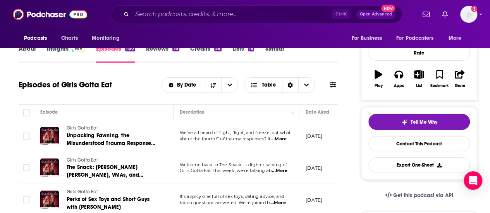
scroll to position [102, 0]
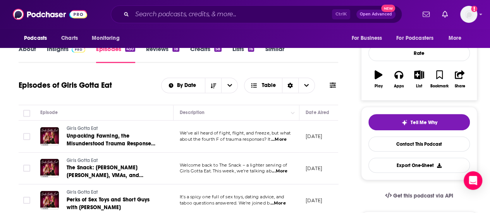
click at [32, 54] on link "About" at bounding box center [27, 54] width 17 height 18
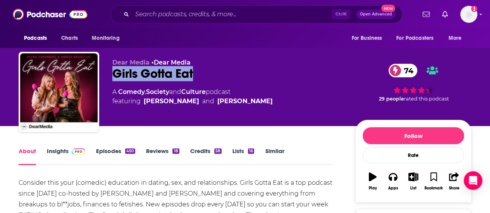
drag, startPoint x: 112, startPoint y: 72, endPoint x: 211, endPoint y: 69, distance: 99.6
click at [211, 69] on div "Dear Media • Dear Media Girls Gotta Eat 74 A Comedy , Society and Culture podca…" at bounding box center [245, 94] width 453 height 84
copy h1 "Girls Gotta Eat"
click at [73, 151] on img at bounding box center [79, 152] width 14 height 6
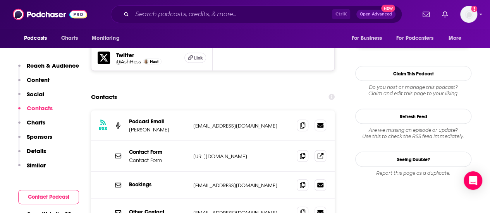
scroll to position [749, 0]
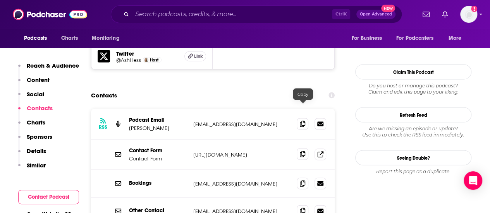
click at [301, 151] on icon at bounding box center [302, 154] width 5 height 6
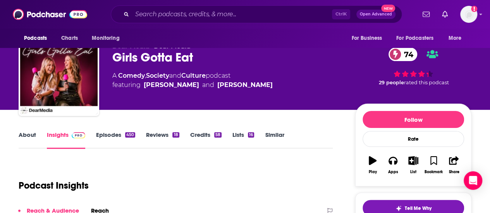
scroll to position [0, 0]
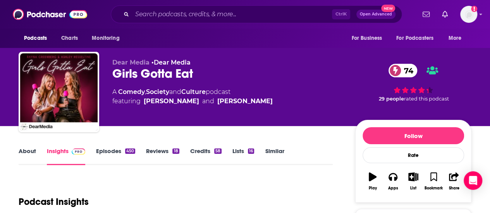
click at [22, 155] on link "About" at bounding box center [27, 157] width 17 height 18
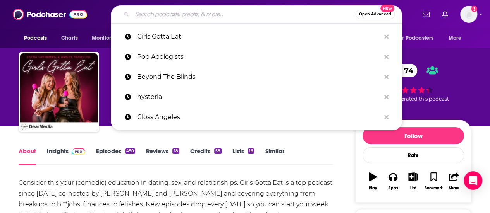
click at [209, 9] on input "Search podcasts, credits, & more..." at bounding box center [243, 14] width 223 height 12
paste input "The [PERSON_NAME] Files"
type input "The [PERSON_NAME] Files"
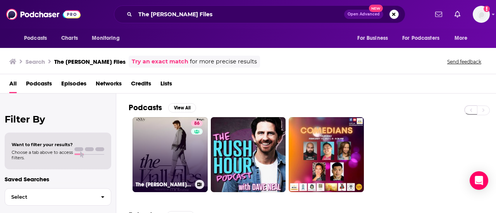
click at [177, 145] on link "86 The [PERSON_NAME] Files" at bounding box center [169, 154] width 75 height 75
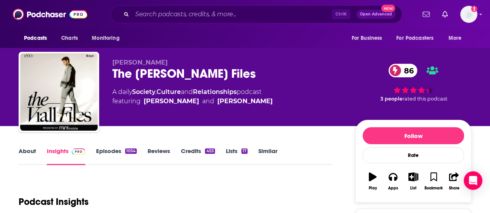
click at [25, 151] on link "About" at bounding box center [27, 157] width 17 height 18
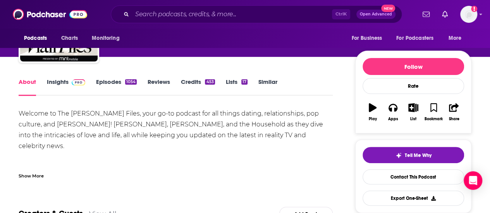
scroll to position [70, 0]
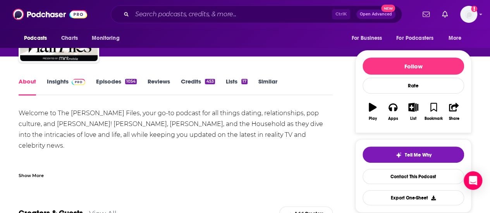
click at [69, 81] on span at bounding box center [77, 81] width 17 height 7
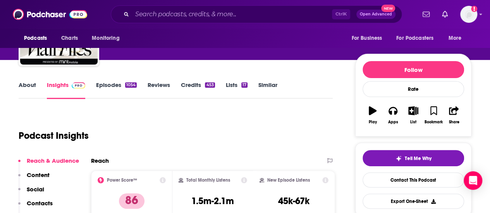
scroll to position [56, 0]
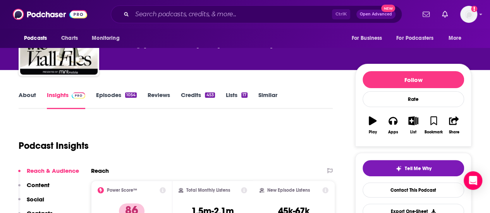
click at [117, 98] on link "Episodes 1054" at bounding box center [116, 100] width 41 height 18
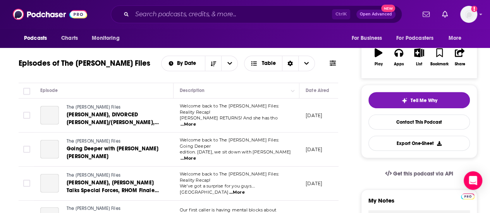
scroll to position [170, 0]
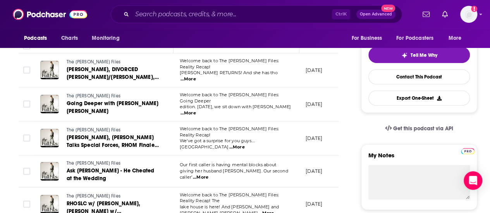
click at [283, 107] on td "Welcome back to The [PERSON_NAME] Files: Going Deeper edition. [DATE], we sit d…" at bounding box center [236, 105] width 126 height 34
click at [196, 110] on span "...More" at bounding box center [187, 113] width 15 height 6
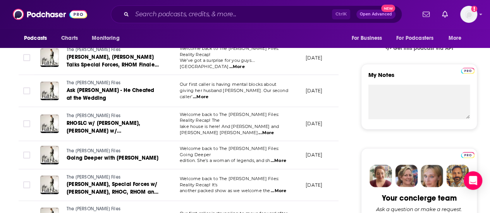
scroll to position [310, 0]
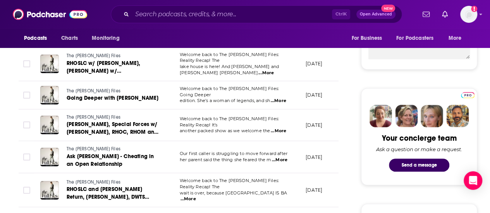
click at [239, 7] on div "Ctrl K Open Advanced New" at bounding box center [256, 14] width 291 height 18
click at [252, 12] on input "Search podcasts, credits, & more..." at bounding box center [232, 14] width 200 height 12
paste input "Reflector"
type input "Reflector"
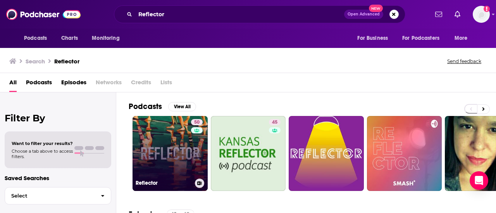
click at [166, 154] on link "50 Reflector" at bounding box center [169, 153] width 75 height 75
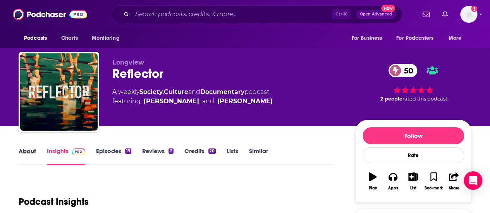
click at [37, 155] on div "About" at bounding box center [33, 157] width 28 height 18
click at [29, 152] on link "About" at bounding box center [27, 157] width 17 height 18
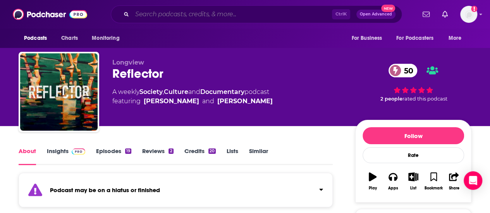
click at [188, 16] on input "Search podcasts, credits, & more..." at bounding box center [232, 14] width 200 height 12
paste input "Fluently Forward"
type input "Fluently Forward"
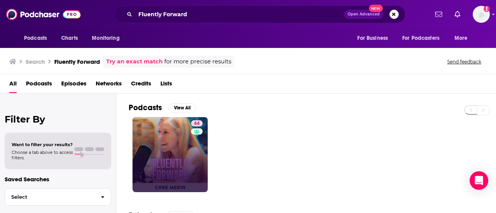
click at [167, 154] on link "64" at bounding box center [169, 154] width 75 height 75
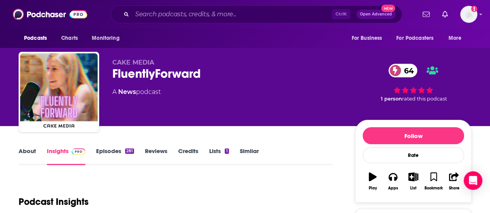
click at [33, 151] on link "About" at bounding box center [27, 157] width 17 height 18
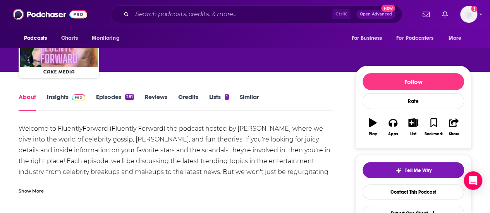
scroll to position [70, 0]
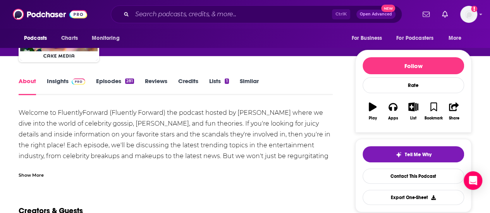
click at [120, 79] on link "Episodes 281" at bounding box center [115, 86] width 38 height 18
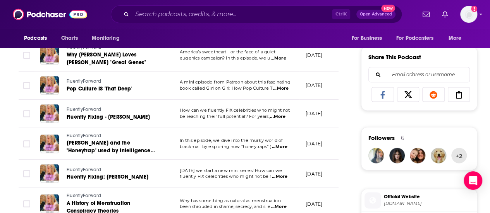
scroll to position [469, 0]
click at [280, 86] on span "...More" at bounding box center [280, 88] width 15 height 6
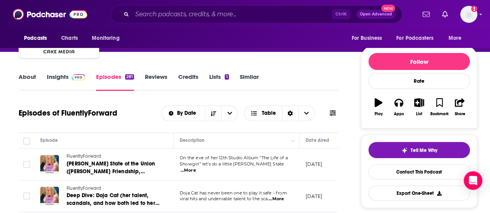
scroll to position [60, 0]
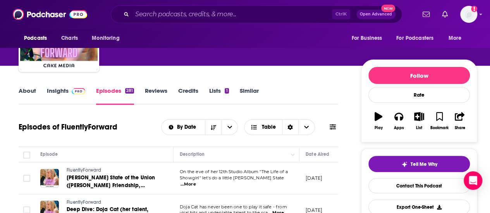
click at [33, 93] on link "About" at bounding box center [27, 96] width 17 height 18
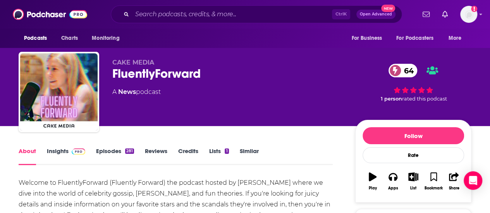
click at [63, 149] on link "Insights" at bounding box center [66, 157] width 38 height 18
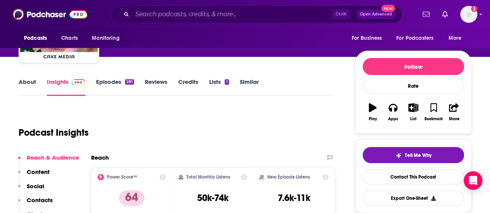
scroll to position [70, 0]
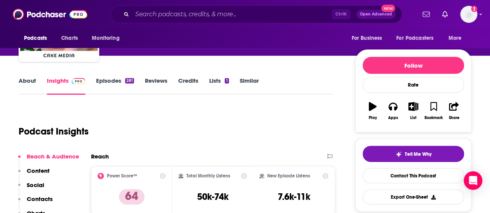
click at [26, 86] on link "About" at bounding box center [27, 86] width 17 height 18
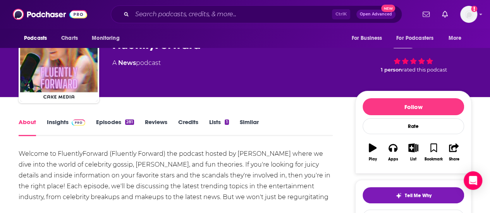
scroll to position [29, 0]
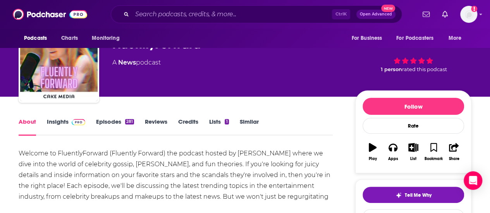
click at [63, 123] on link "Insights" at bounding box center [66, 127] width 38 height 18
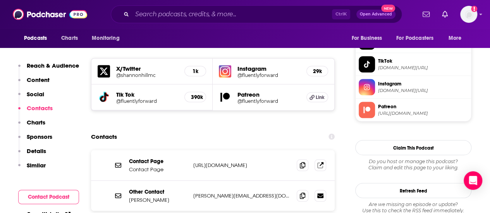
scroll to position [674, 0]
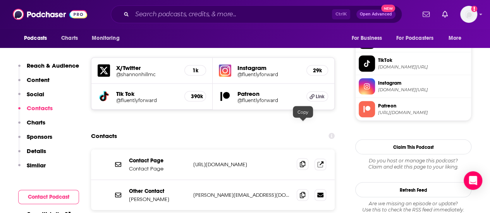
click at [302, 158] on span at bounding box center [303, 164] width 12 height 12
click at [301, 192] on icon at bounding box center [302, 195] width 5 height 6
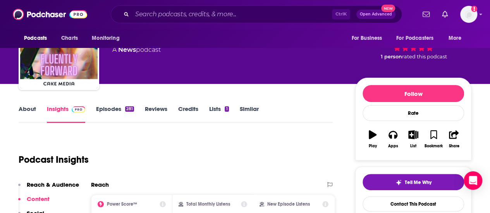
scroll to position [0, 0]
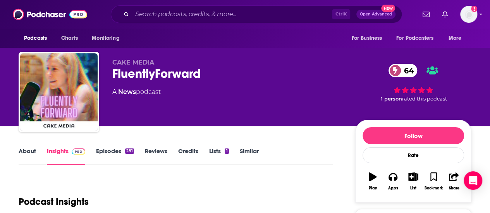
click at [132, 76] on div "FluentlyForward 64" at bounding box center [227, 73] width 230 height 15
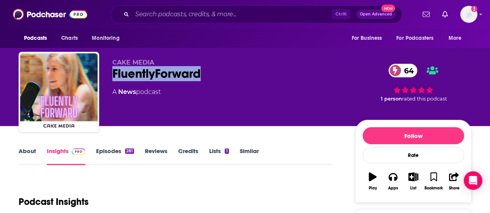
click at [132, 76] on div "FluentlyForward 64" at bounding box center [227, 73] width 230 height 15
copy h2 "FluentlyForward"
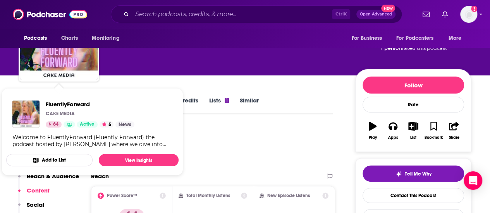
scroll to position [51, 0]
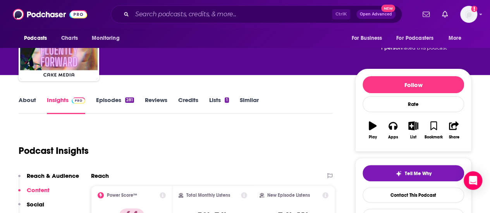
click at [22, 105] on link "About" at bounding box center [27, 105] width 17 height 18
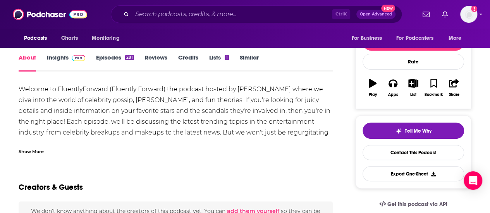
scroll to position [105, 0]
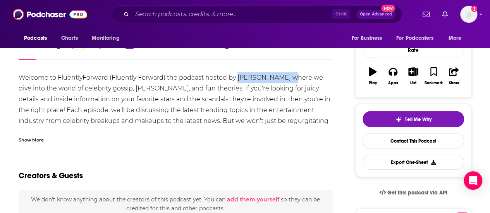
drag, startPoint x: 237, startPoint y: 77, endPoint x: 299, endPoint y: 76, distance: 61.6
click at [299, 76] on div "Welcome to FluentlyForward (Fluently Forward) the podcast hosted by [PERSON_NAM…" at bounding box center [176, 110] width 314 height 76
copy div "[PERSON_NAME]"
click at [289, 114] on div "Welcome to FluentlyForward (Fluently Forward) the podcast hosted by [PERSON_NAM…" at bounding box center [176, 110] width 314 height 76
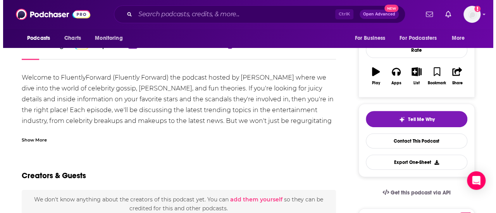
scroll to position [0, 0]
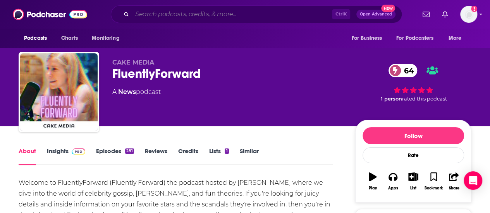
click at [229, 18] on input "Search podcasts, credits, & more..." at bounding box center [232, 14] width 200 height 12
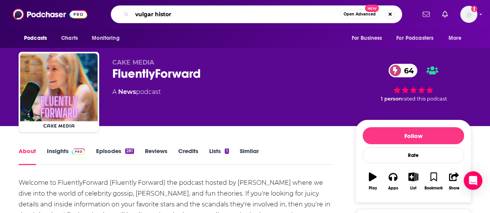
type input "vulgar history"
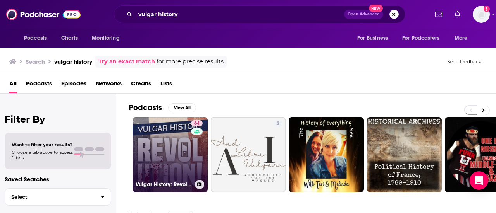
click at [192, 156] on div "64" at bounding box center [198, 150] width 14 height 60
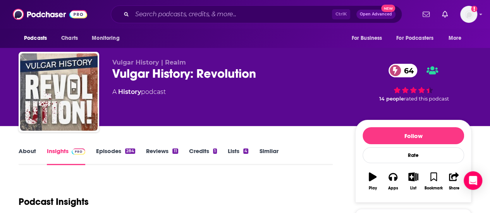
click at [22, 153] on link "About" at bounding box center [27, 157] width 17 height 18
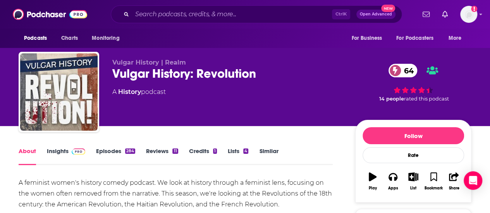
scroll to position [60, 0]
